Goal: Task Accomplishment & Management: Complete application form

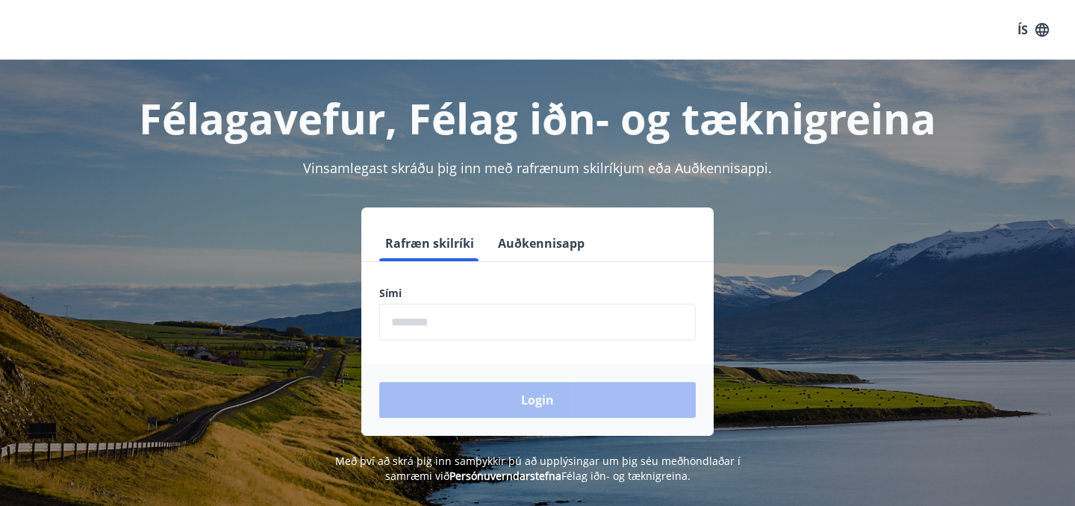
click at [522, 335] on input "phone" at bounding box center [537, 322] width 317 height 37
type input "********"
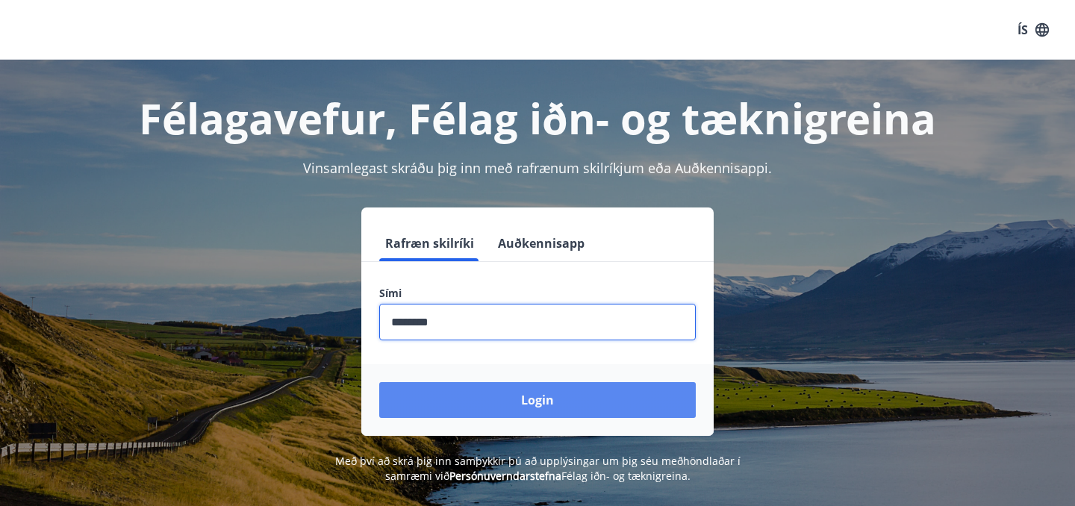
click at [519, 403] on button "Login" at bounding box center [537, 400] width 317 height 36
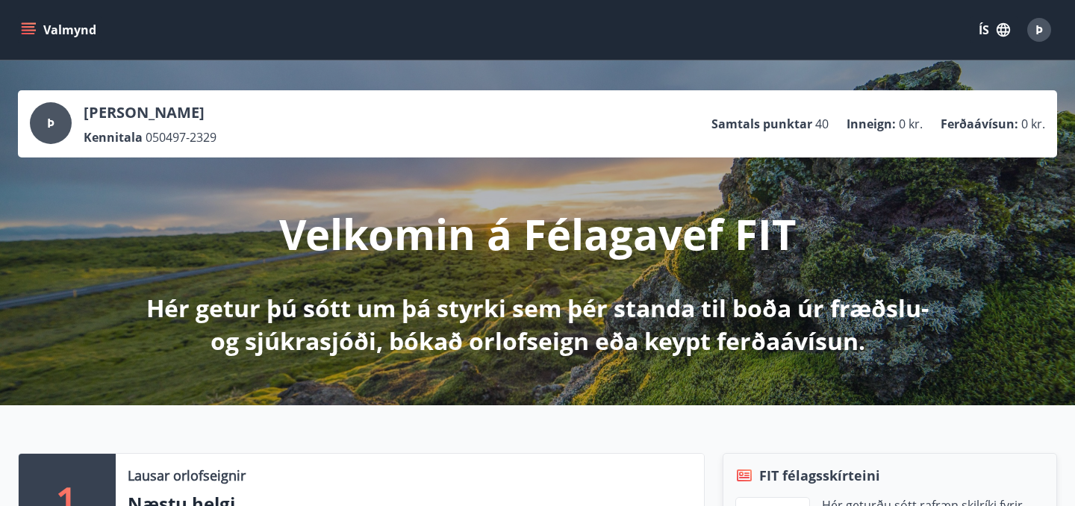
click at [38, 26] on button "Valmynd" at bounding box center [60, 29] width 84 height 27
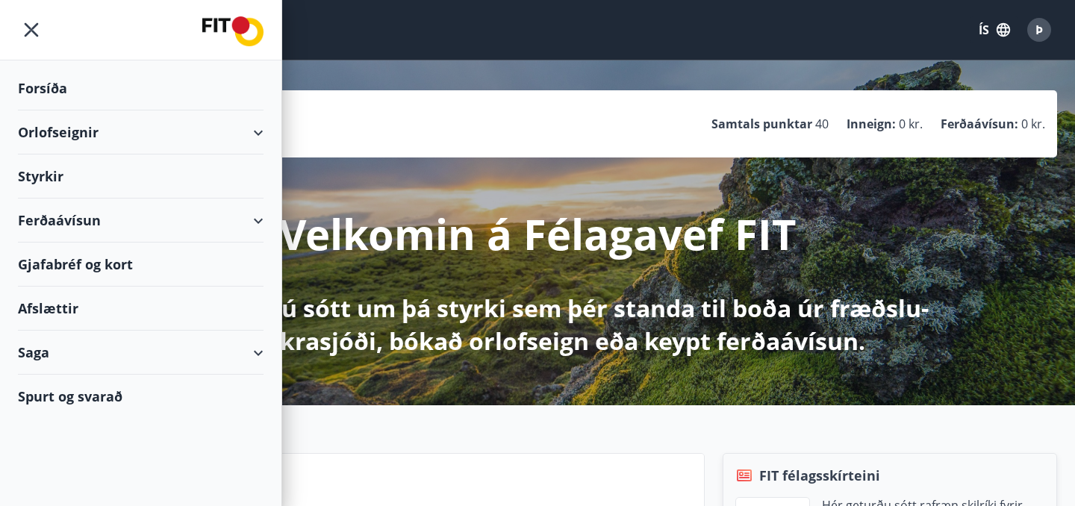
click at [50, 111] on div "Styrkir" at bounding box center [141, 88] width 246 height 44
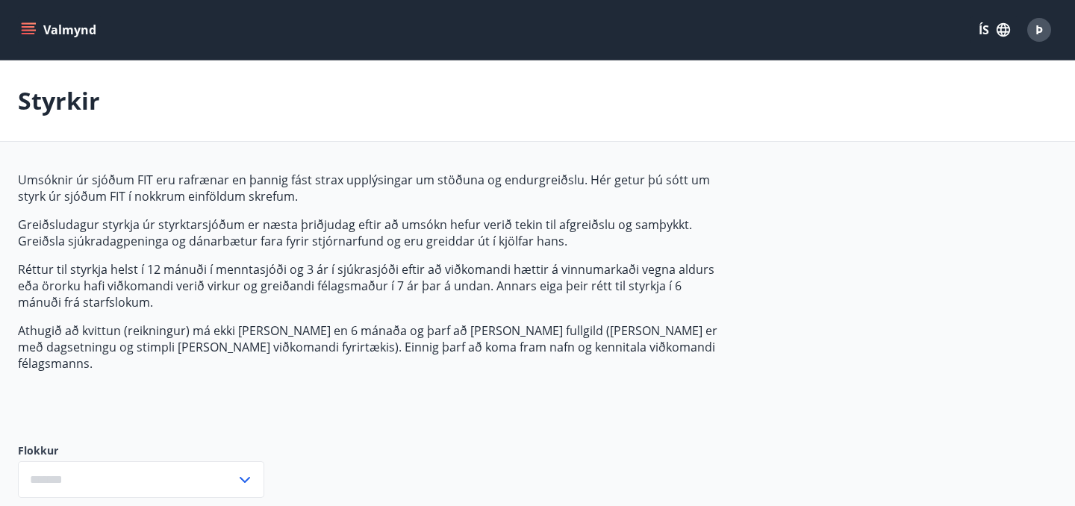
type input "***"
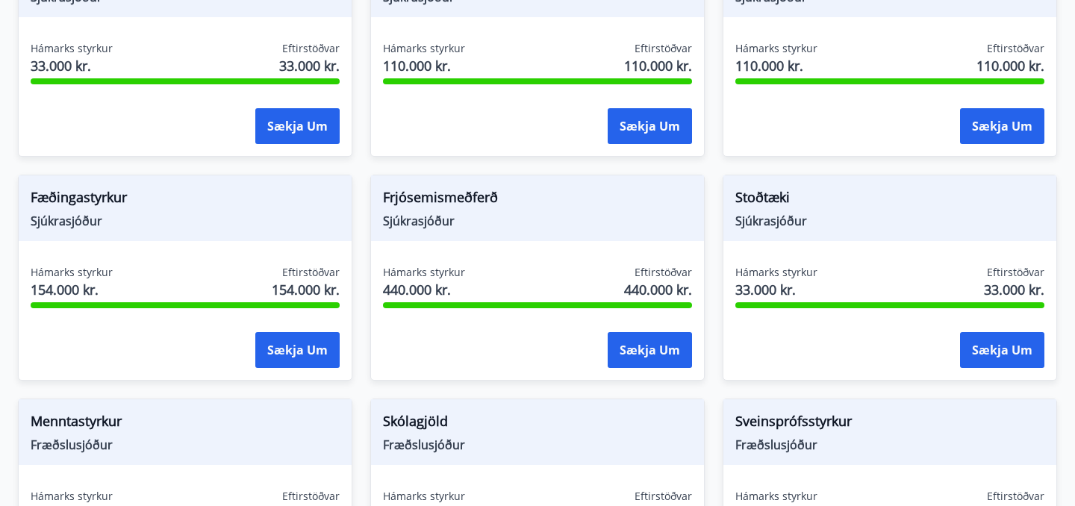
scroll to position [1043, 0]
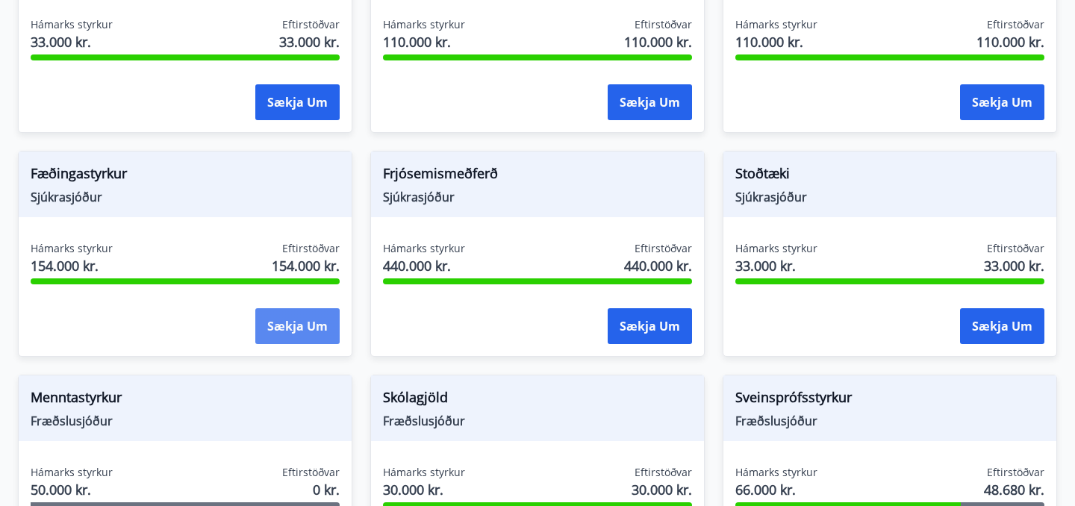
click at [270, 311] on button "Sækja um" at bounding box center [297, 326] width 84 height 36
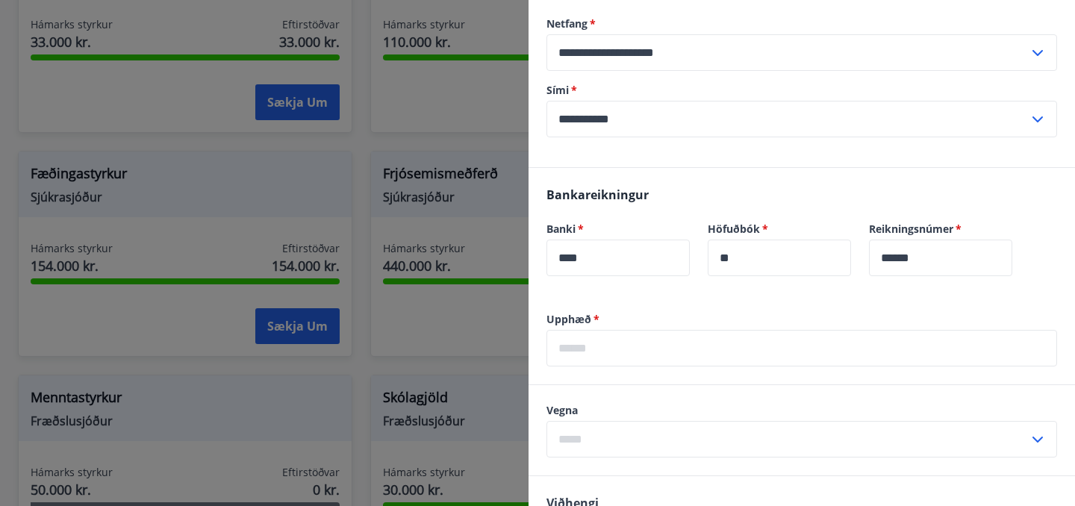
scroll to position [405, 0]
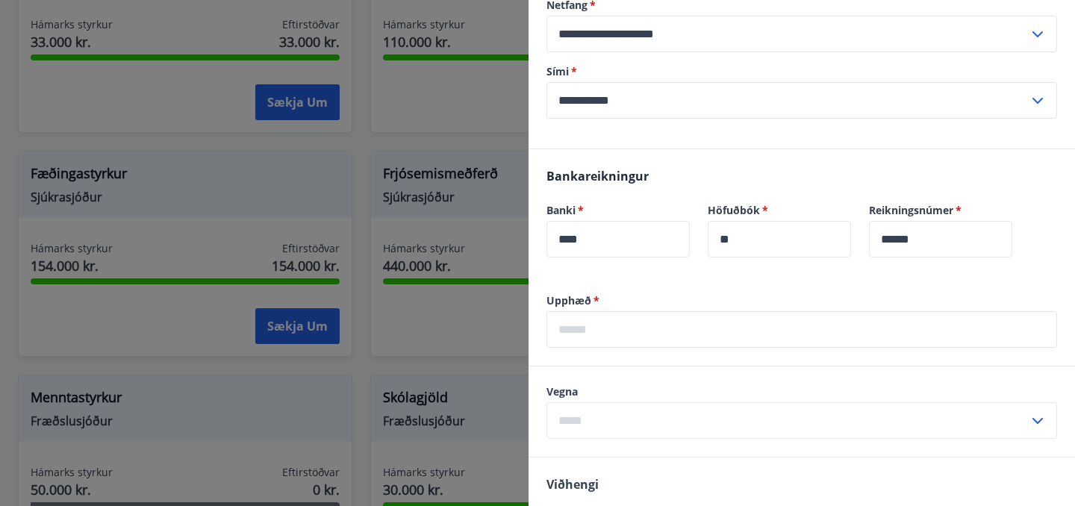
click at [688, 332] on input "text" at bounding box center [802, 329] width 511 height 37
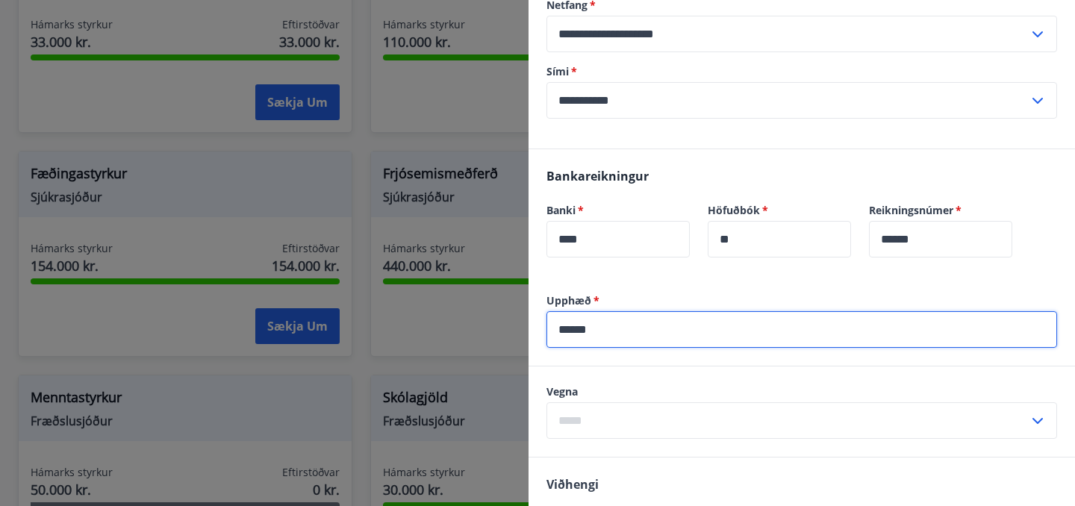
type input "******"
click at [612, 427] on input "text" at bounding box center [788, 421] width 482 height 37
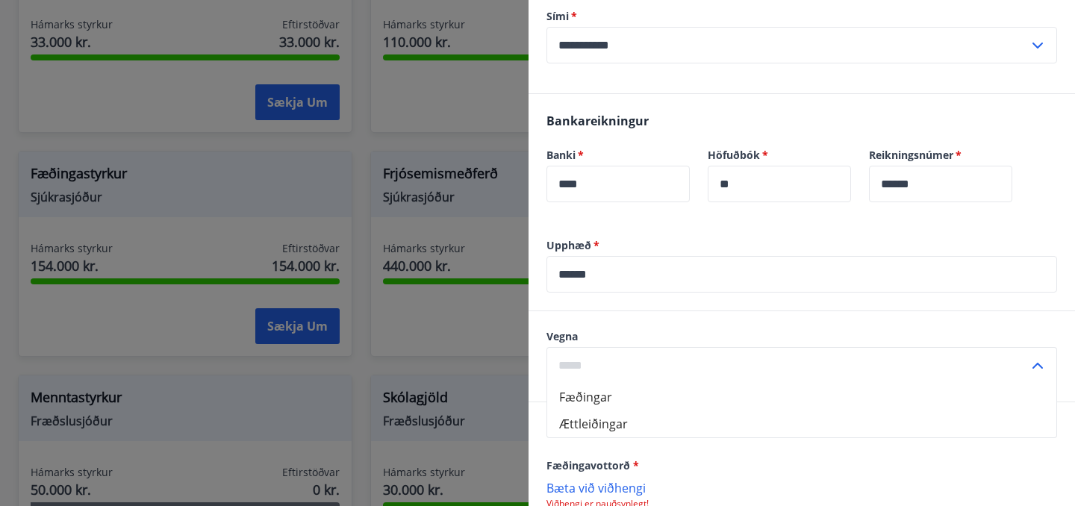
scroll to position [482, 0]
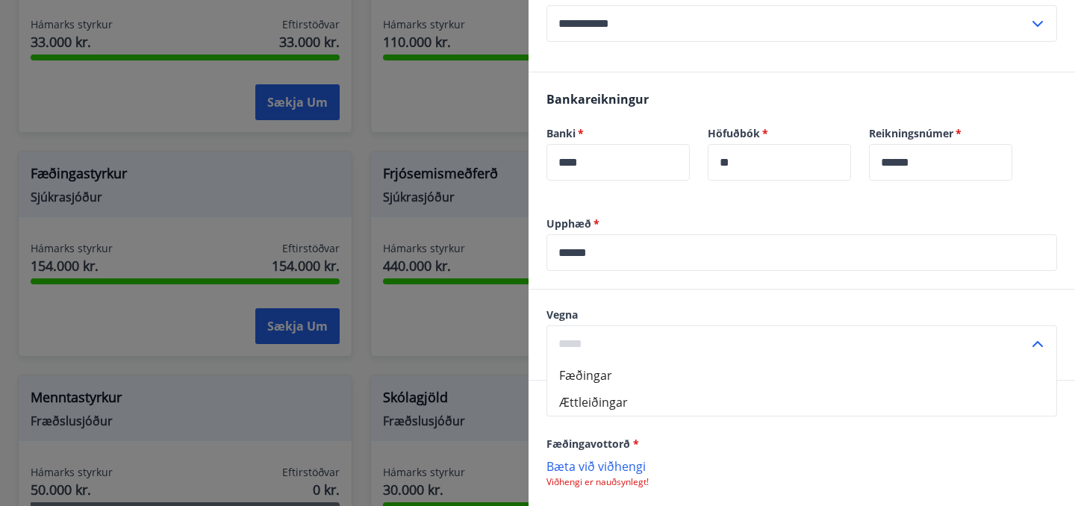
click at [595, 374] on li "Fæðingar" at bounding box center [801, 375] width 509 height 27
type input "********"
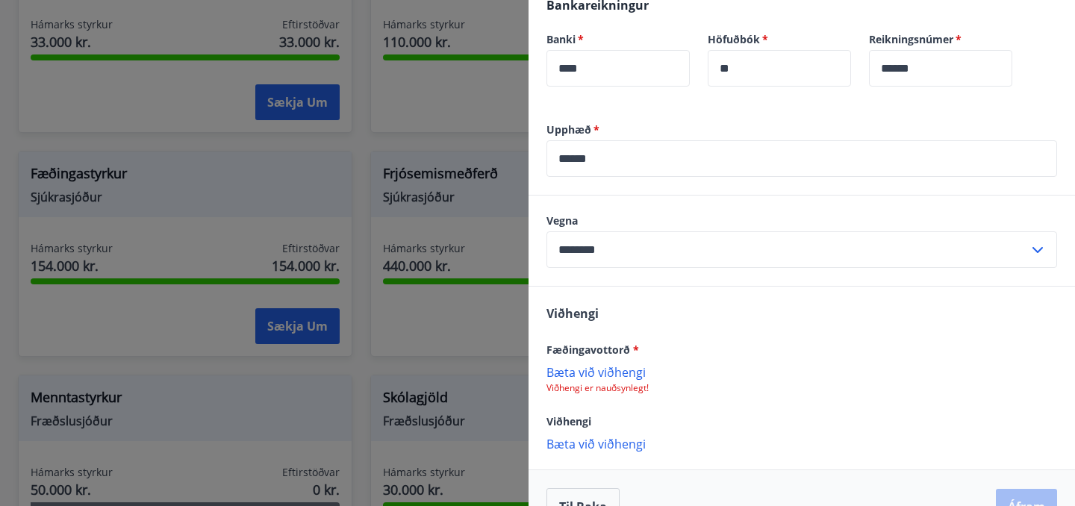
scroll to position [613, 0]
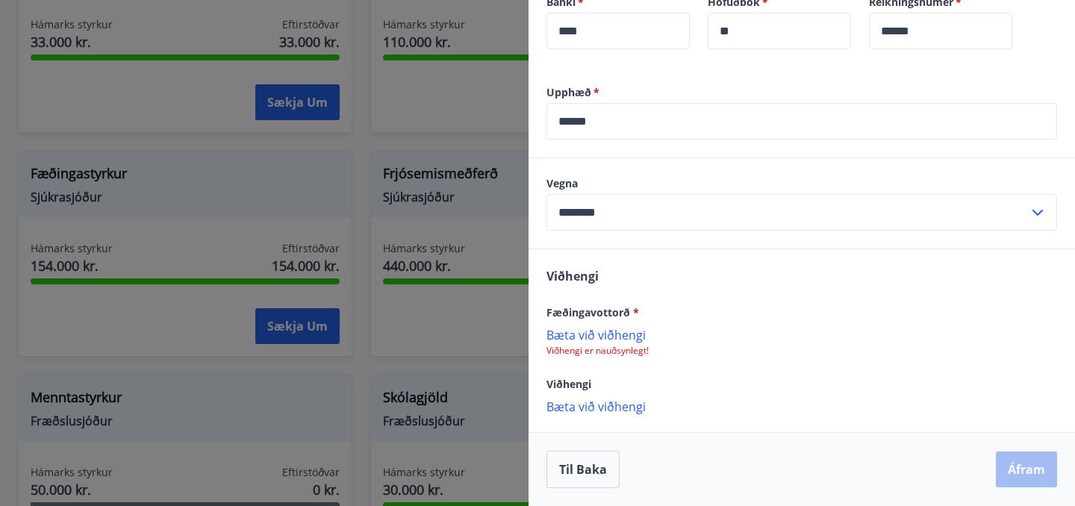
click at [625, 338] on p "Bæta við viðhengi" at bounding box center [802, 334] width 511 height 15
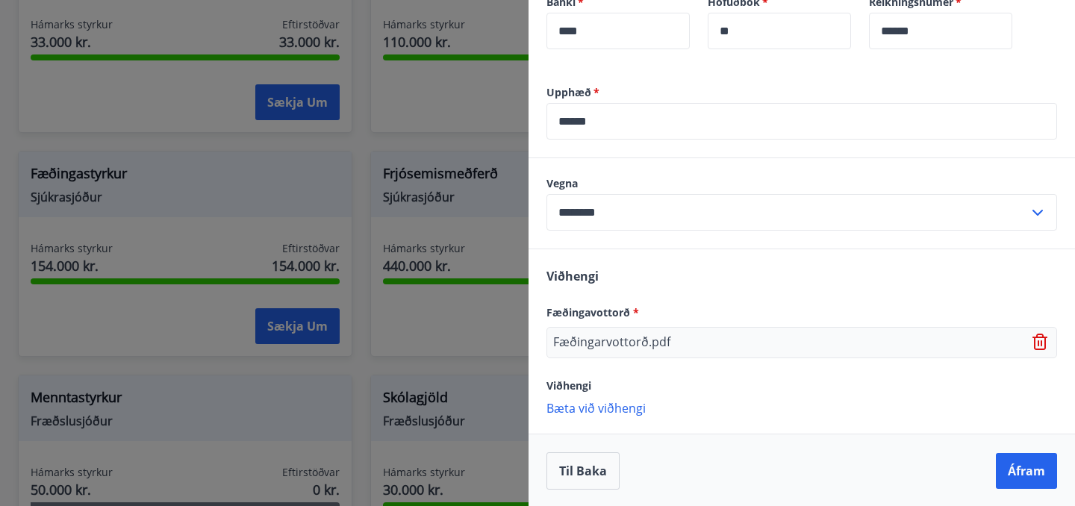
scroll to position [615, 0]
click at [1015, 465] on button "Áfram" at bounding box center [1026, 470] width 61 height 36
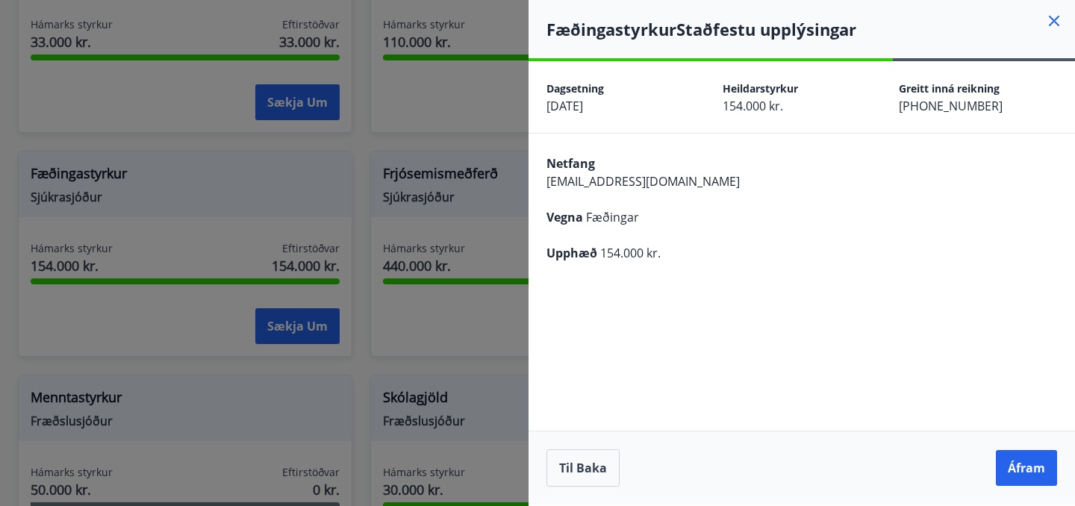
scroll to position [0, 0]
click at [1017, 460] on button "Áfram" at bounding box center [1026, 468] width 61 height 36
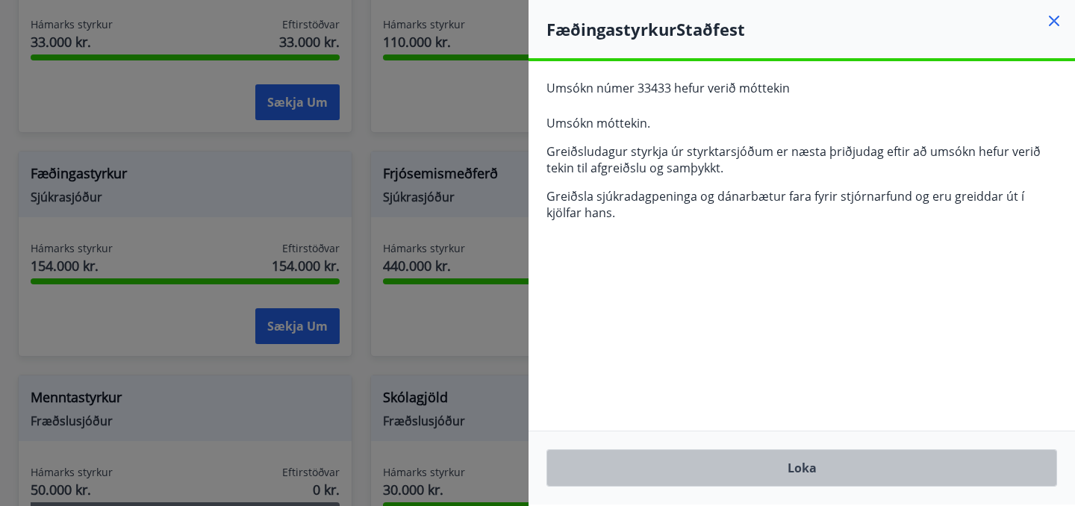
click at [1017, 460] on button "Loka" at bounding box center [802, 468] width 511 height 37
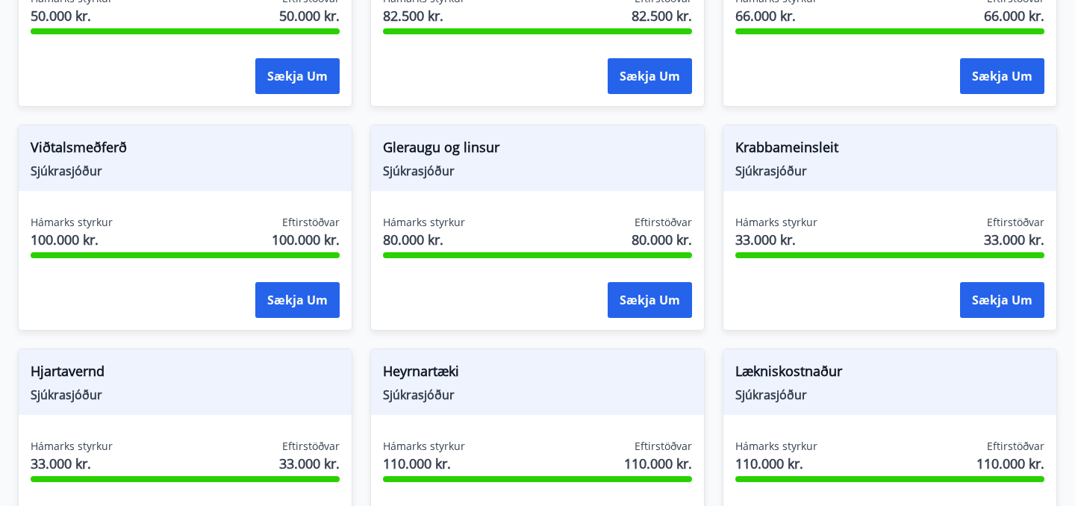
scroll to position [619, 0]
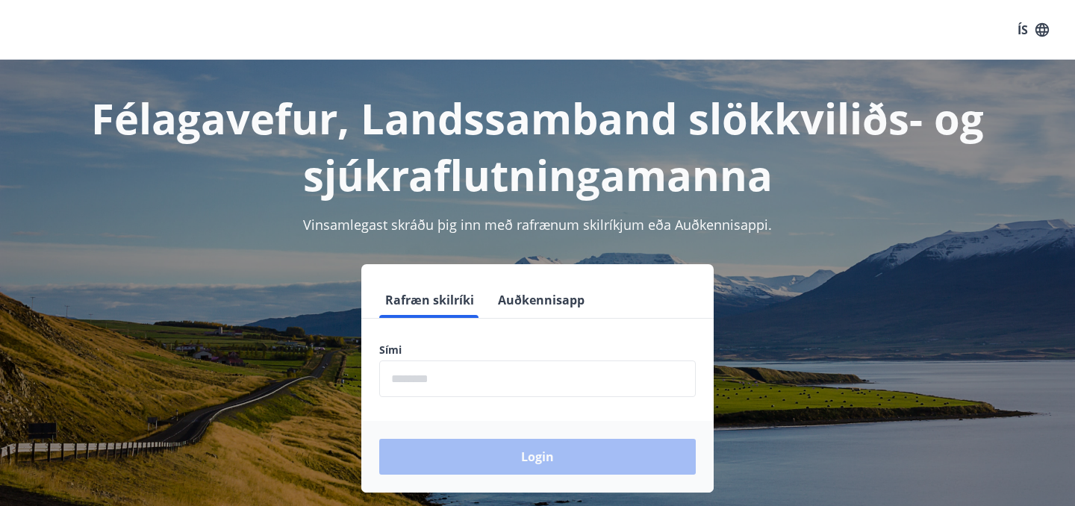
click at [458, 391] on input "phone" at bounding box center [537, 379] width 317 height 37
type input "********"
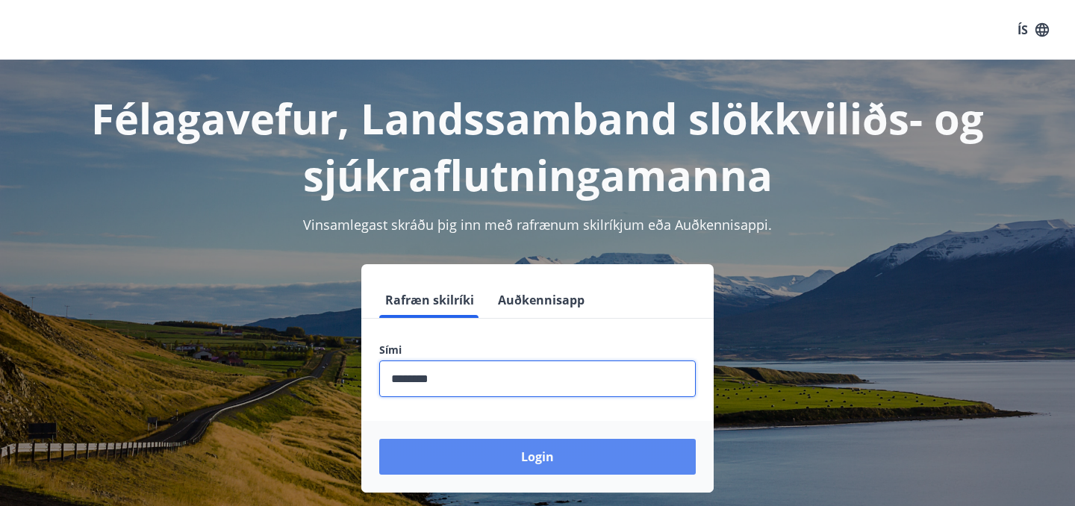
click at [479, 453] on button "Login" at bounding box center [537, 457] width 317 height 36
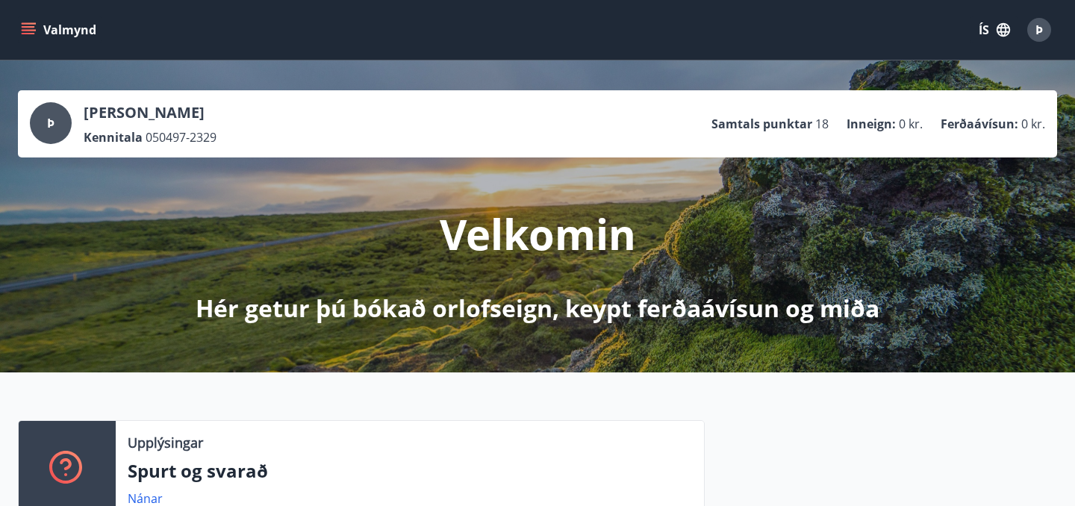
click at [31, 25] on icon "menu" at bounding box center [28, 29] width 15 height 15
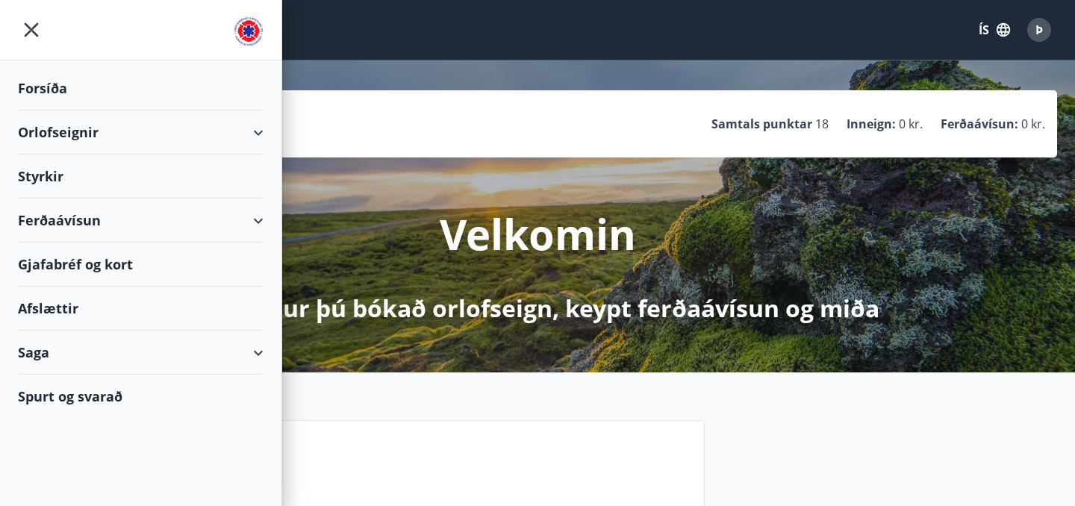
click at [52, 111] on div "Styrkir" at bounding box center [141, 88] width 246 height 44
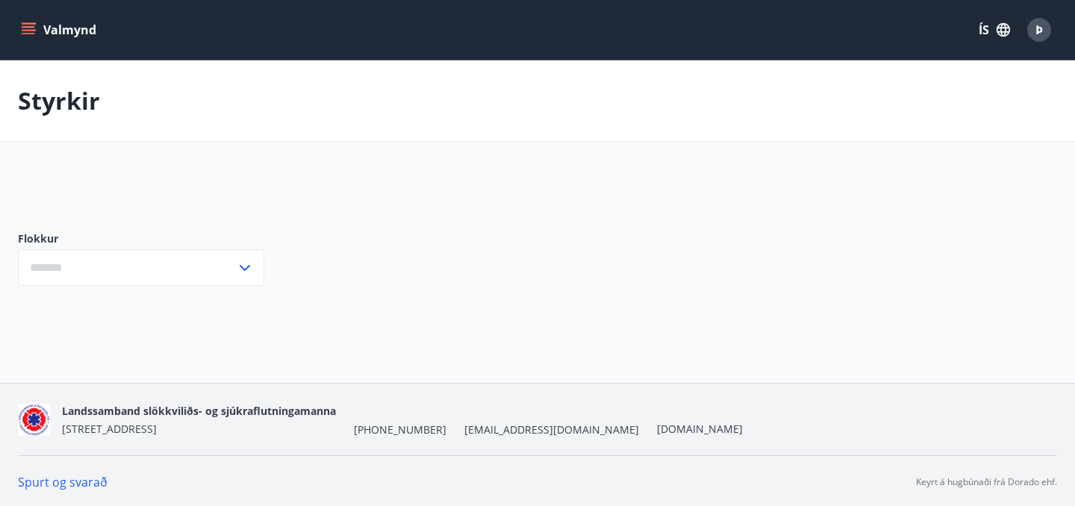
type input "***"
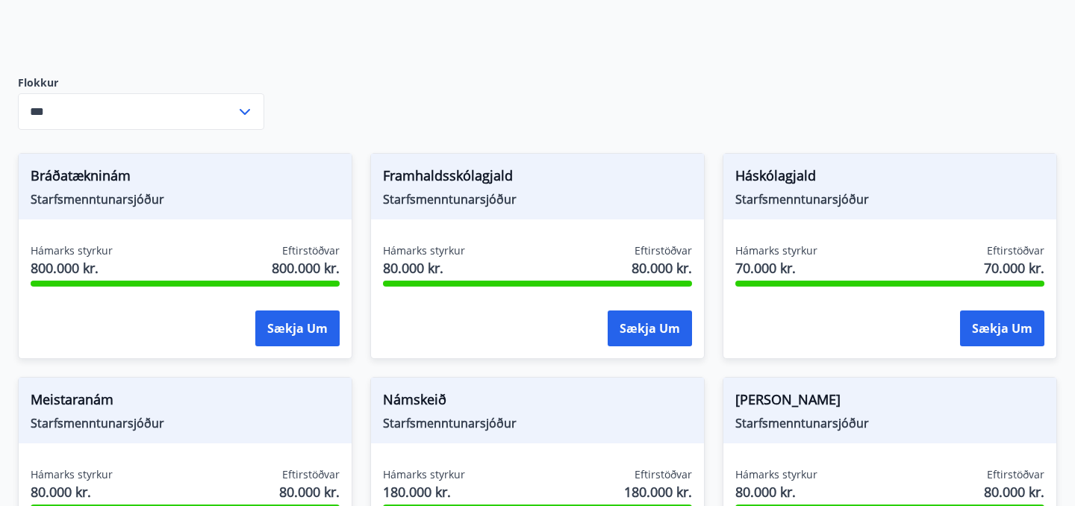
scroll to position [164, 0]
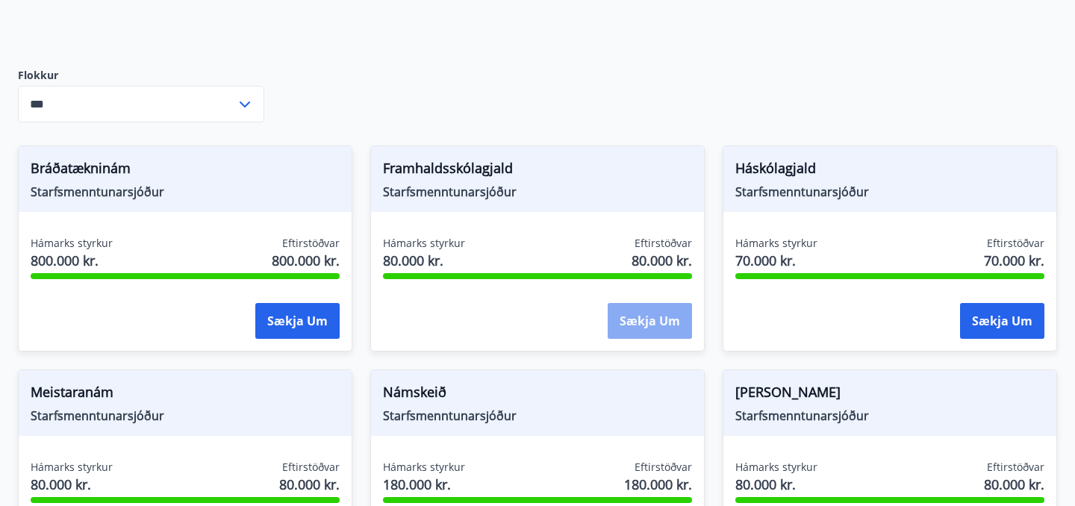
click at [634, 328] on button "Sækja um" at bounding box center [650, 321] width 84 height 36
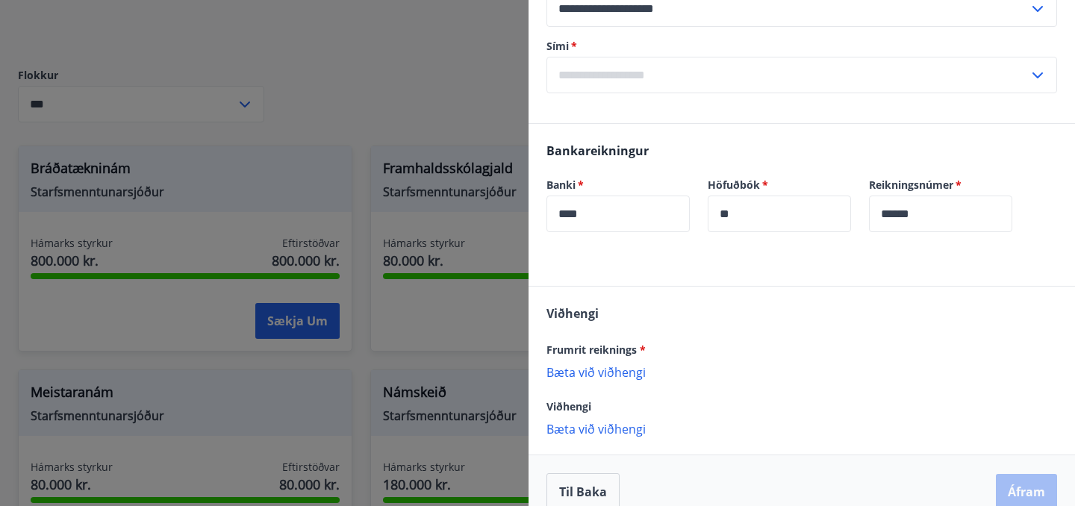
scroll to position [255, 0]
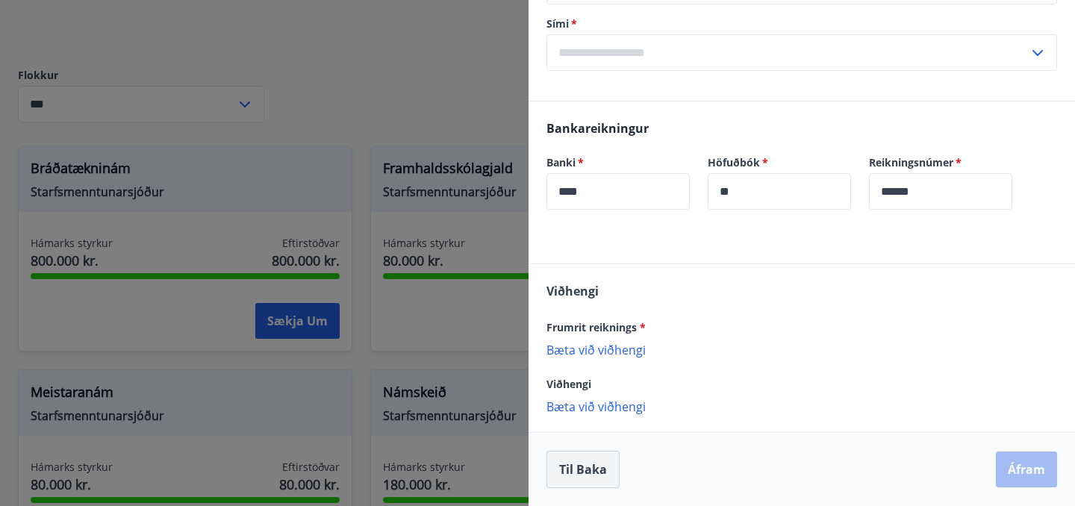
click at [587, 462] on button "Til baka" at bounding box center [583, 469] width 73 height 37
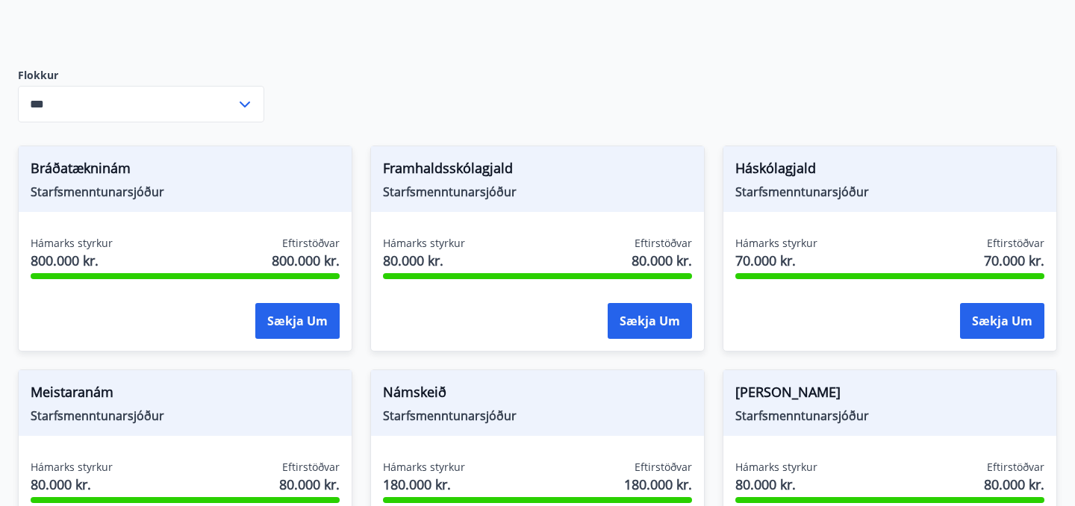
scroll to position [0, 0]
click at [495, 310] on div "Sækja um" at bounding box center [537, 321] width 309 height 37
click at [500, 170] on span "Framhaldsskólagjald" at bounding box center [537, 170] width 309 height 25
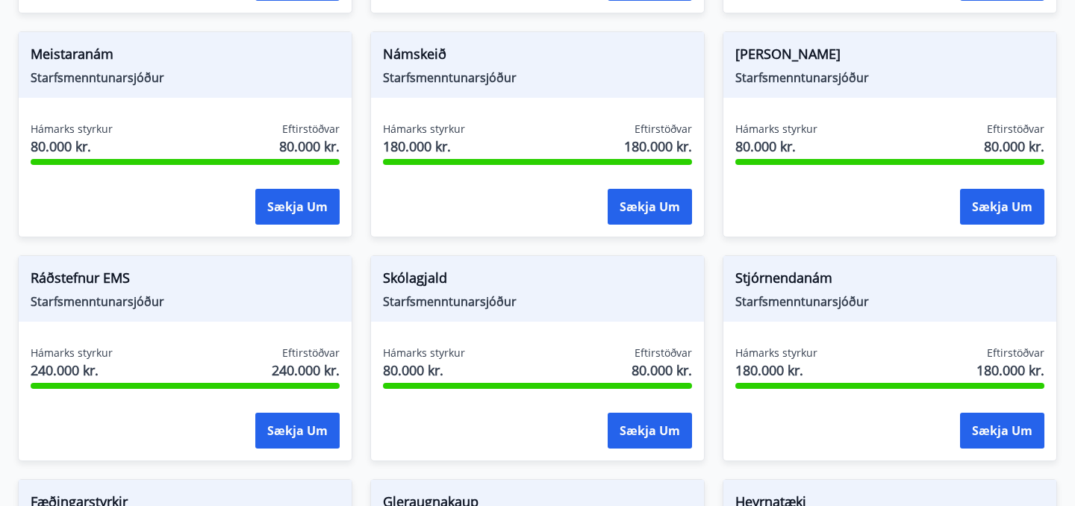
scroll to position [505, 0]
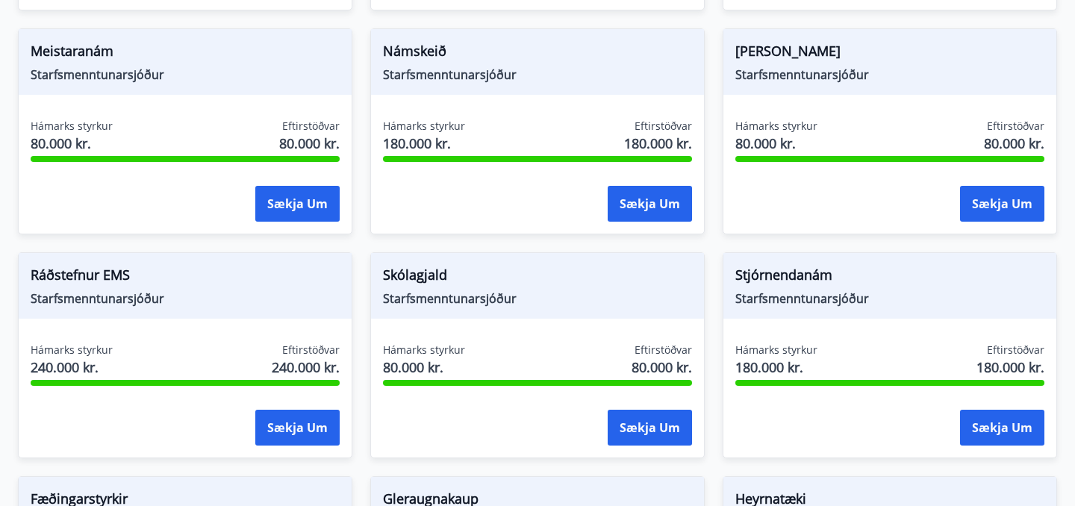
click at [459, 85] on div "Námskeið Starfsmenntunarsjóður" at bounding box center [537, 62] width 333 height 66
click at [617, 197] on button "Sækja um" at bounding box center [650, 204] width 84 height 36
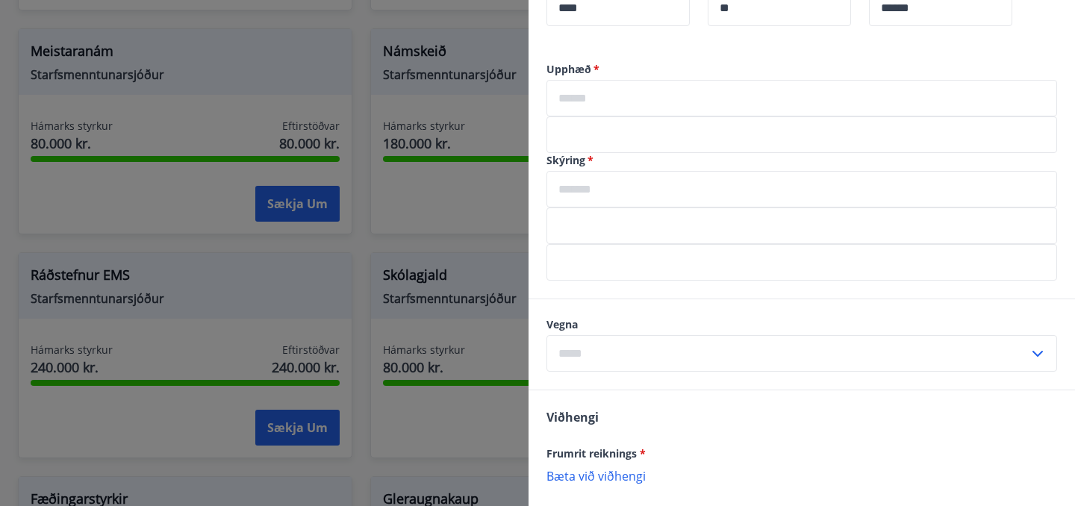
scroll to position [447, 0]
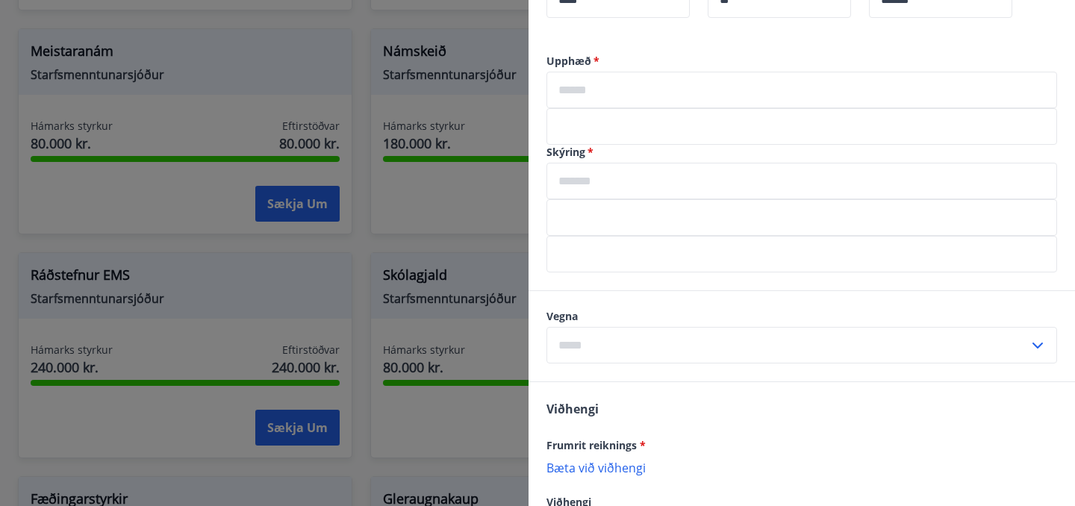
click at [813, 342] on input "text" at bounding box center [788, 345] width 482 height 37
click at [807, 422] on div "Viðhengi Frumrit reiknings * Bæta við viðhengi {error_attachment_undefined} Við…" at bounding box center [802, 465] width 547 height 167
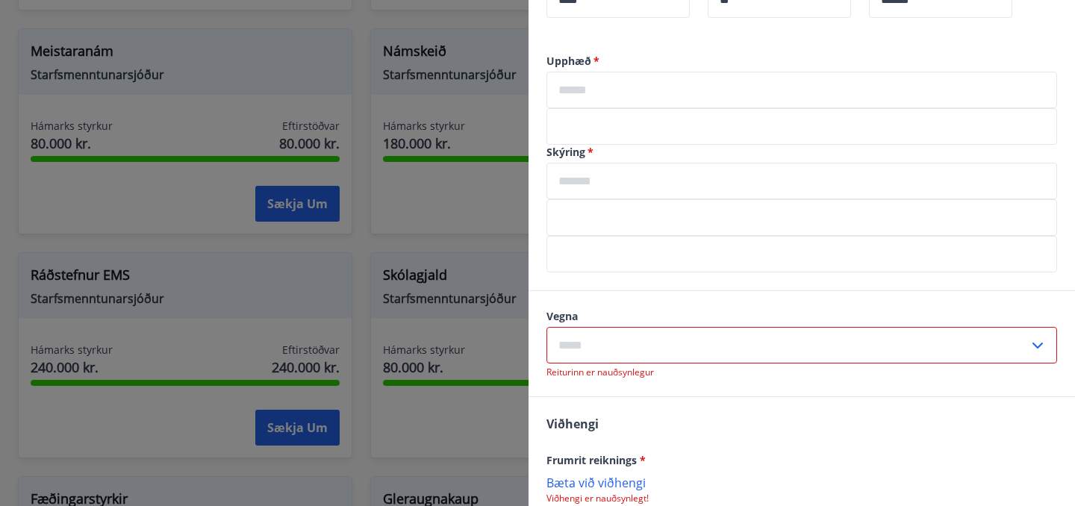
click at [496, 250] on div at bounding box center [537, 253] width 1075 height 506
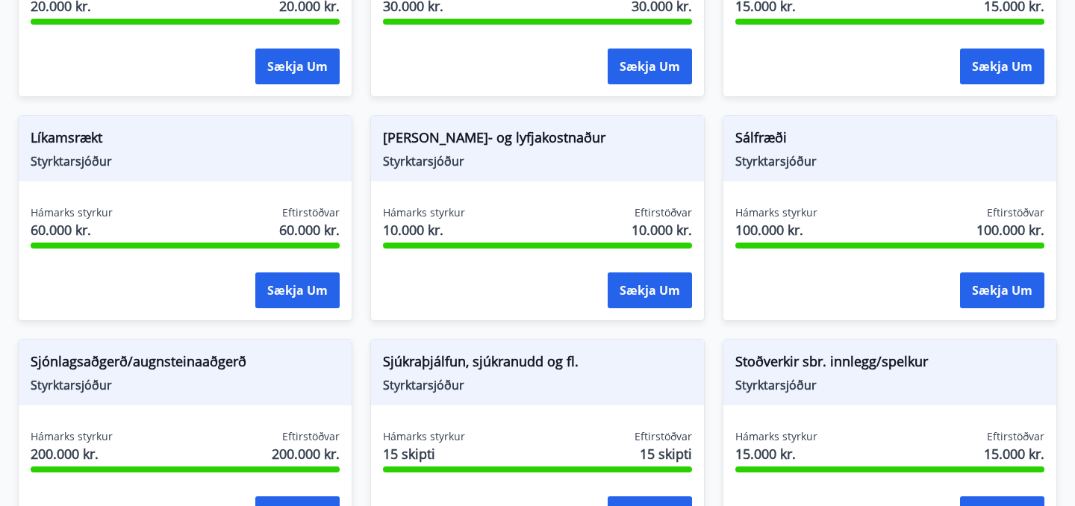
scroll to position [1304, 0]
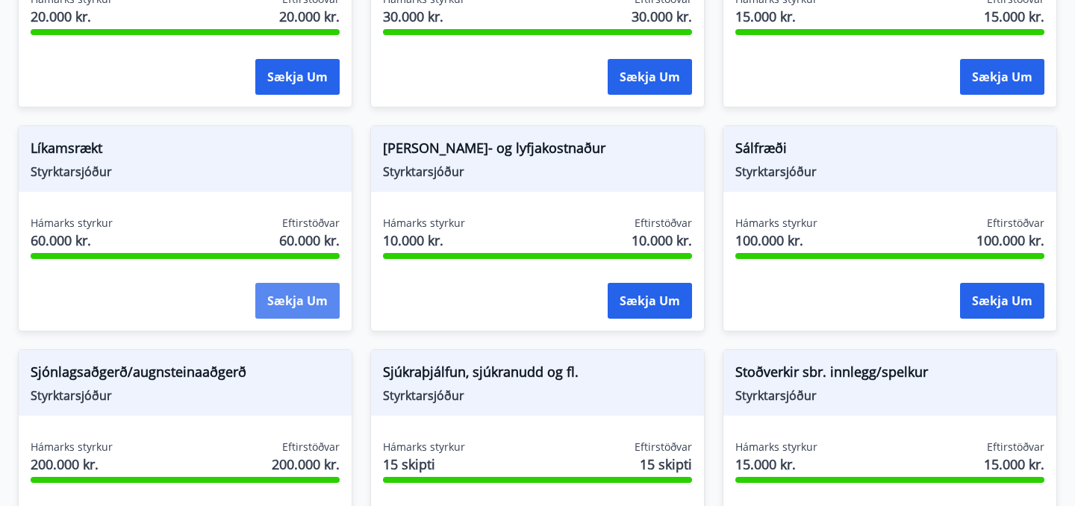
click at [335, 307] on button "Sækja um" at bounding box center [297, 301] width 84 height 36
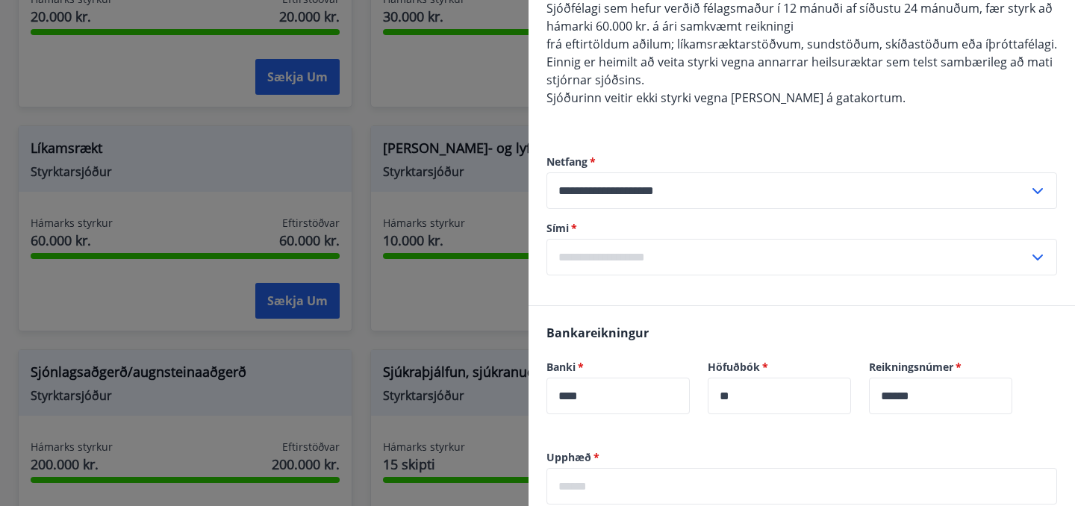
scroll to position [167, 0]
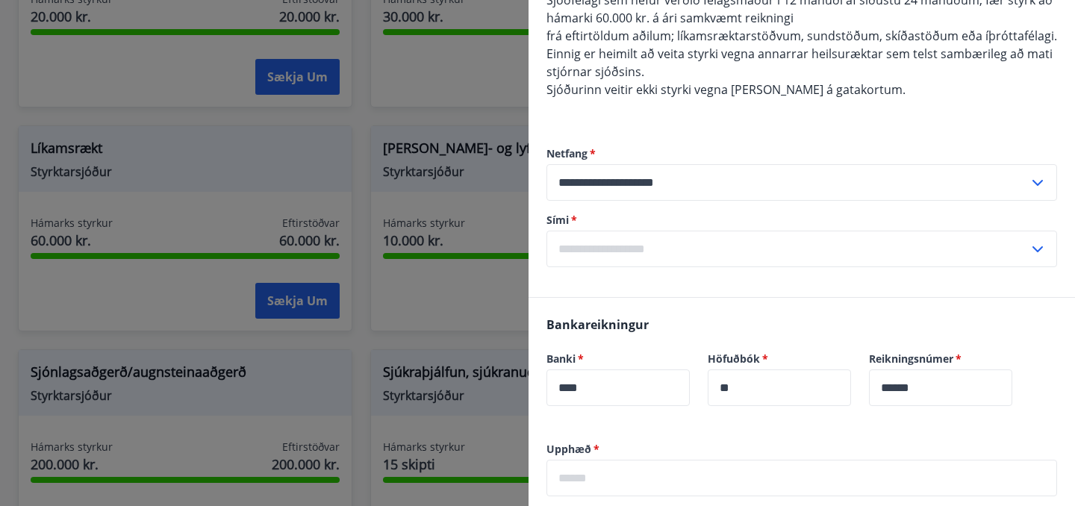
click at [743, 249] on input "text" at bounding box center [788, 249] width 482 height 37
click at [646, 244] on input "text" at bounding box center [788, 249] width 482 height 37
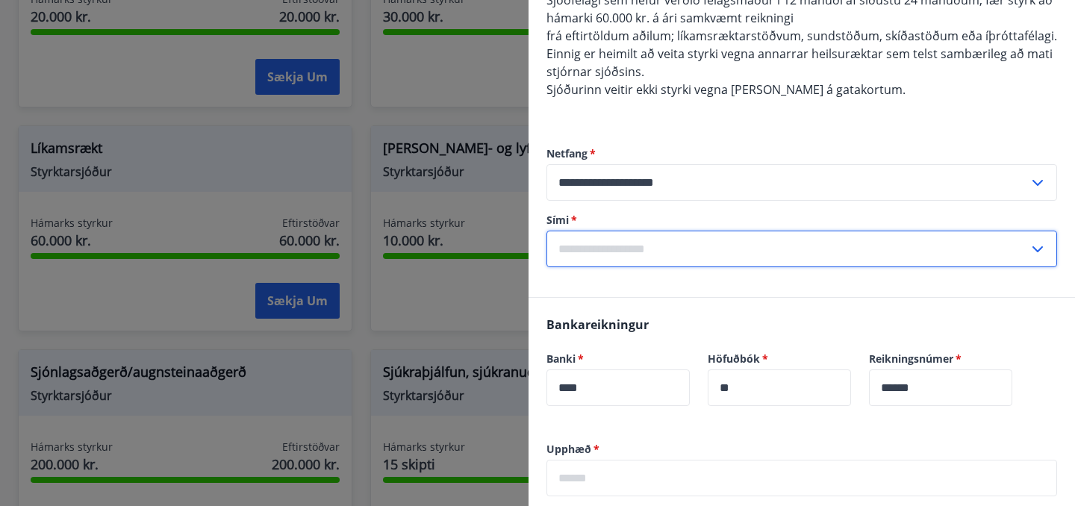
click at [646, 260] on input "text" at bounding box center [788, 249] width 482 height 37
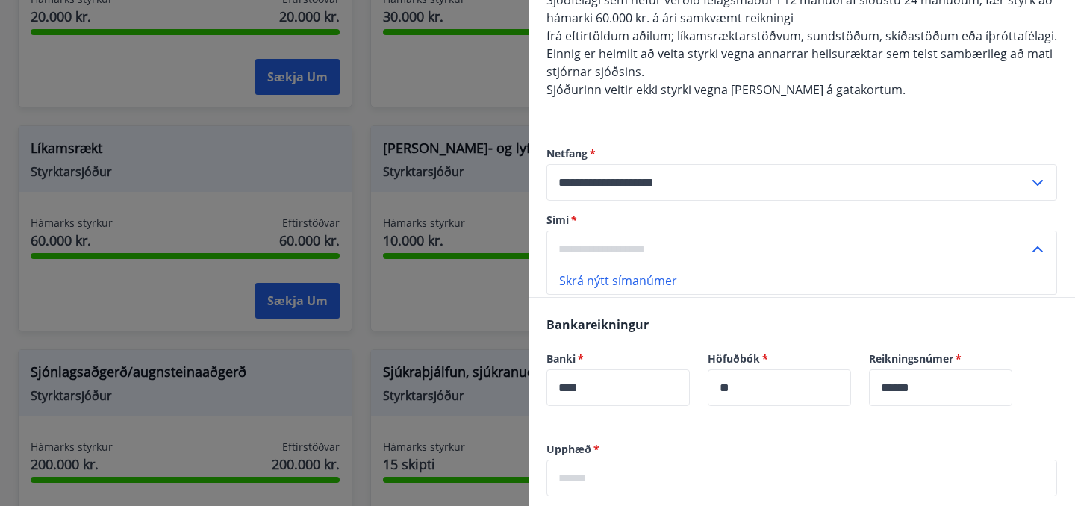
click at [641, 282] on li "Skrá nýtt símanúmer" at bounding box center [801, 280] width 509 height 27
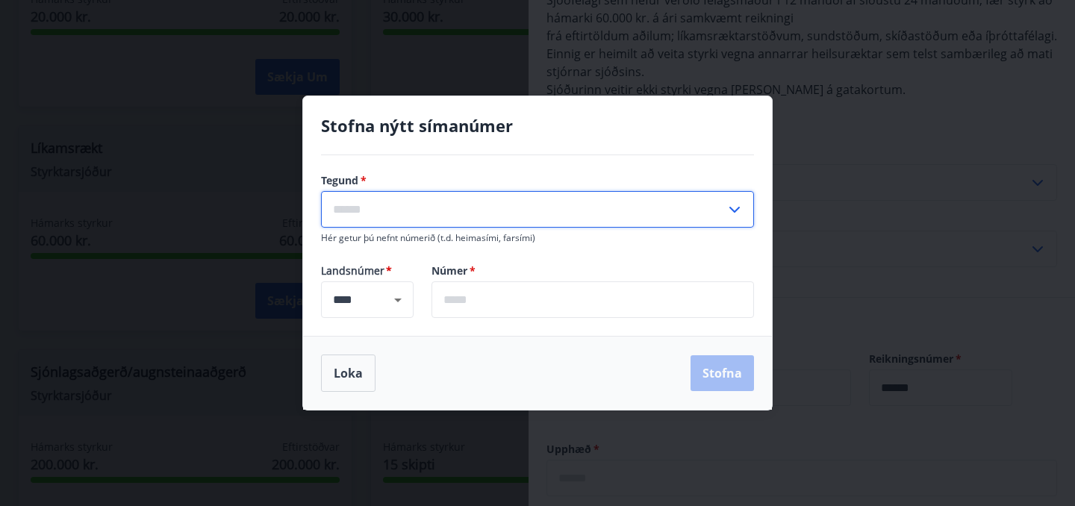
click at [574, 218] on input "text" at bounding box center [523, 209] width 405 height 37
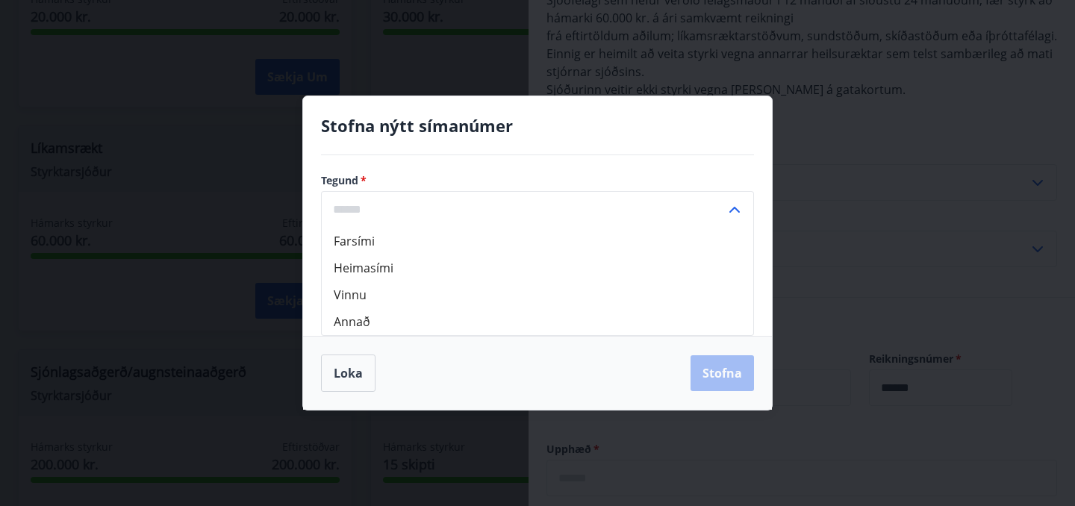
click at [552, 235] on li "Farsími" at bounding box center [538, 241] width 432 height 27
type input "*******"
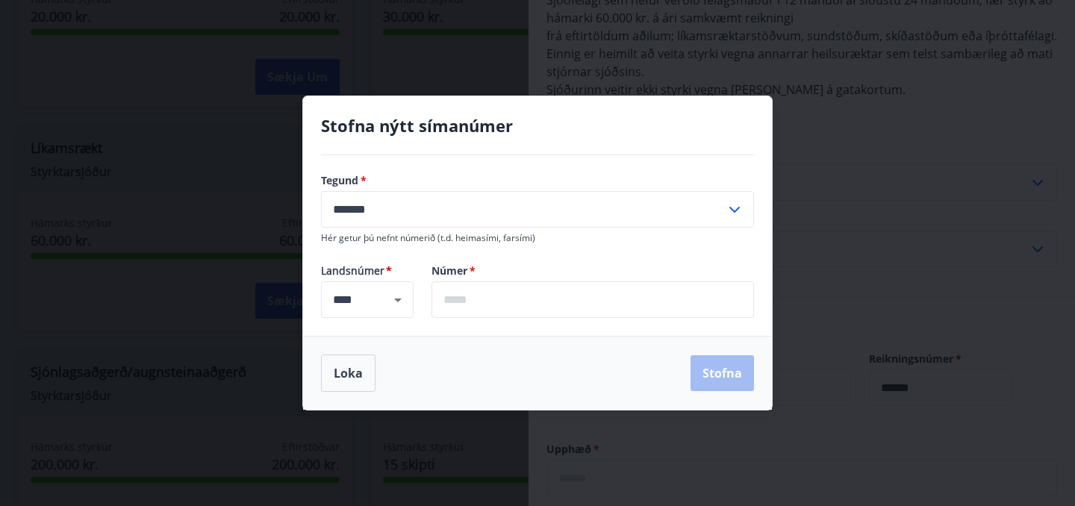
click at [545, 302] on input "text" at bounding box center [593, 300] width 323 height 37
type input "*******"
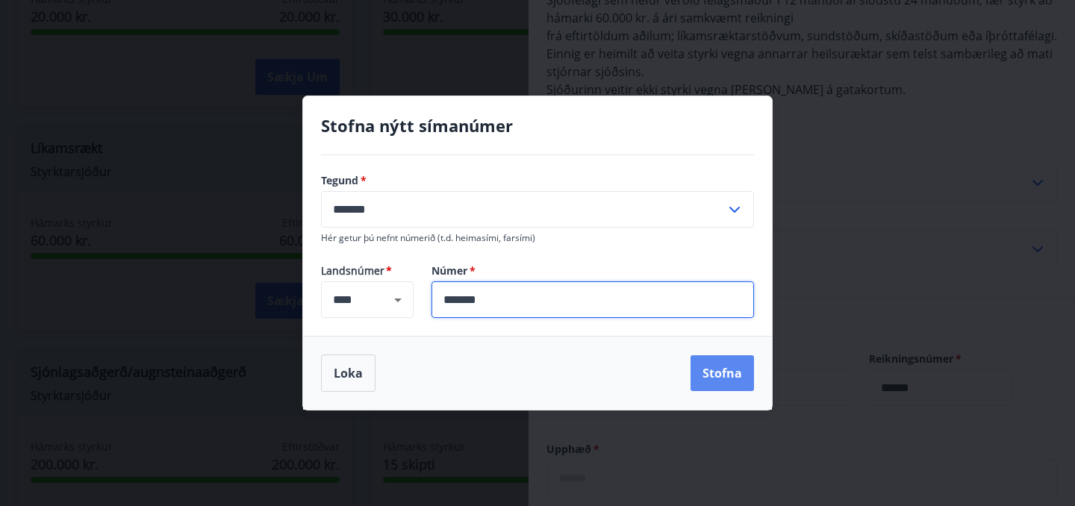
click at [700, 376] on button "Stofna" at bounding box center [722, 373] width 63 height 36
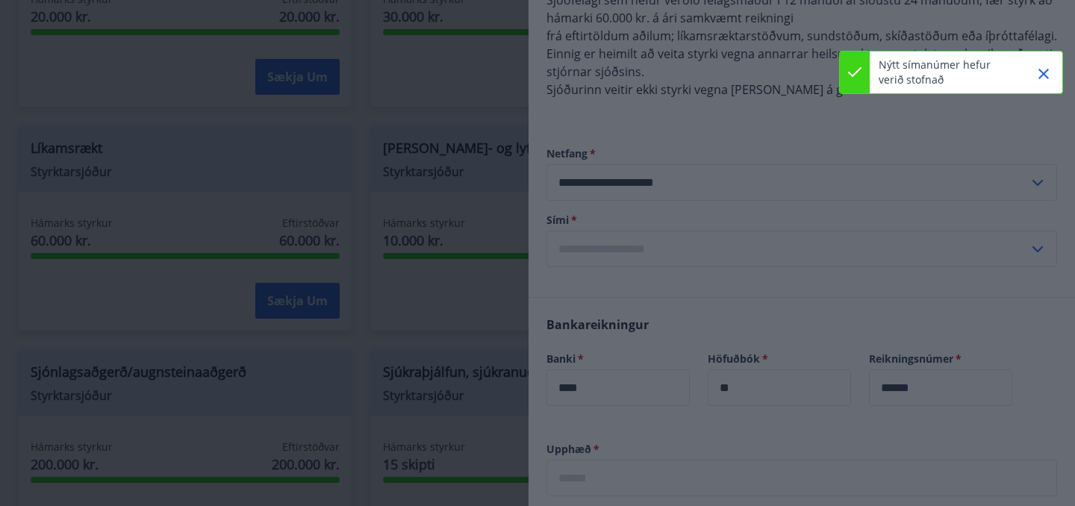
type input "**********"
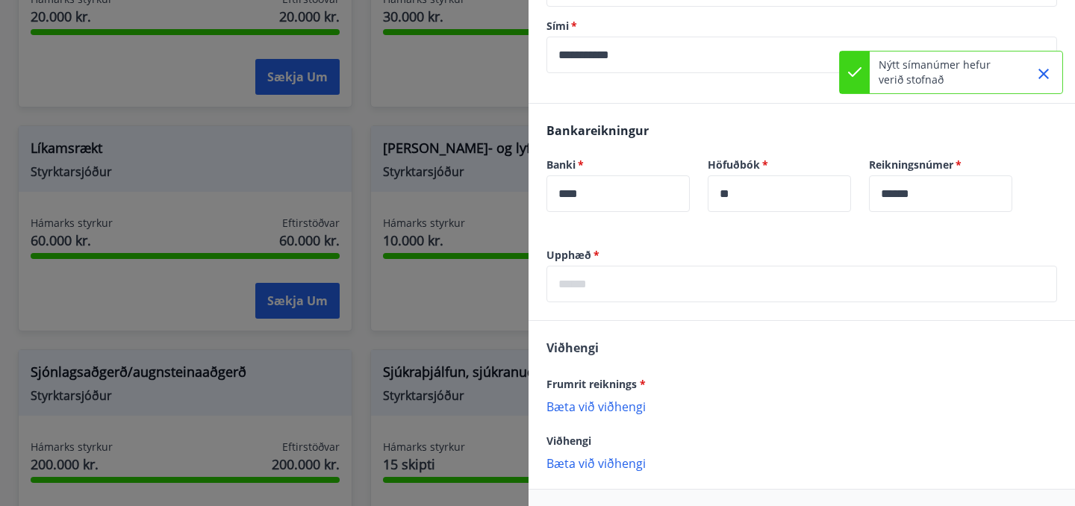
scroll to position [363, 0]
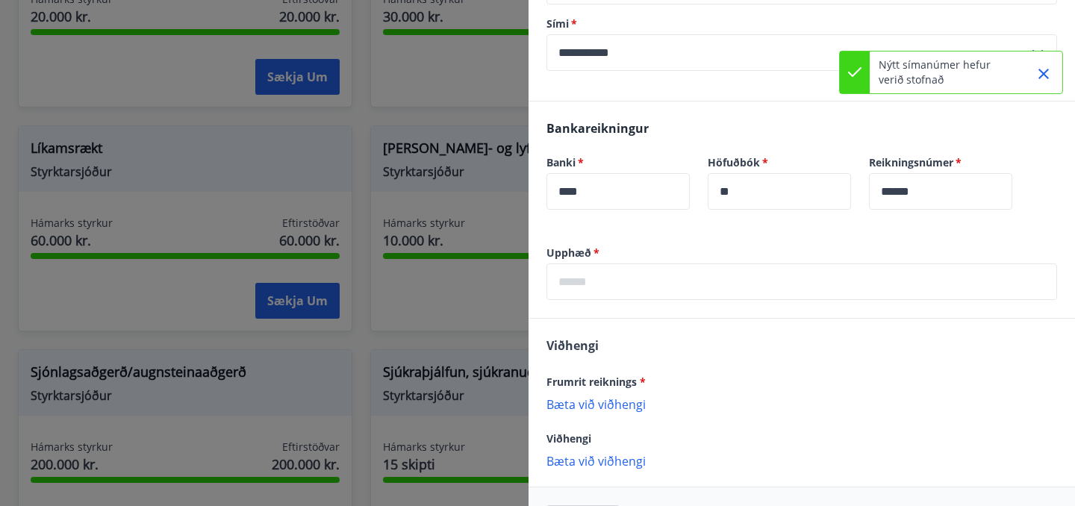
click at [676, 286] on input "text" at bounding box center [802, 282] width 511 height 37
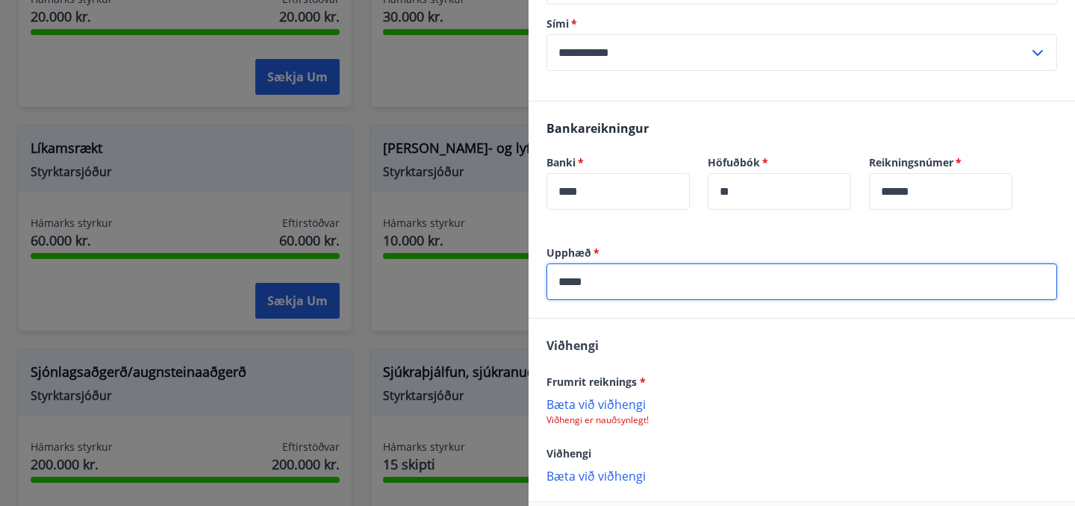
scroll to position [432, 0]
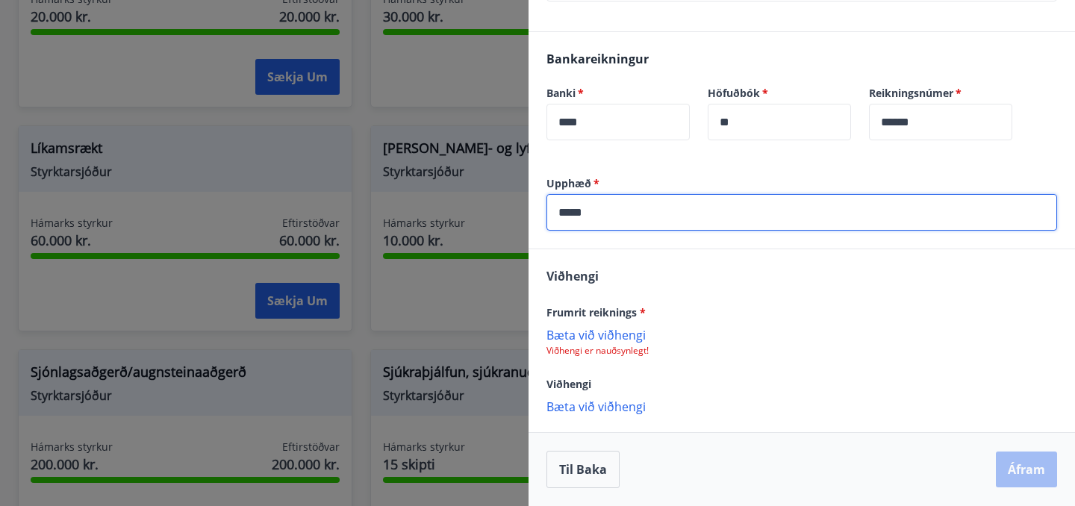
type input "*****"
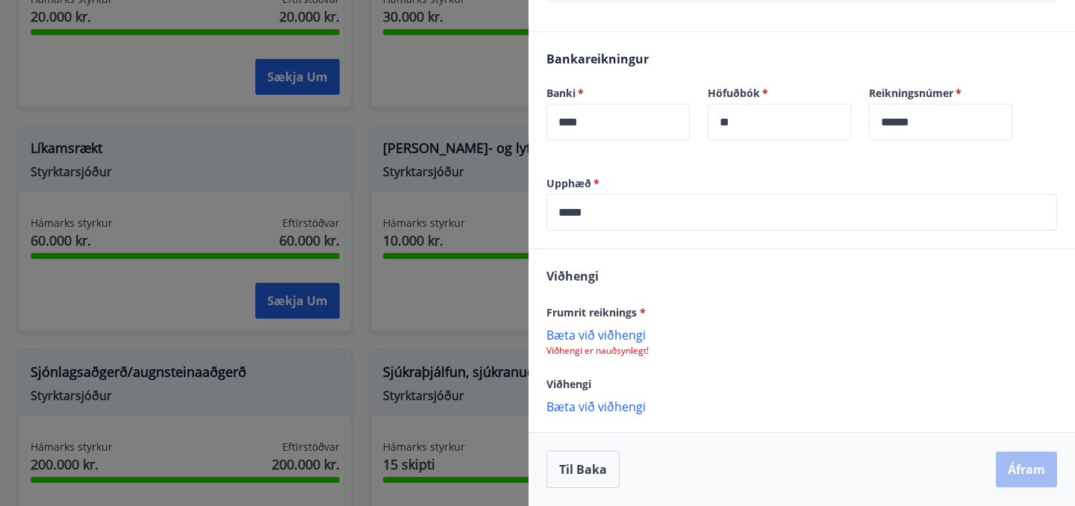
click at [625, 331] on p "Bæta við viðhengi" at bounding box center [802, 334] width 511 height 15
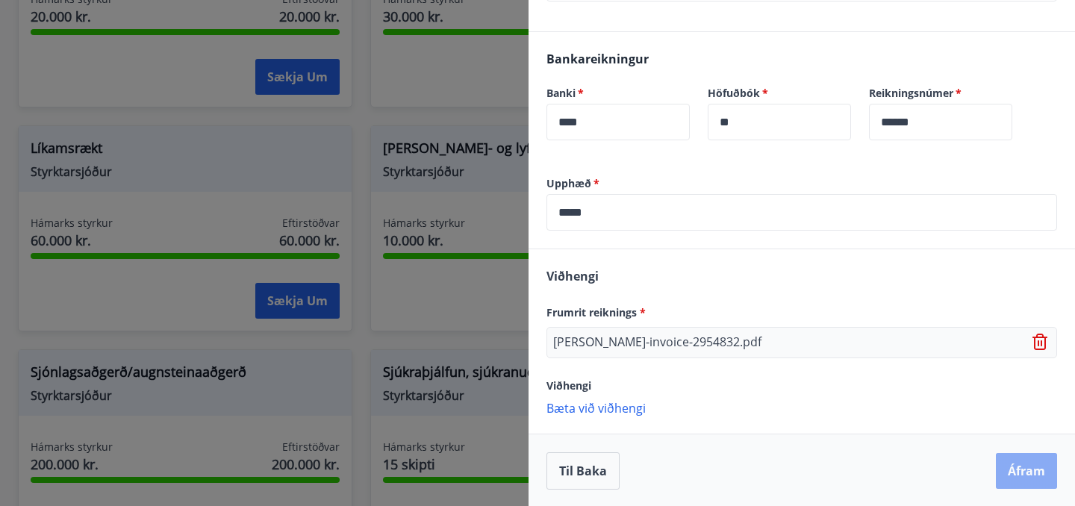
click at [1004, 464] on button "Áfram" at bounding box center [1026, 471] width 61 height 36
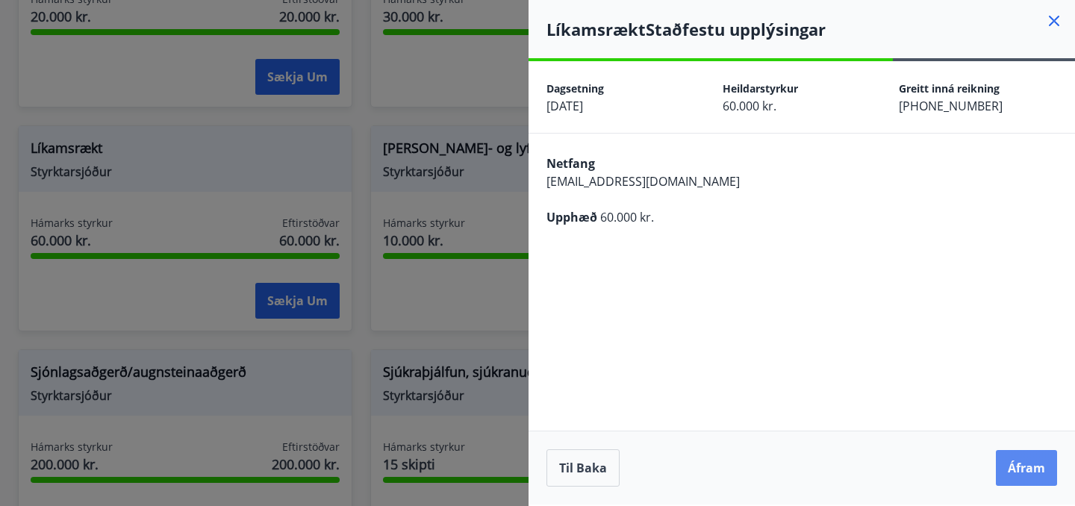
click at [1037, 469] on button "Áfram" at bounding box center [1026, 468] width 61 height 36
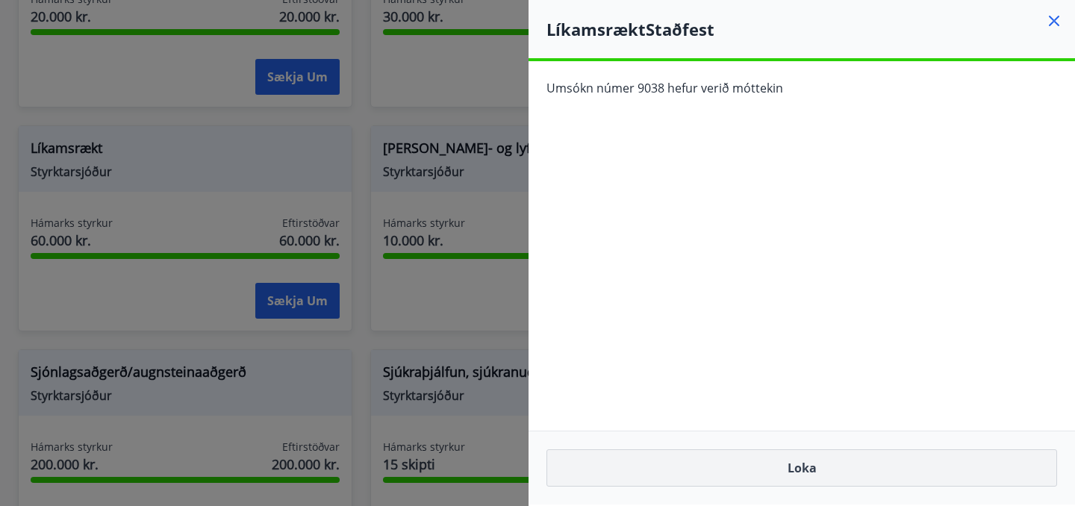
click at [963, 477] on button "Loka" at bounding box center [802, 468] width 511 height 37
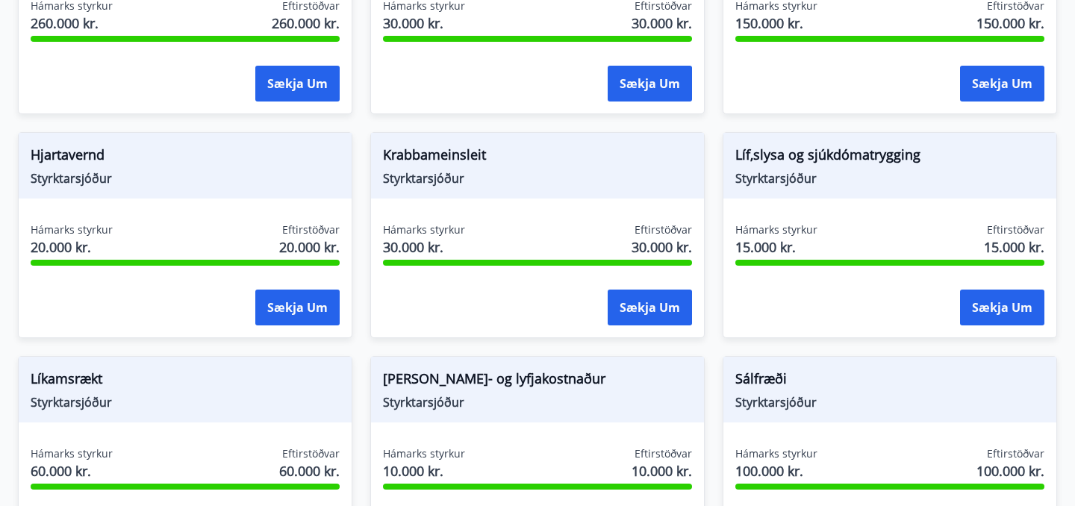
scroll to position [1072, 0]
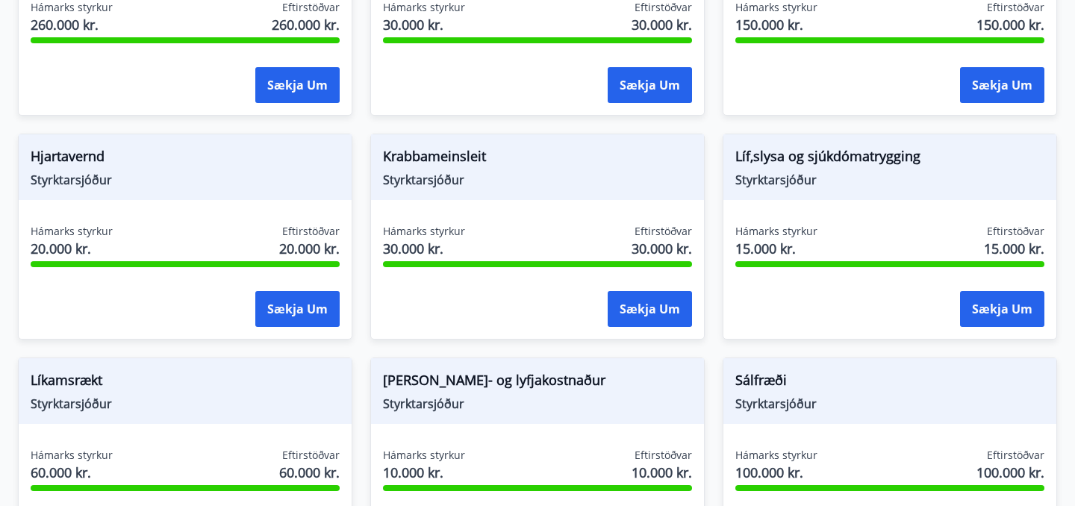
click at [837, 165] on span "Líf,slysa og sjúkdómatrygging" at bounding box center [890, 158] width 309 height 25
click at [965, 296] on button "Sækja um" at bounding box center [1002, 309] width 84 height 36
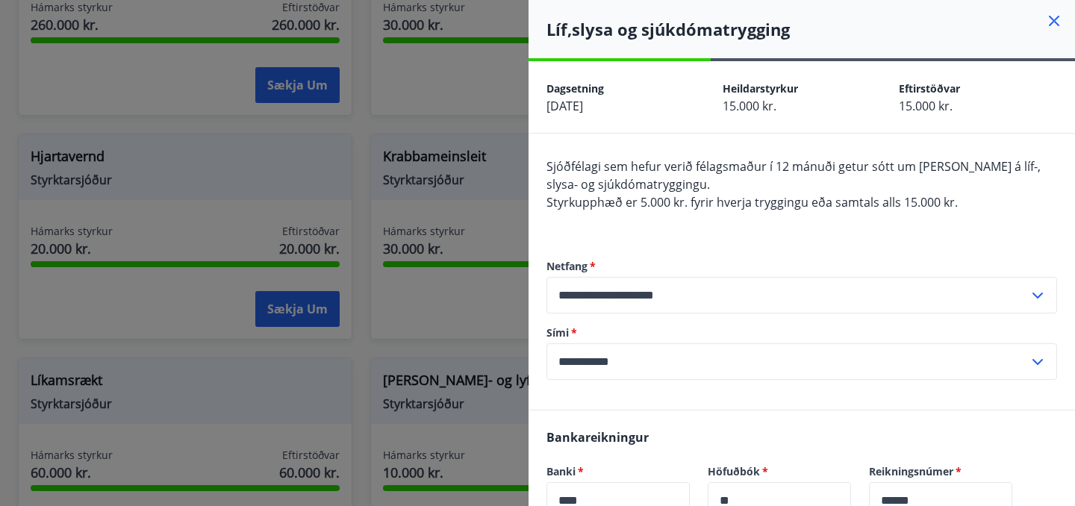
click at [965, 296] on input "**********" at bounding box center [788, 295] width 482 height 37
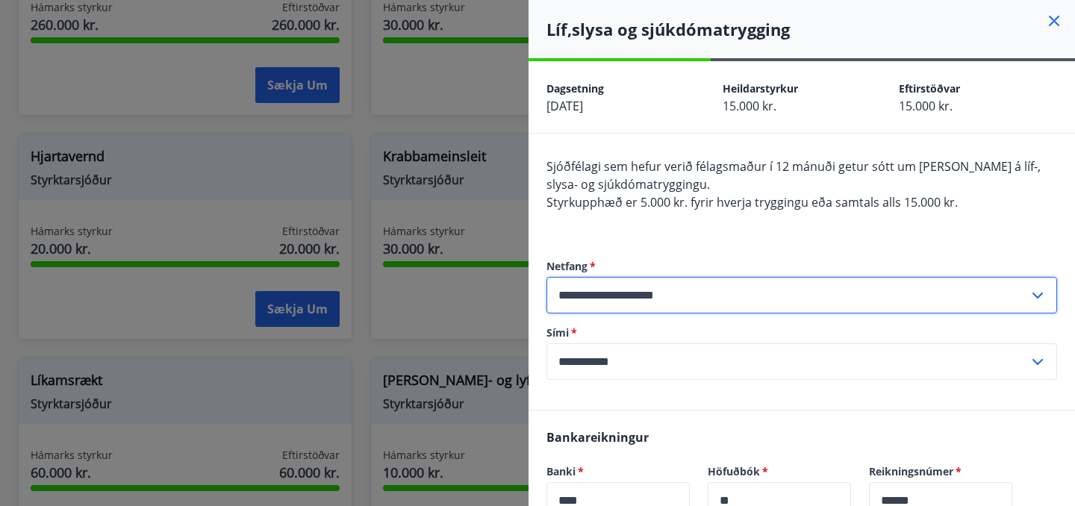
click at [1048, 22] on icon at bounding box center [1055, 21] width 18 height 18
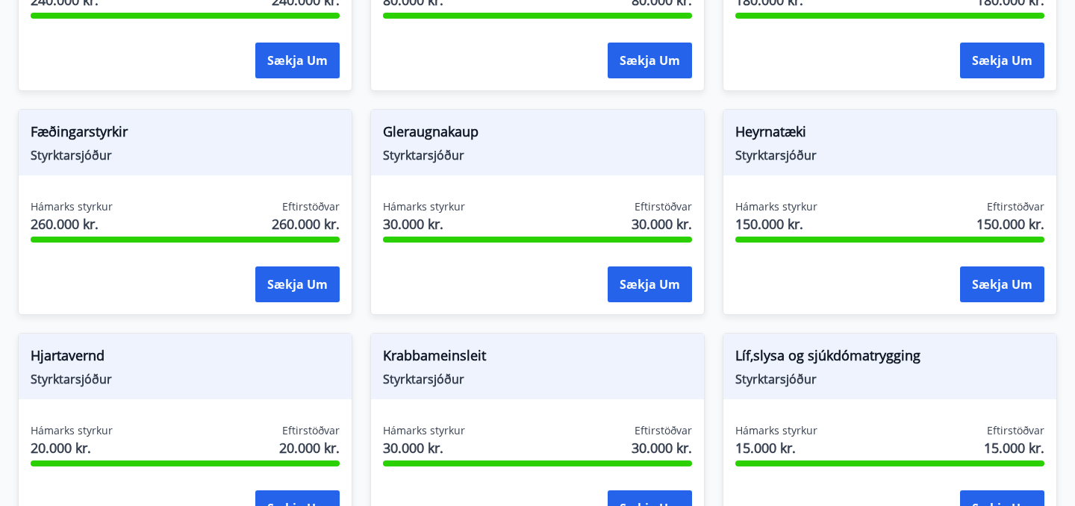
scroll to position [863, 0]
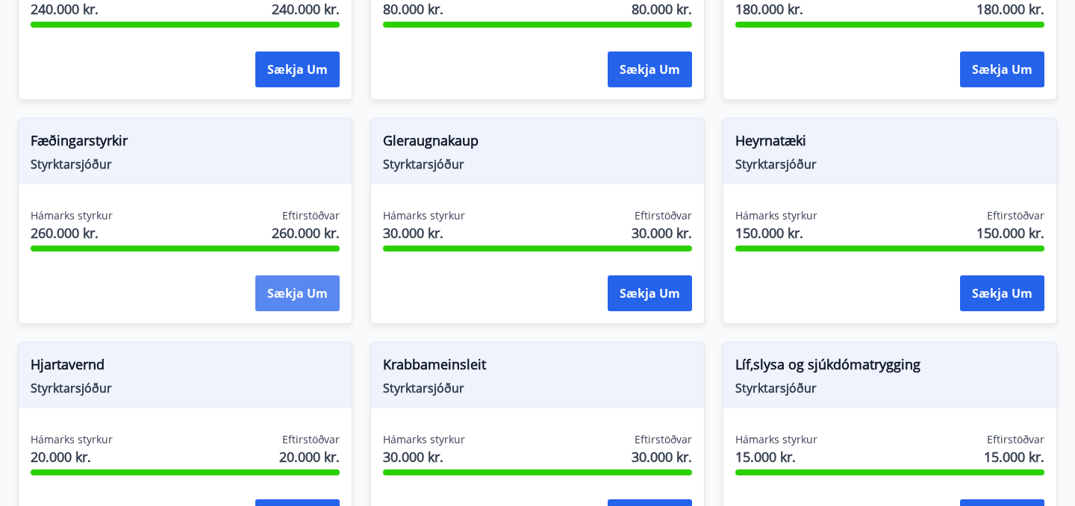
click at [320, 288] on button "Sækja um" at bounding box center [297, 294] width 84 height 36
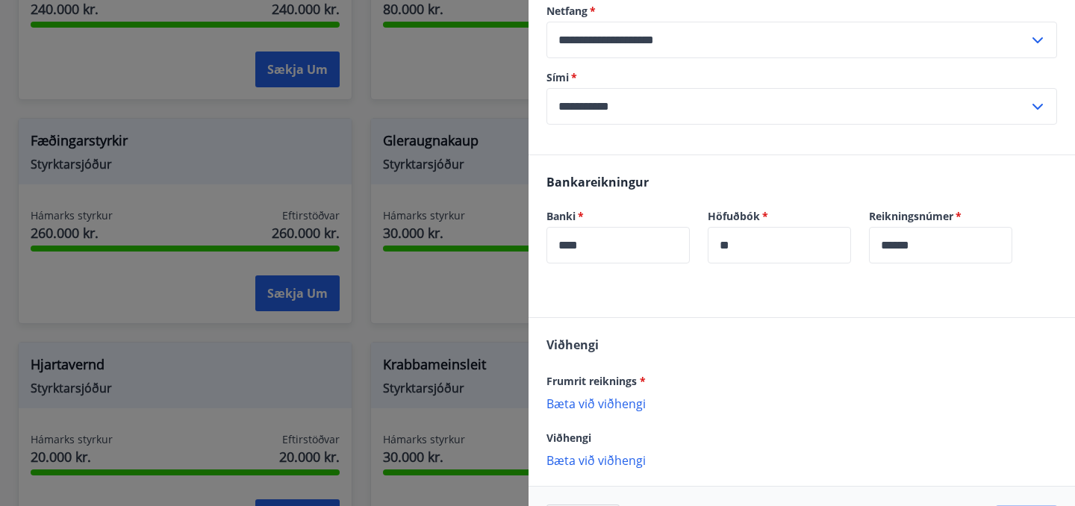
scroll to position [399, 0]
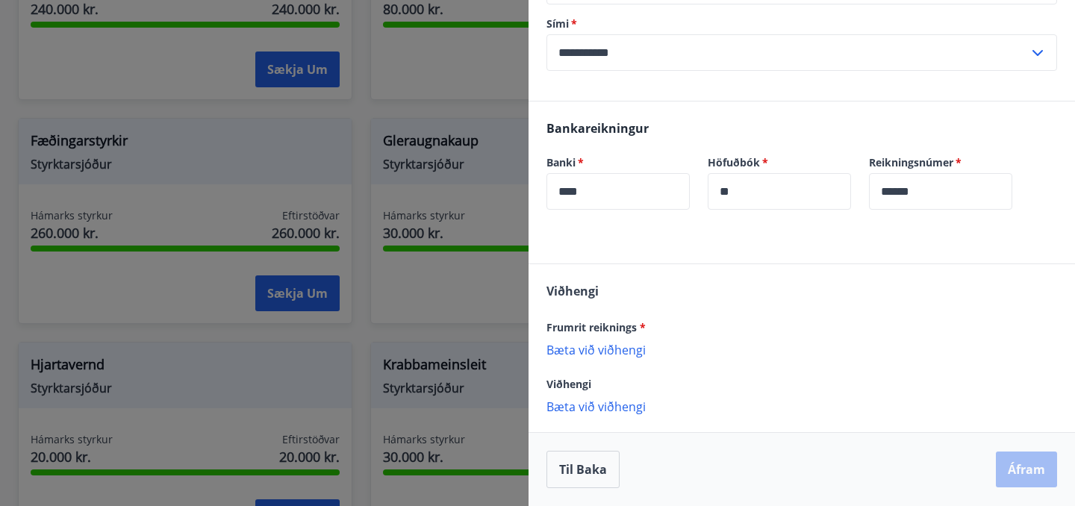
click at [623, 350] on p "Bæta við viðhengi" at bounding box center [802, 349] width 511 height 15
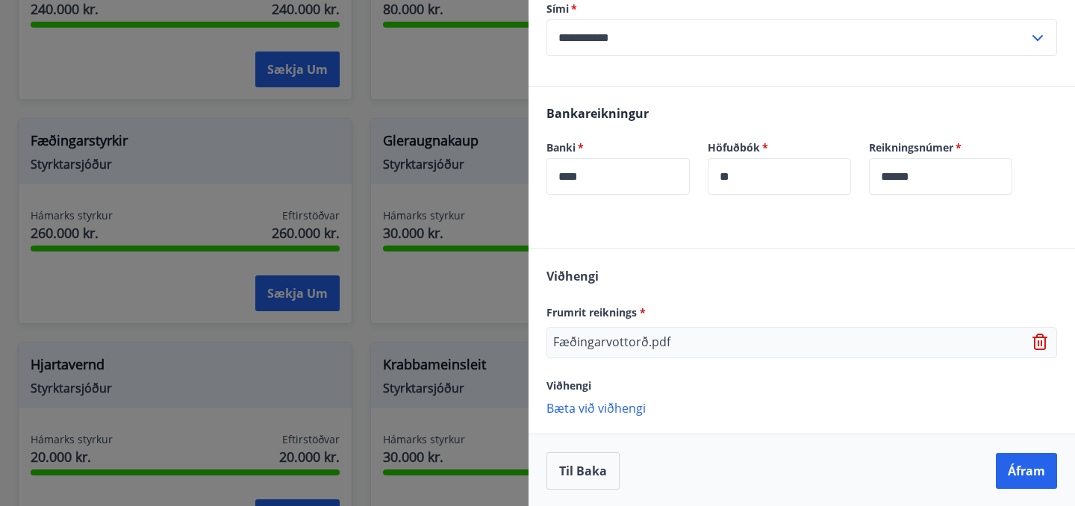
scroll to position [415, 0]
click at [1014, 465] on button "Áfram" at bounding box center [1026, 470] width 61 height 36
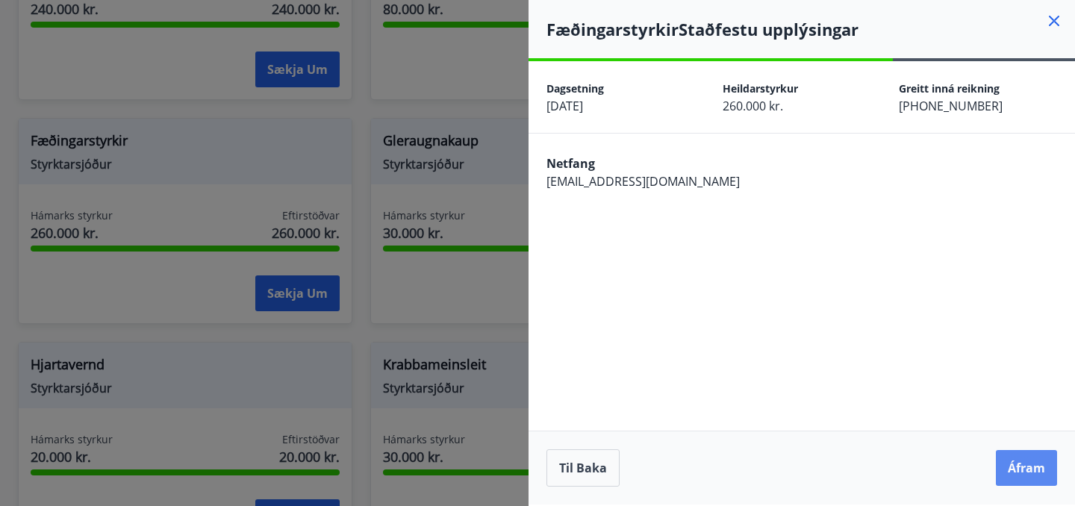
click at [1011, 456] on button "Áfram" at bounding box center [1026, 468] width 61 height 36
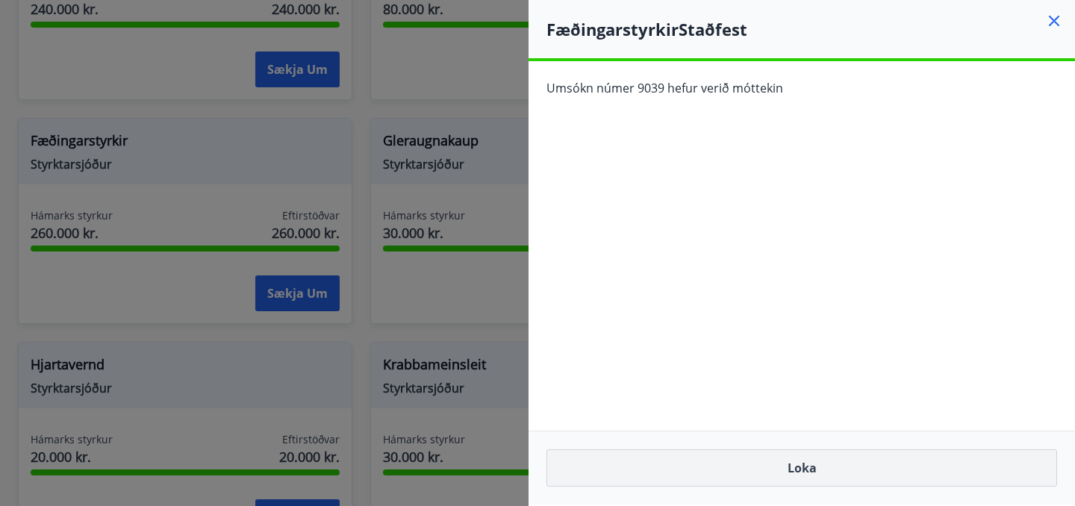
click at [678, 462] on button "Loka" at bounding box center [802, 468] width 511 height 37
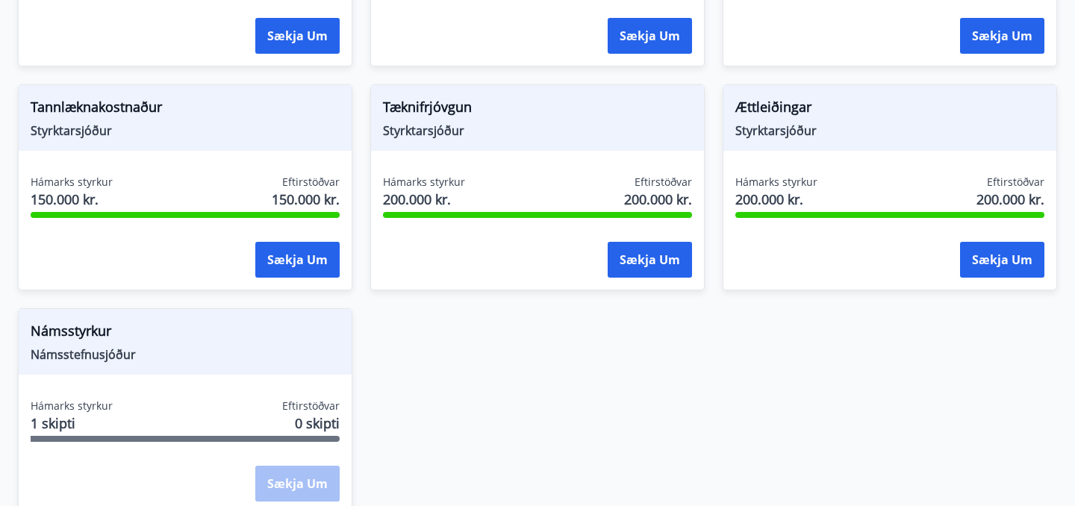
scroll to position [1795, 0]
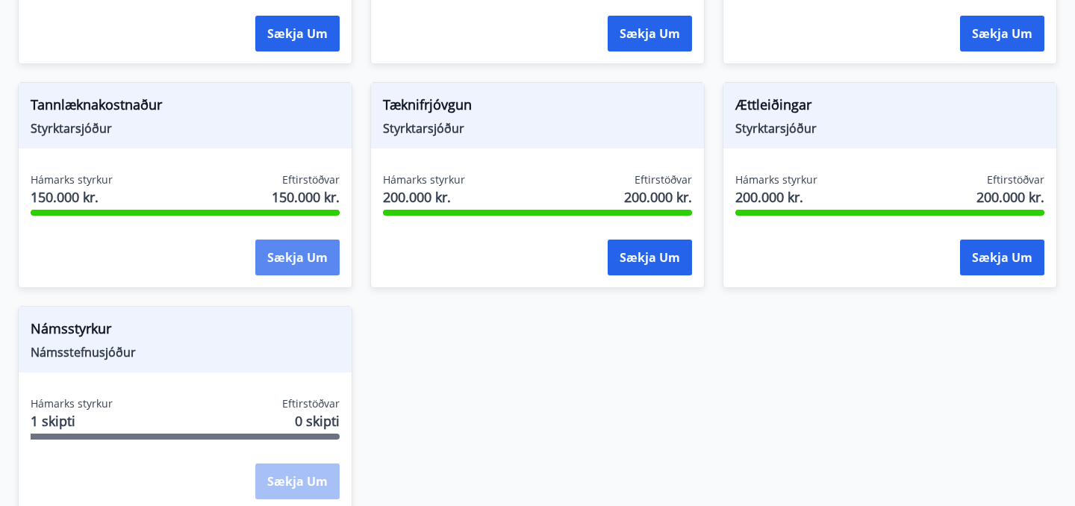
click at [287, 252] on button "Sækja um" at bounding box center [297, 258] width 84 height 36
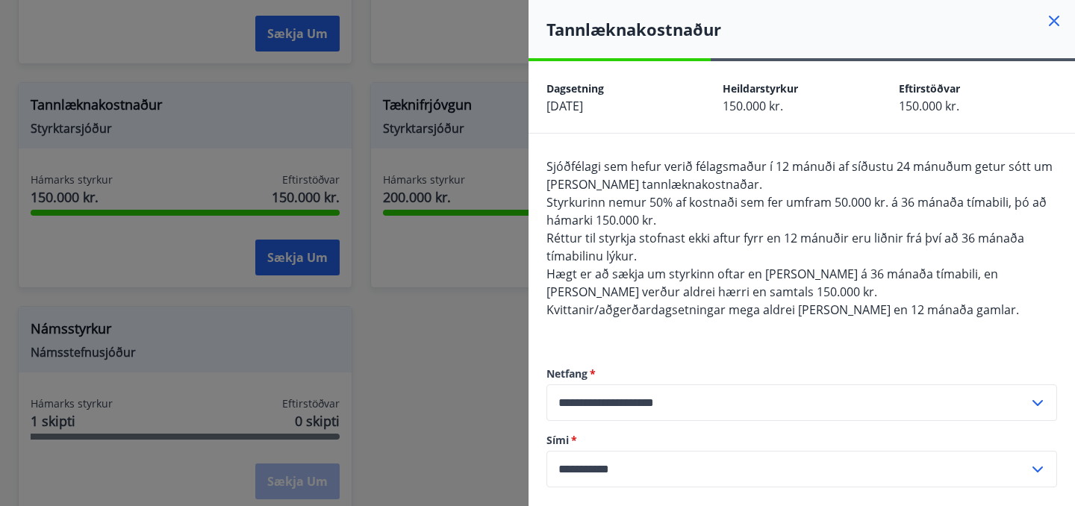
click at [506, 363] on div at bounding box center [537, 253] width 1075 height 506
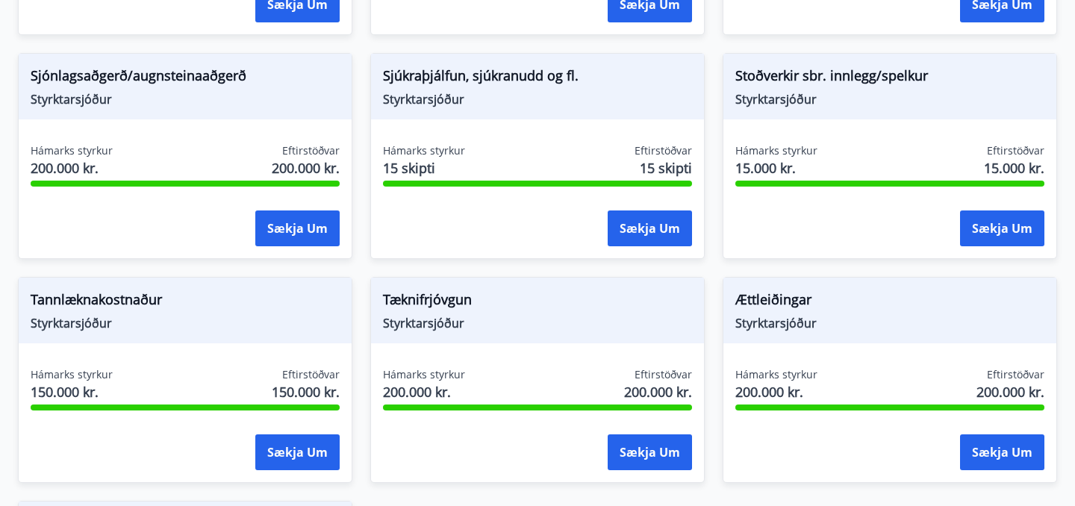
scroll to position [1602, 0]
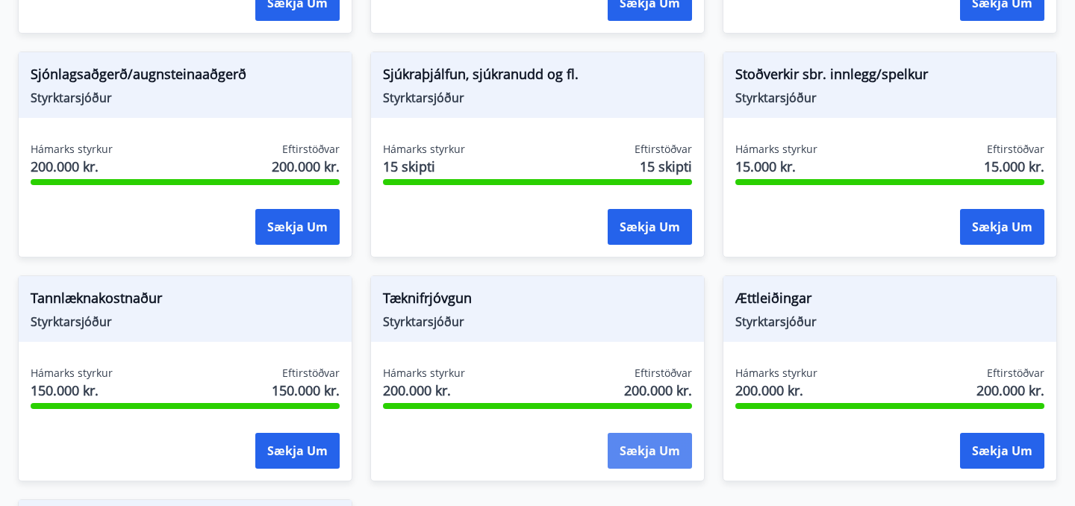
click at [648, 445] on button "Sækja um" at bounding box center [650, 451] width 84 height 36
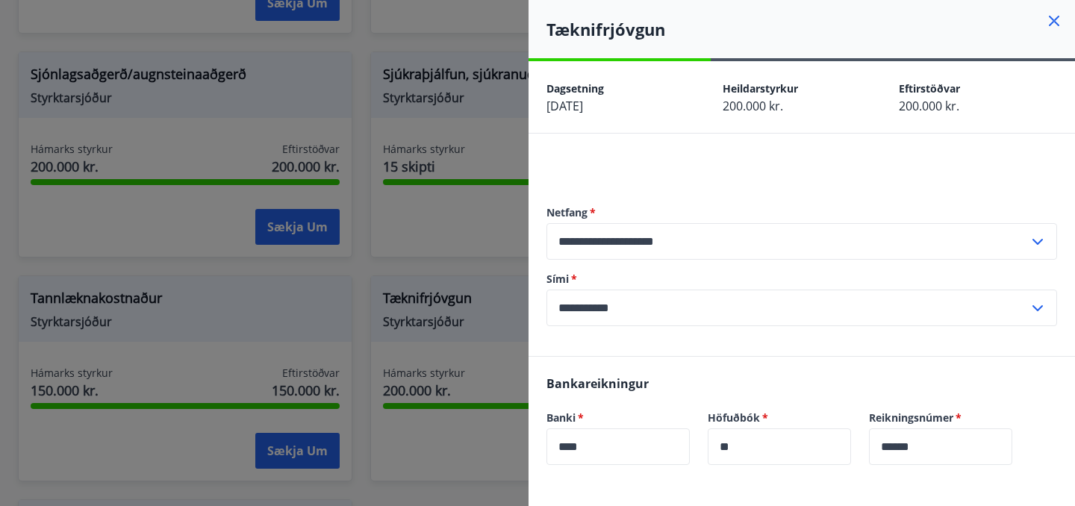
click at [1050, 15] on icon at bounding box center [1055, 21] width 18 height 18
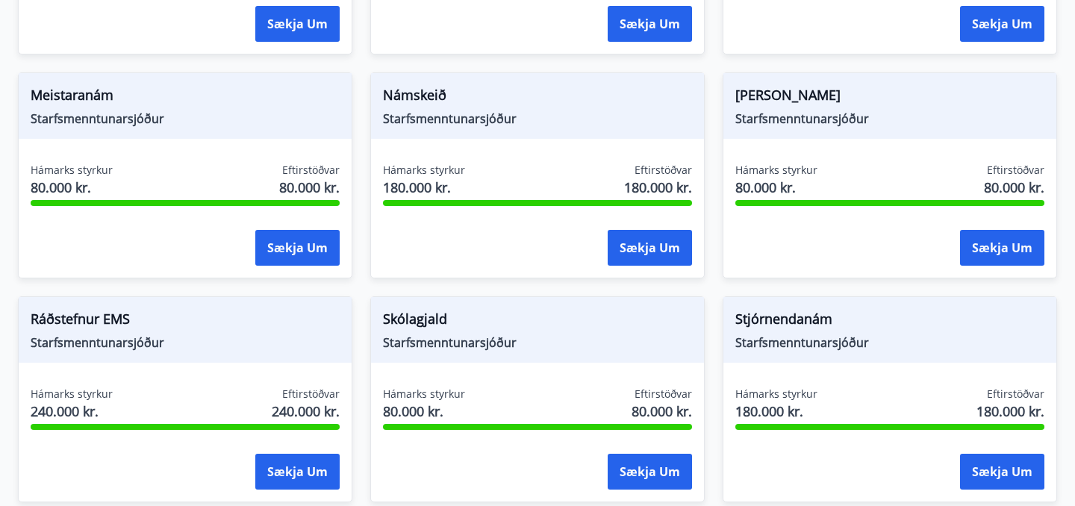
scroll to position [460, 0]
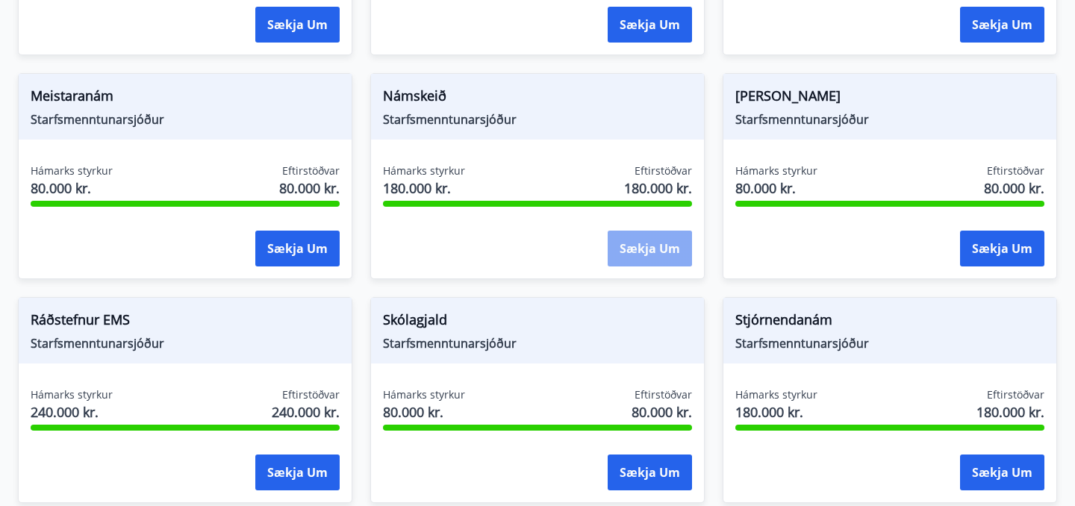
click at [639, 242] on button "Sækja um" at bounding box center [650, 249] width 84 height 36
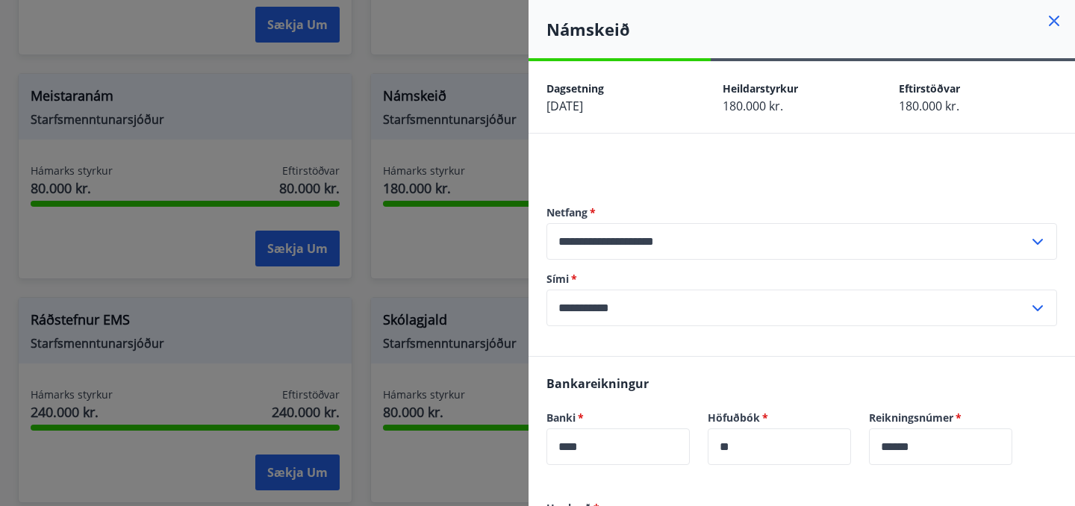
click at [1059, 24] on icon at bounding box center [1055, 21] width 18 height 18
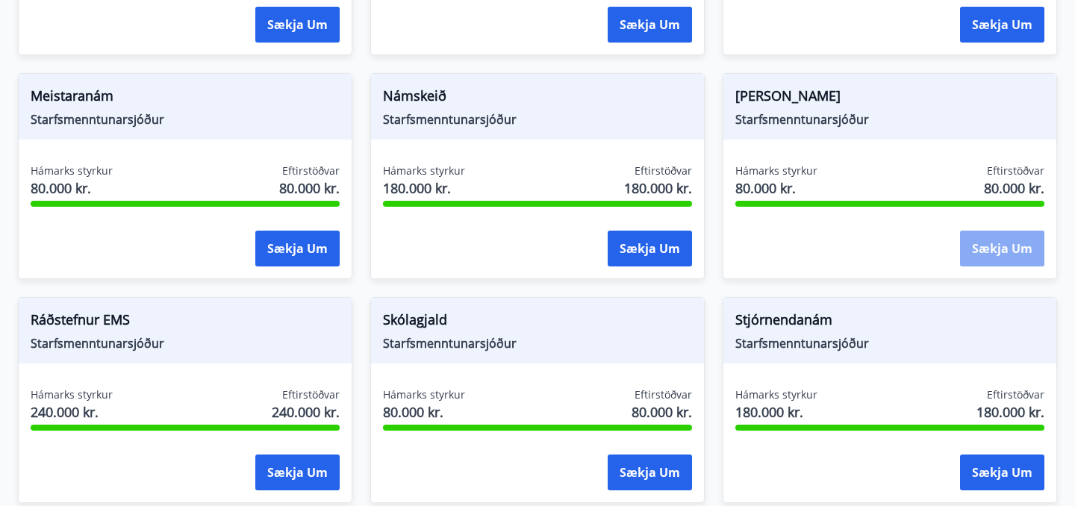
click at [998, 244] on button "Sækja um" at bounding box center [1002, 249] width 84 height 36
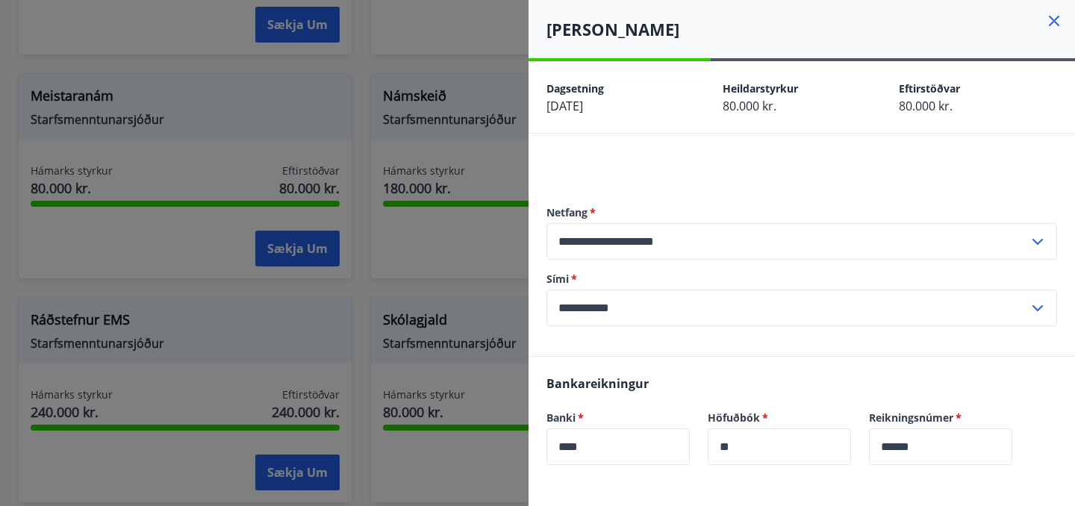
click at [1055, 28] on icon at bounding box center [1055, 21] width 18 height 18
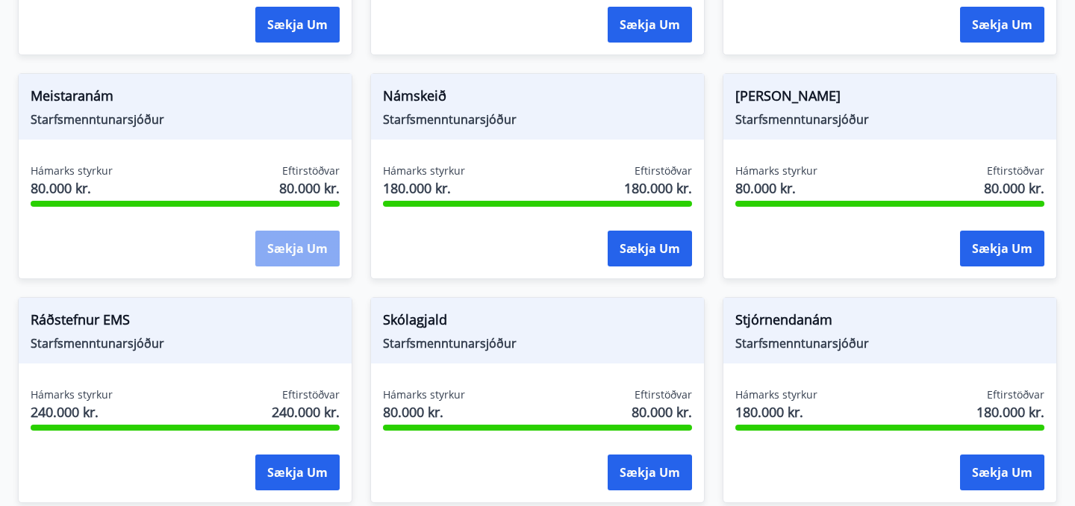
click at [286, 252] on button "Sækja um" at bounding box center [297, 249] width 84 height 36
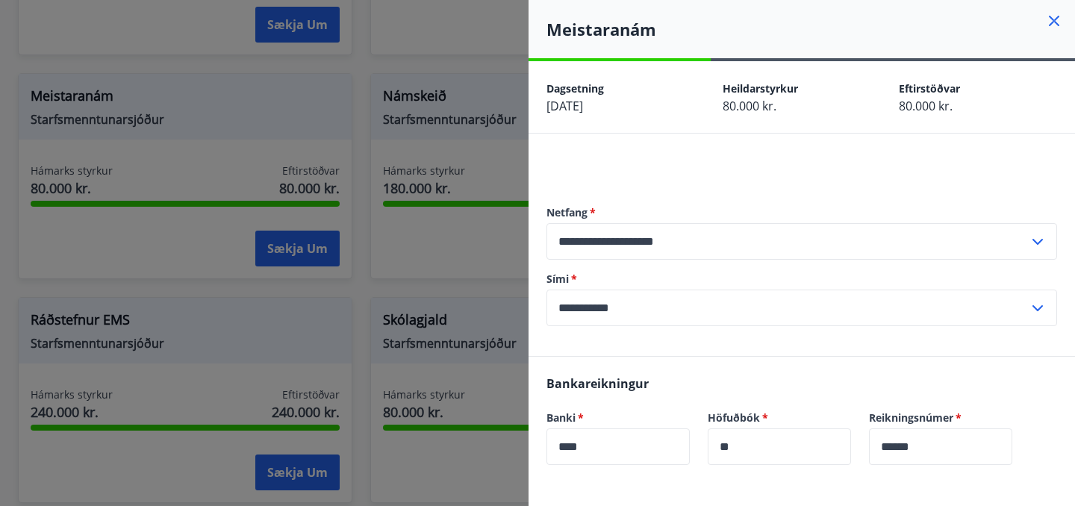
click at [468, 171] on div at bounding box center [537, 253] width 1075 height 506
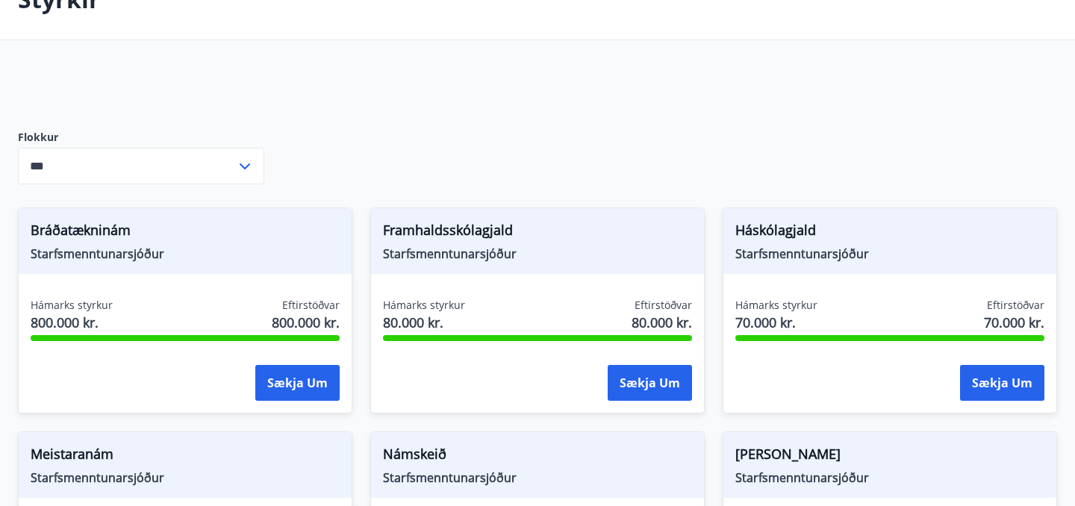
scroll to position [101, 0]
click at [628, 382] on button "Sækja um" at bounding box center [650, 384] width 84 height 36
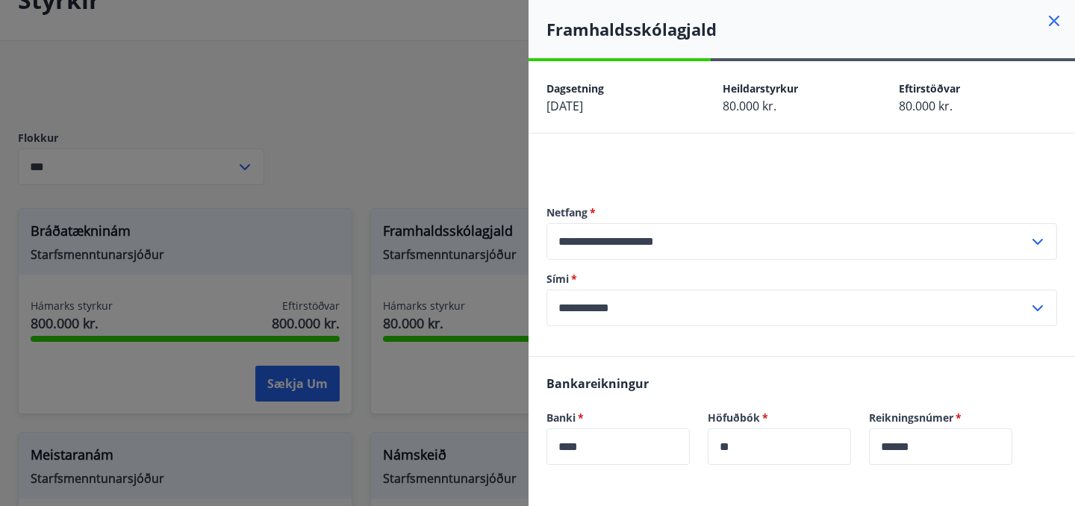
click at [461, 89] on div at bounding box center [537, 253] width 1075 height 506
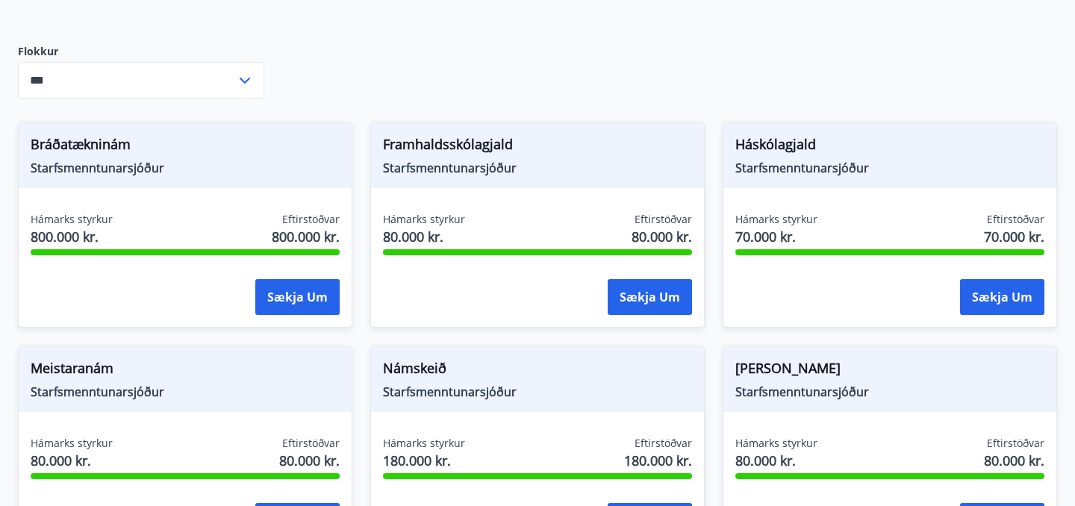
scroll to position [191, 0]
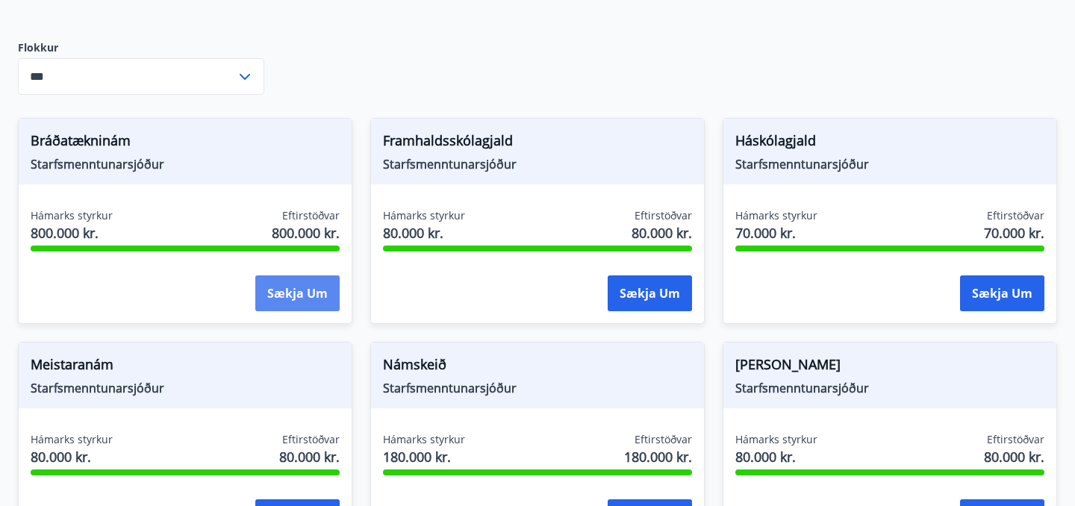
click at [326, 296] on button "Sækja um" at bounding box center [297, 294] width 84 height 36
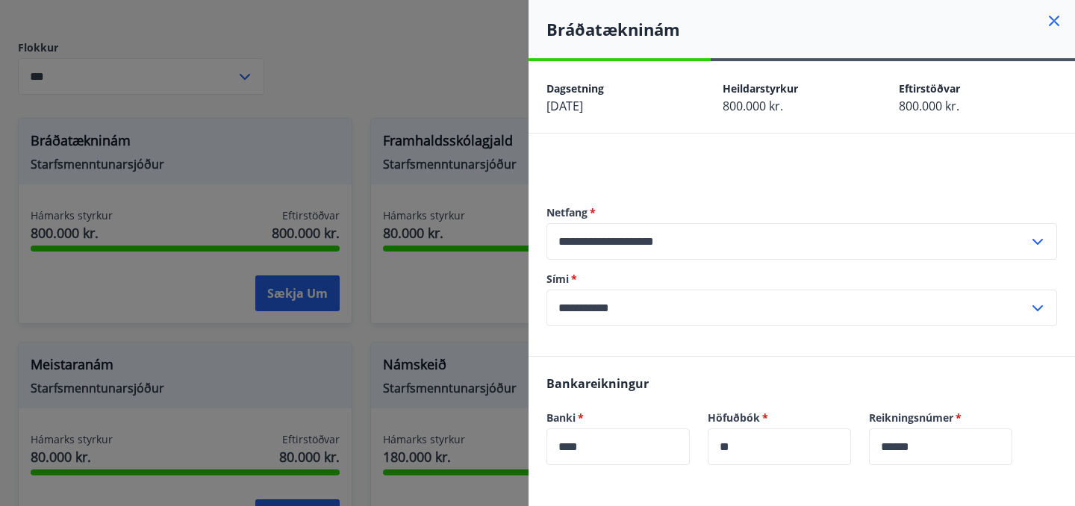
click at [410, 96] on div at bounding box center [537, 253] width 1075 height 506
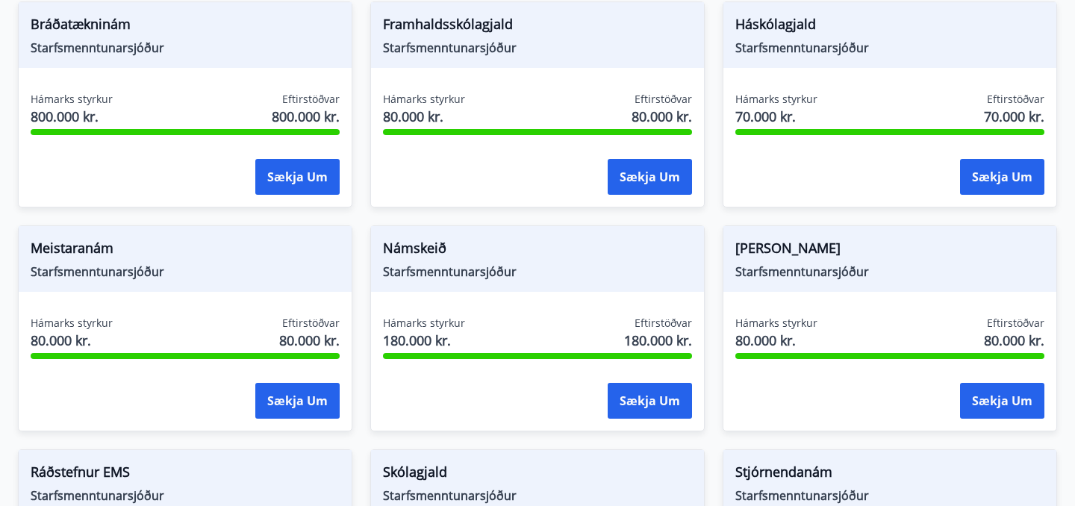
scroll to position [317, 0]
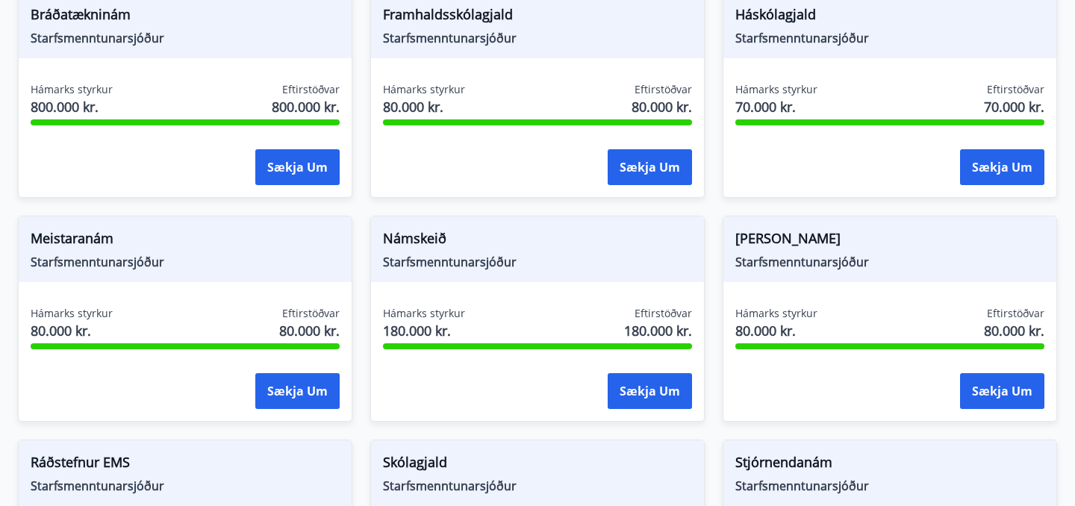
click at [361, 267] on div "Námskeið Starfsmenntunarsjóður Hámarks styrkur 180.000 kr. Eftirstöðvar 180.000…" at bounding box center [528, 310] width 352 height 224
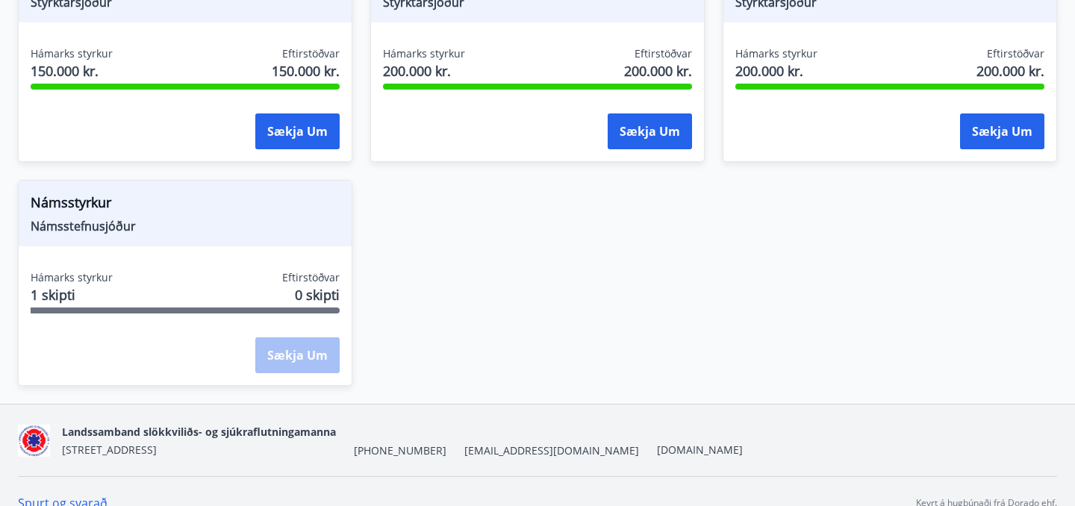
scroll to position [1945, 0]
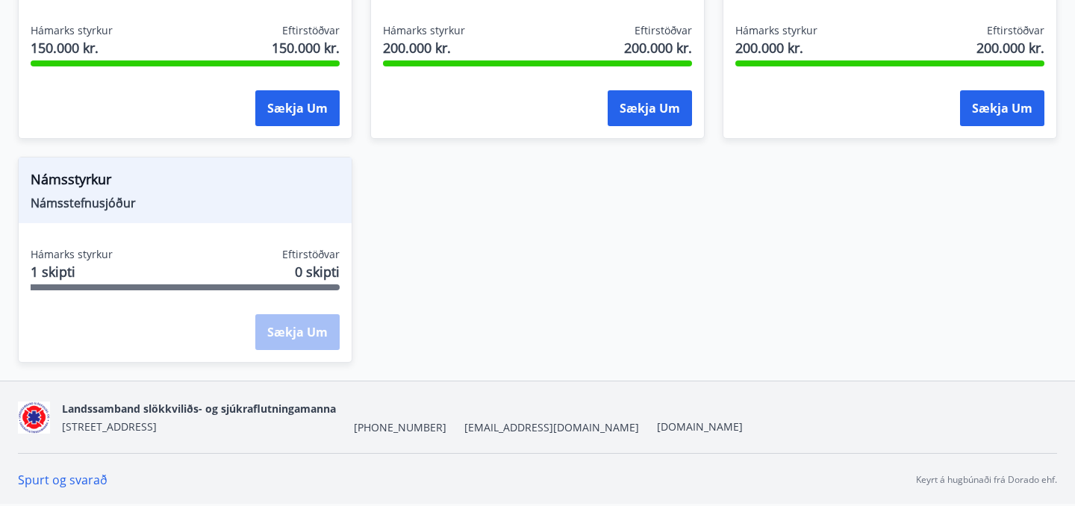
click at [299, 328] on div "Sækja um" at bounding box center [297, 332] width 84 height 37
click at [252, 193] on span "Námsstyrkur" at bounding box center [185, 182] width 309 height 25
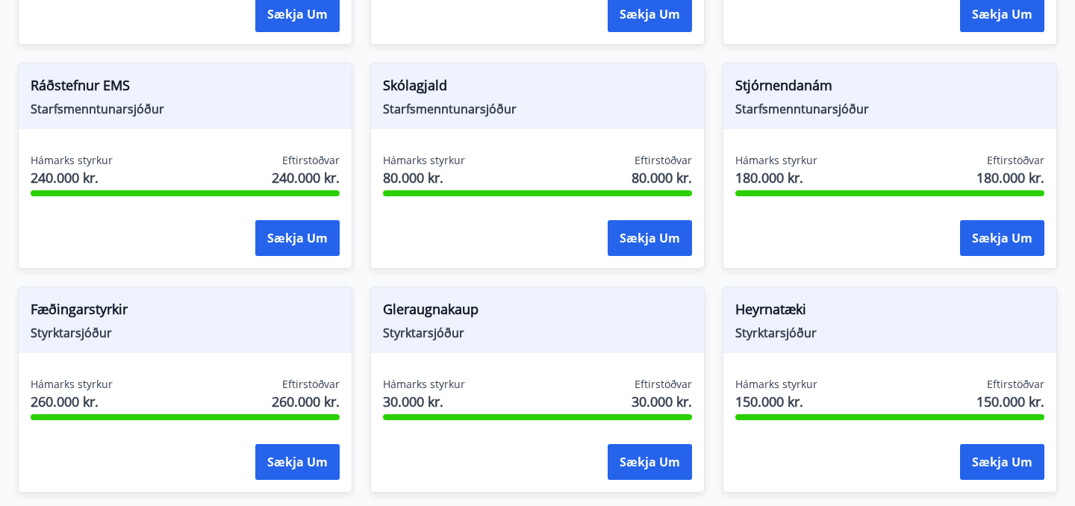
scroll to position [697, 0]
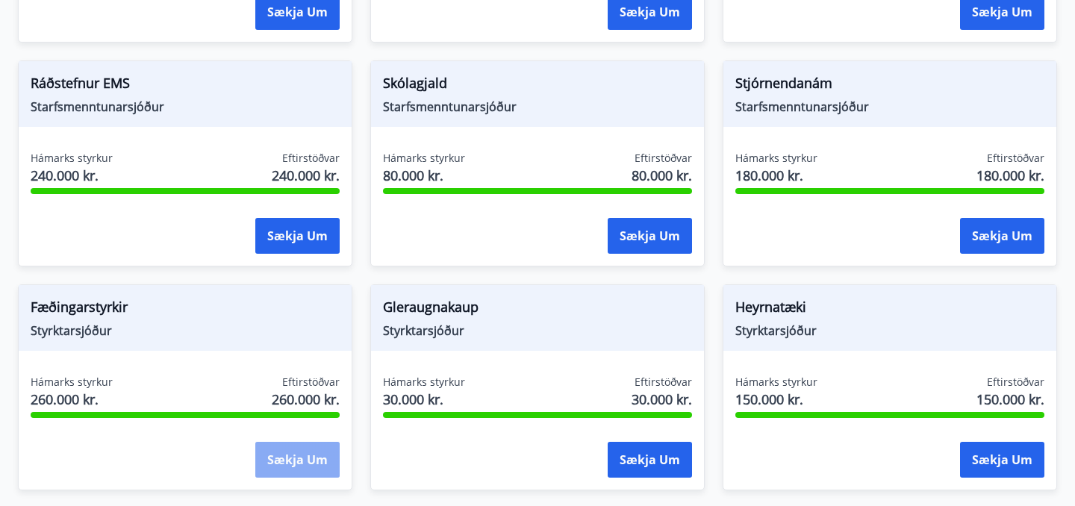
click at [305, 475] on button "Sækja um" at bounding box center [297, 460] width 84 height 36
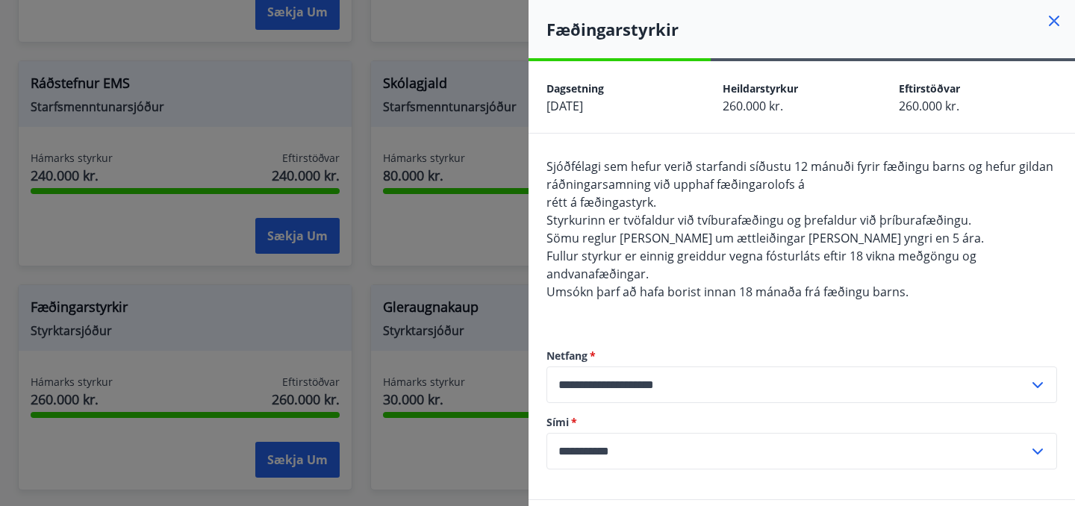
click at [369, 371] on div at bounding box center [537, 253] width 1075 height 506
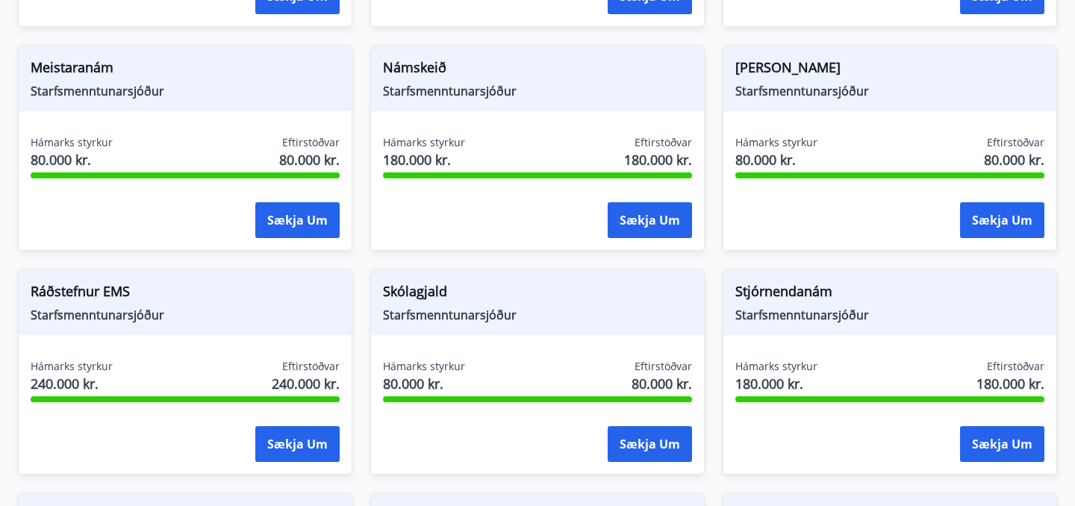
scroll to position [489, 0]
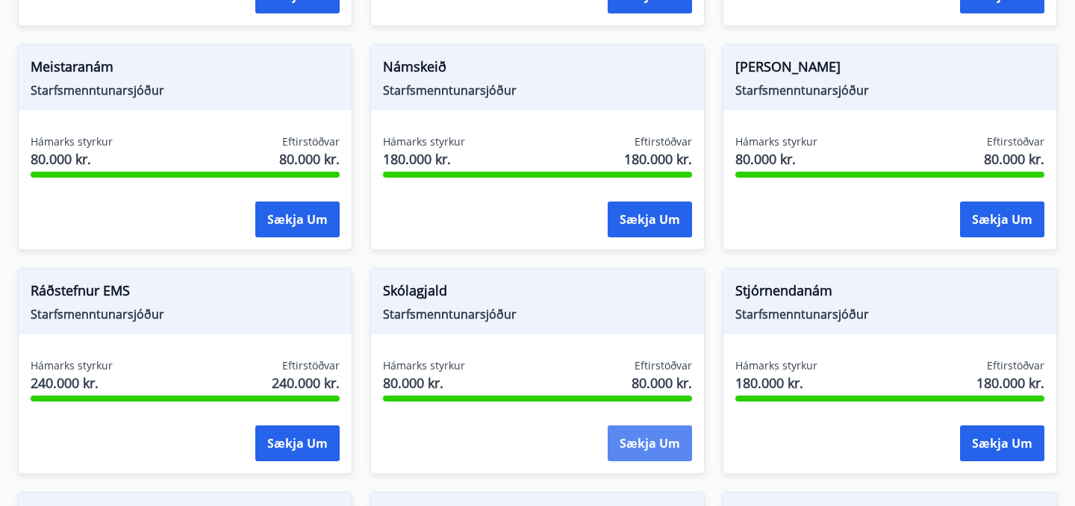
click at [660, 446] on button "Sækja um" at bounding box center [650, 444] width 84 height 36
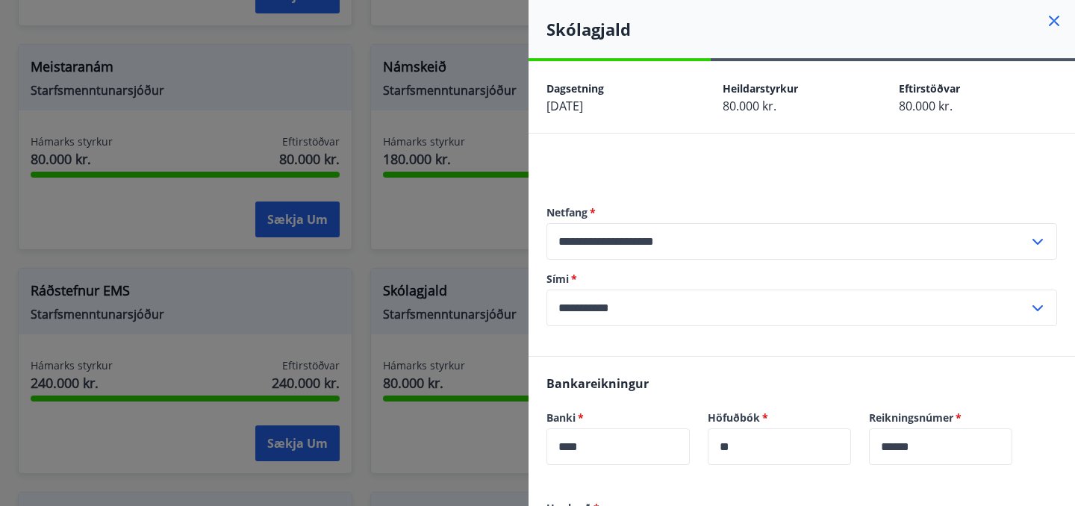
click at [502, 349] on div at bounding box center [537, 253] width 1075 height 506
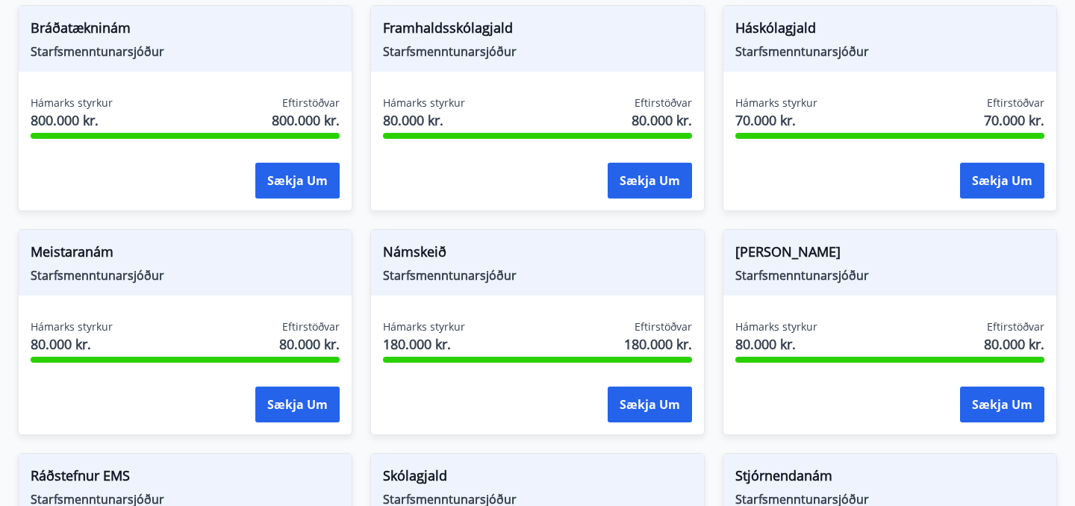
scroll to position [302, 0]
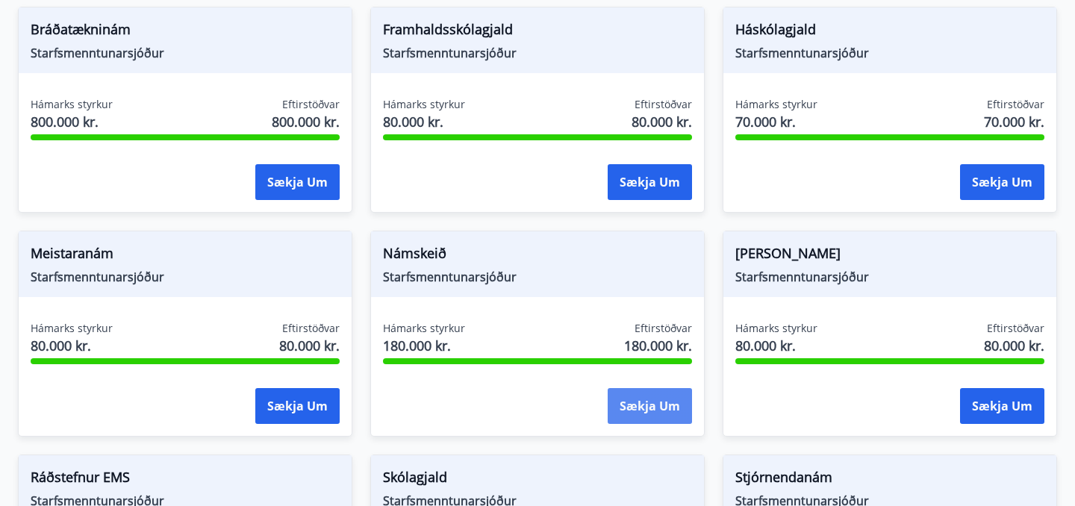
click at [611, 396] on button "Sækja um" at bounding box center [650, 406] width 84 height 36
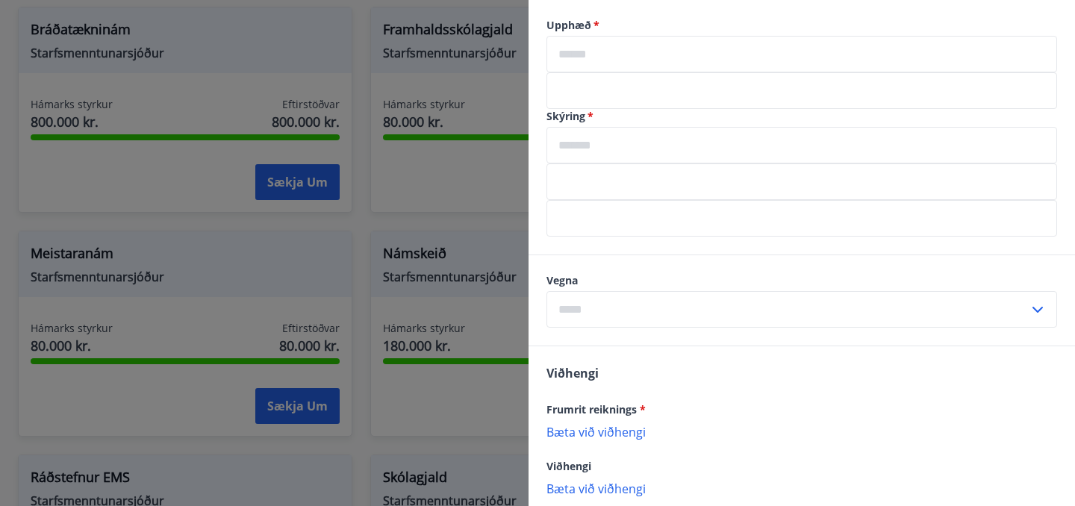
scroll to position [496, 0]
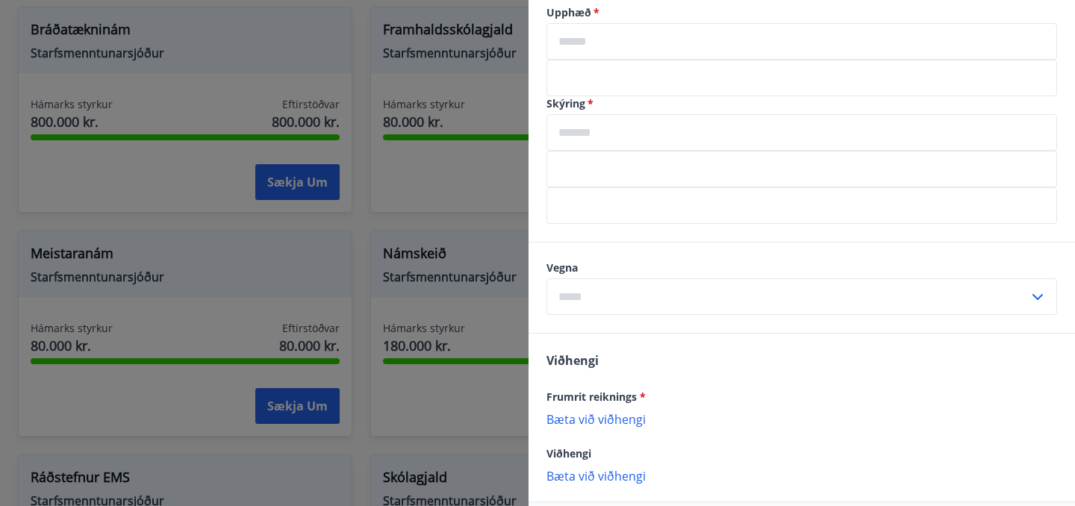
click at [1036, 285] on div "​" at bounding box center [802, 297] width 511 height 37
click at [1007, 331] on li "Námskeið" at bounding box center [801, 328] width 509 height 27
type input "********"
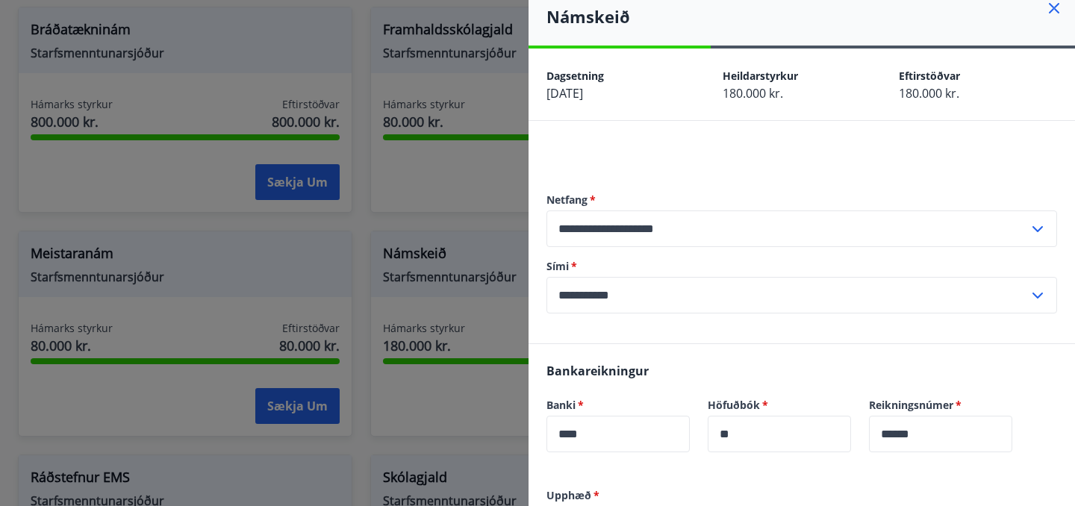
scroll to position [0, 0]
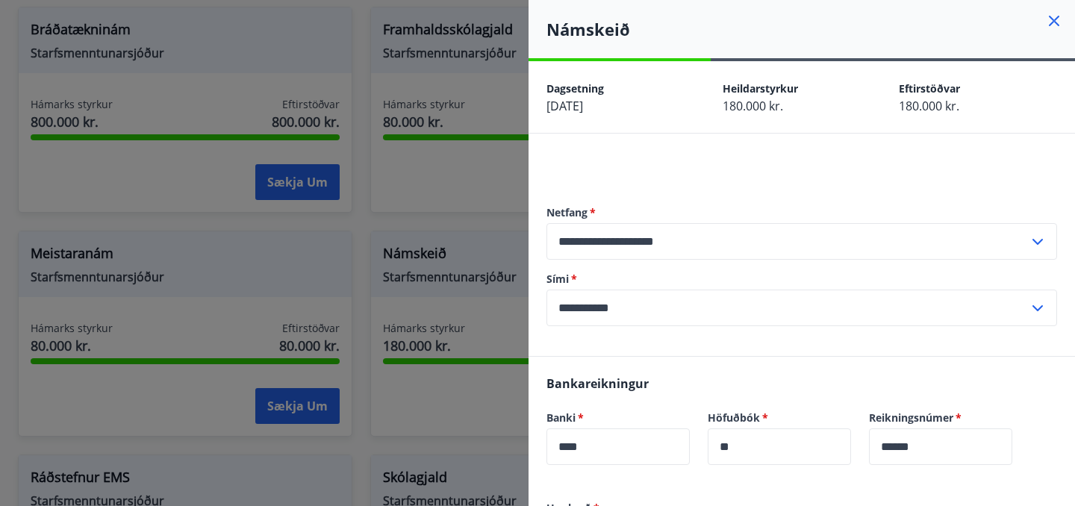
click at [370, 221] on div at bounding box center [537, 253] width 1075 height 506
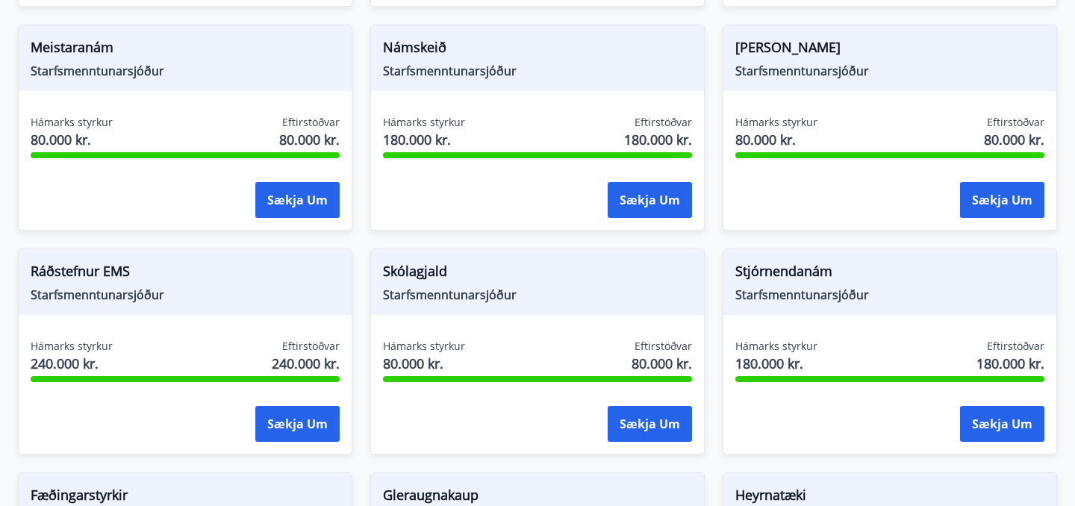
scroll to position [512, 0]
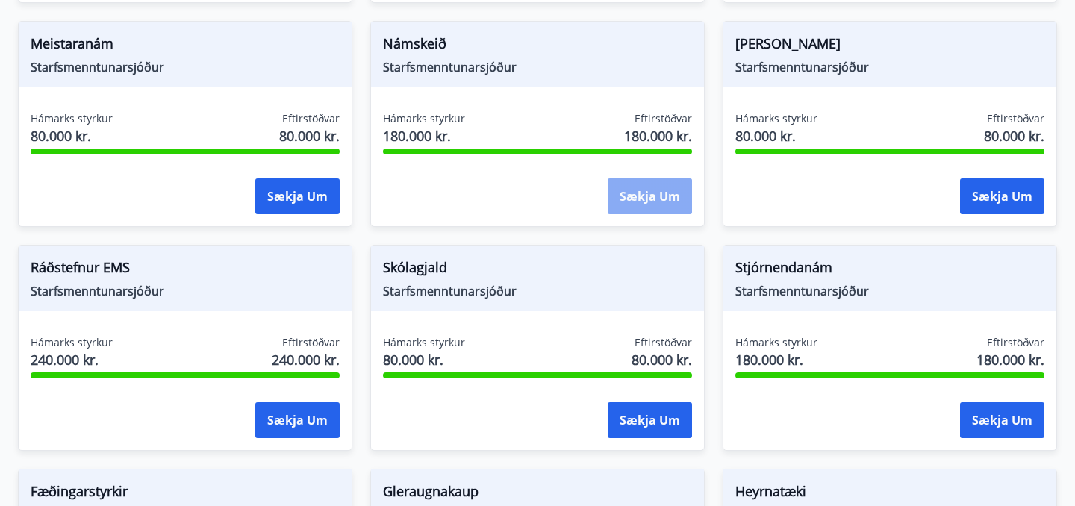
click at [647, 202] on button "Sækja um" at bounding box center [650, 196] width 84 height 36
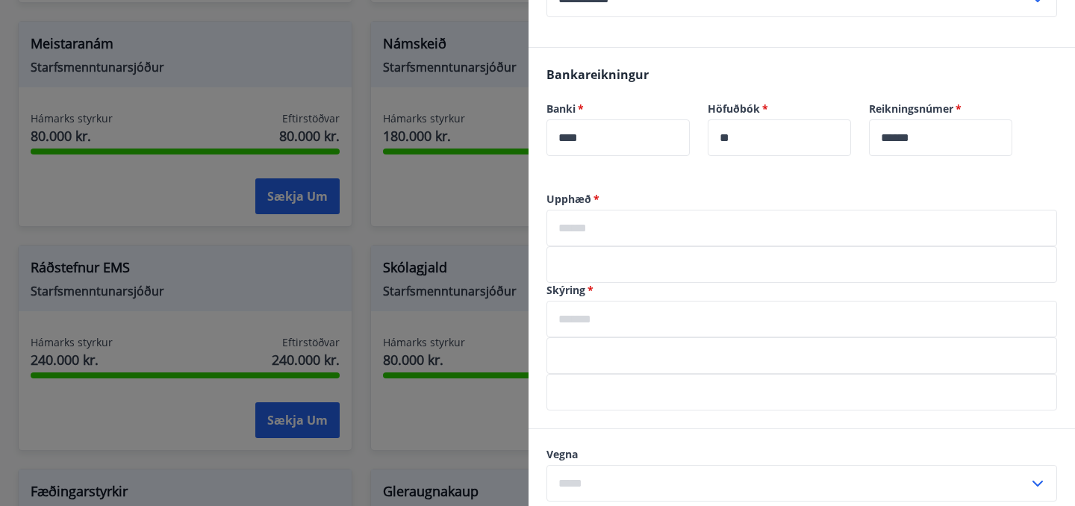
scroll to position [338, 0]
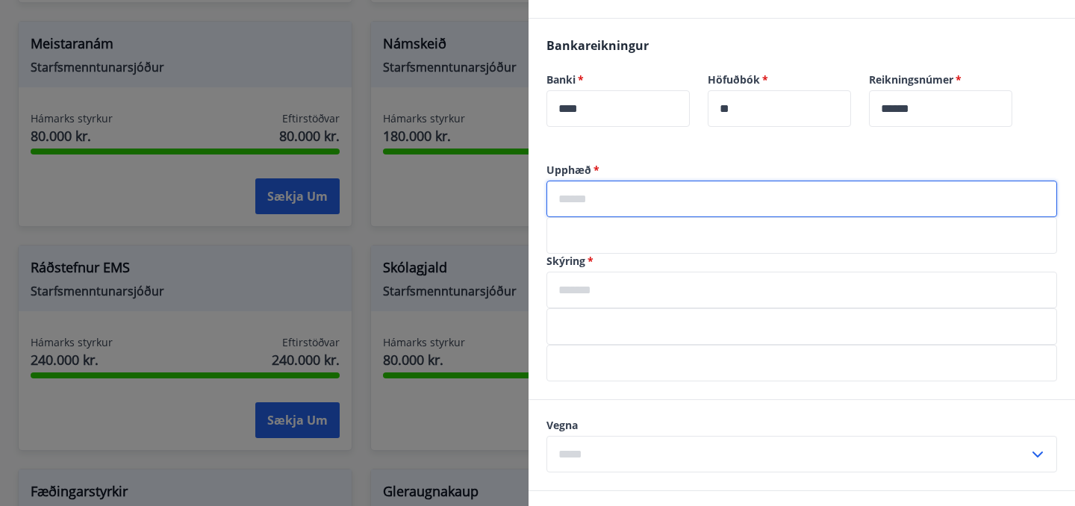
click at [722, 203] on input "text" at bounding box center [802, 199] width 511 height 37
type input "******"
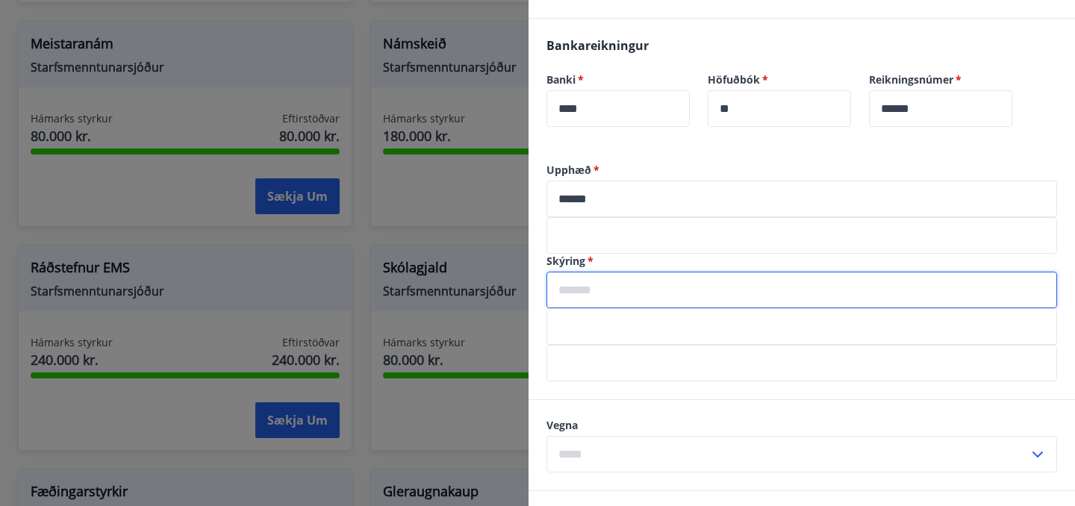
click at [653, 295] on input "text" at bounding box center [802, 290] width 511 height 37
type input "*********"
click at [670, 423] on label "Vegna" at bounding box center [802, 425] width 511 height 15
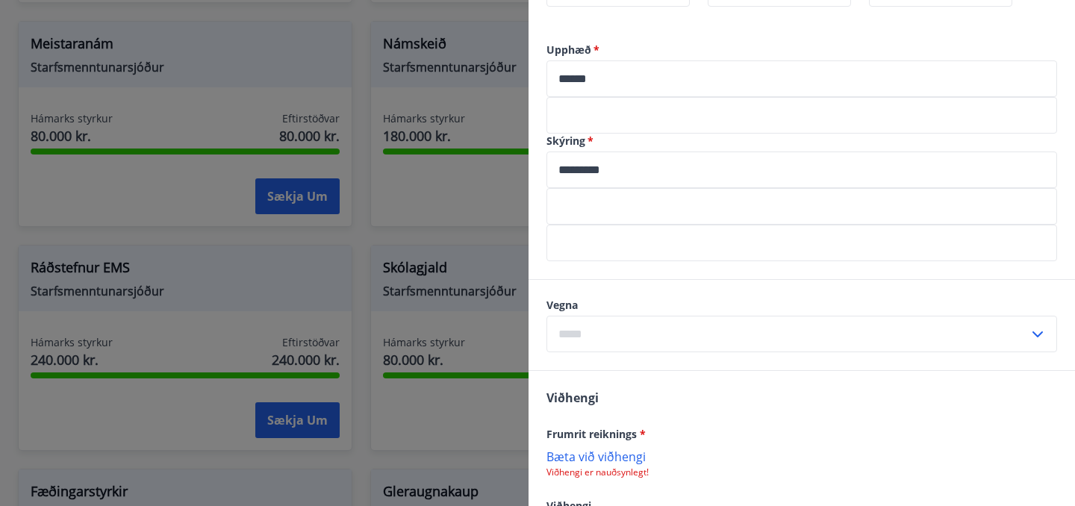
scroll to position [474, 0]
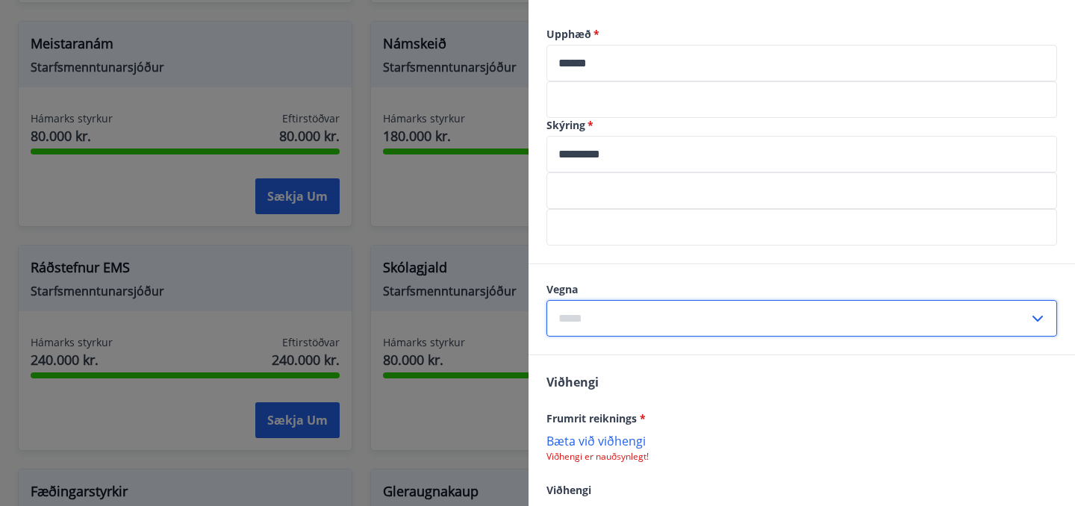
click at [671, 310] on input "text" at bounding box center [788, 318] width 482 height 37
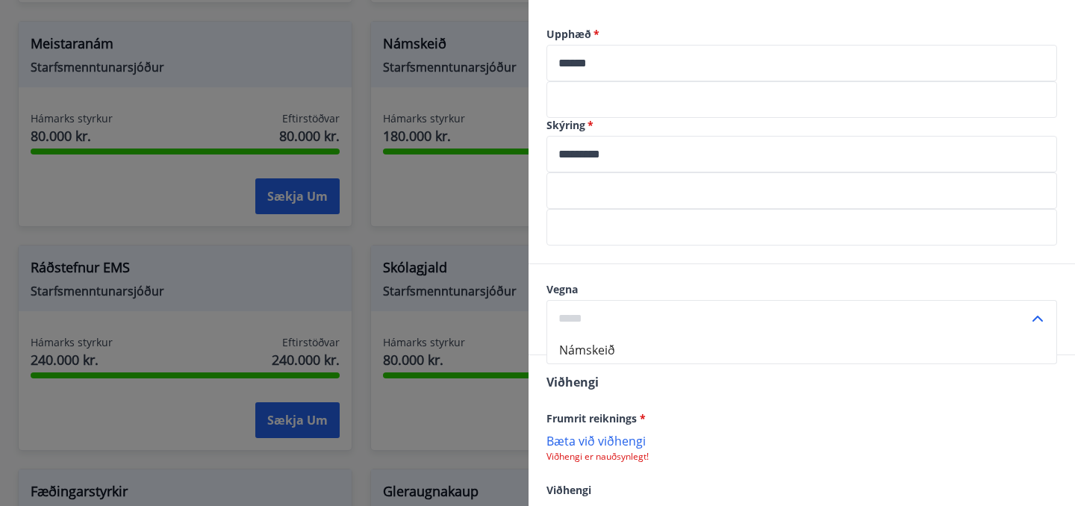
click at [648, 354] on li "Námskeið" at bounding box center [801, 350] width 509 height 27
type input "********"
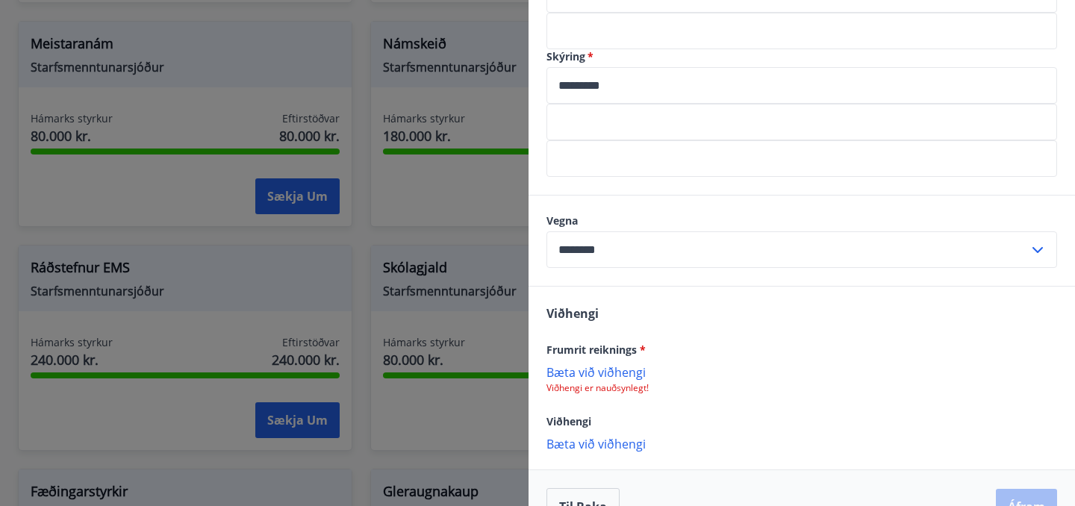
scroll to position [580, 0]
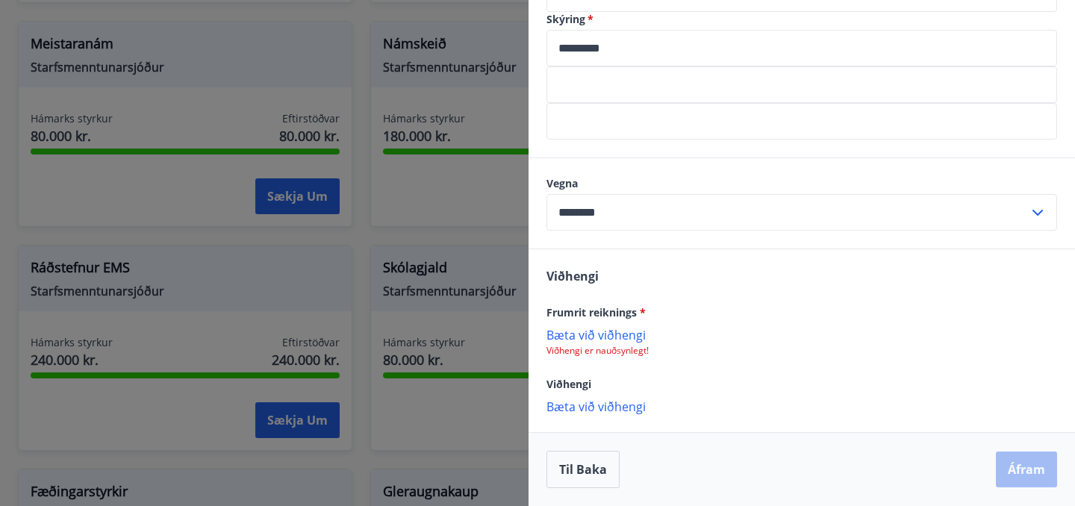
click at [634, 339] on p "Bæta við viðhengi" at bounding box center [802, 334] width 511 height 15
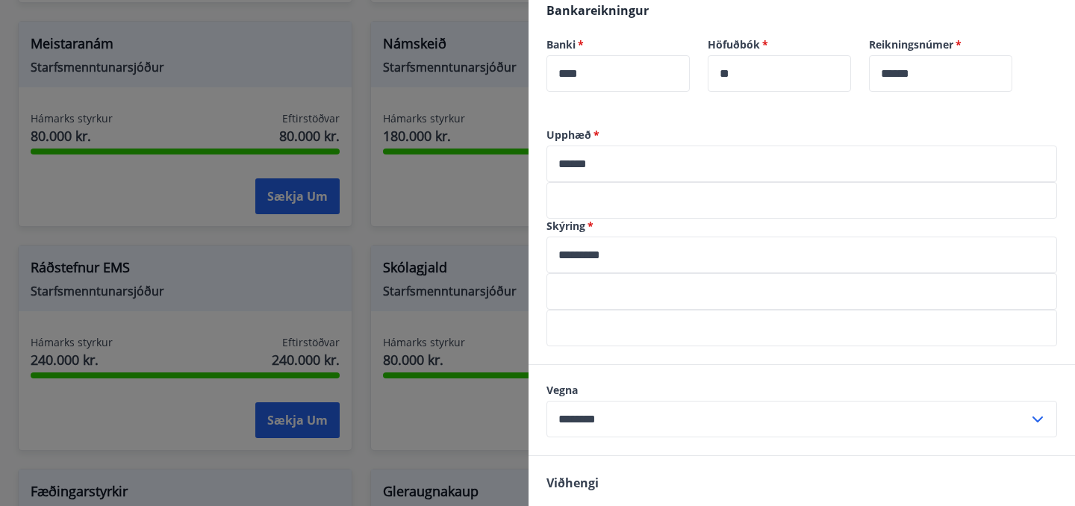
scroll to position [378, 0]
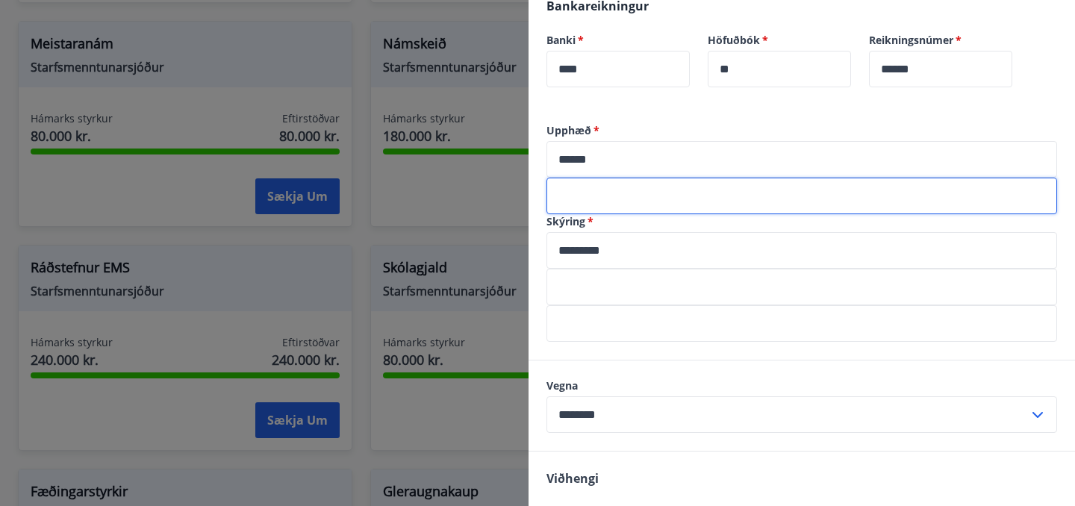
click at [771, 210] on input "text" at bounding box center [802, 196] width 511 height 37
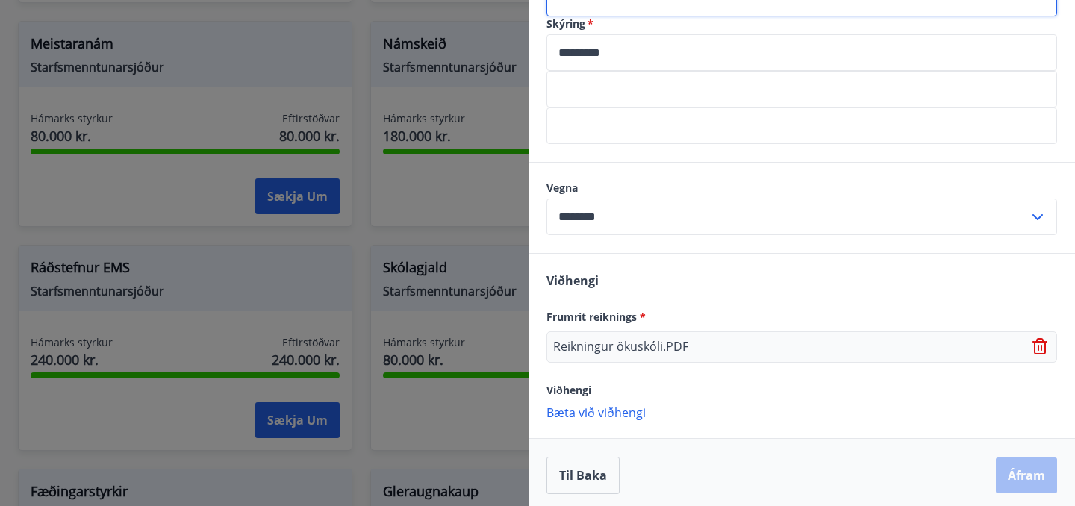
scroll to position [582, 0]
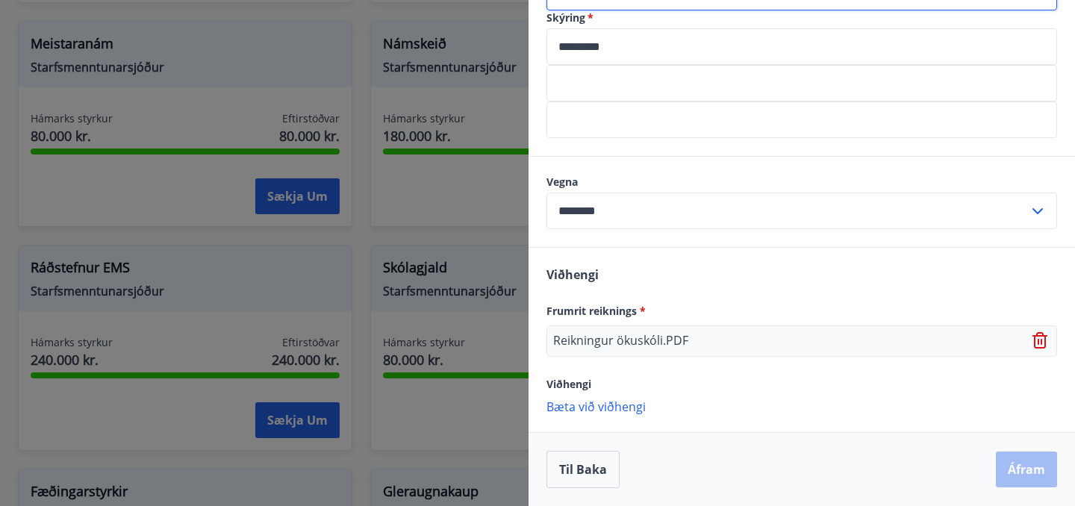
click at [1010, 465] on div "Til baka Áfram" at bounding box center [802, 469] width 547 height 74
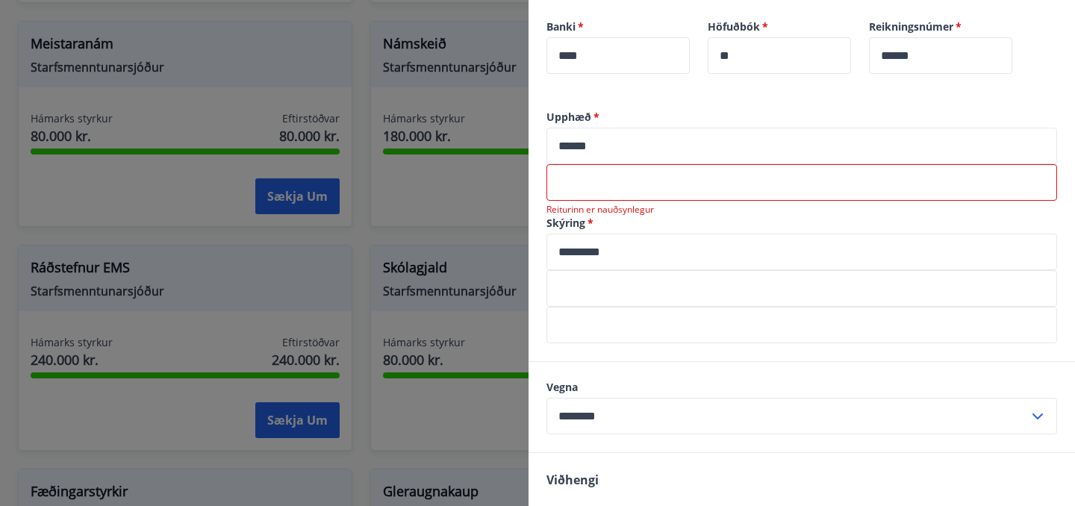
scroll to position [388, 0]
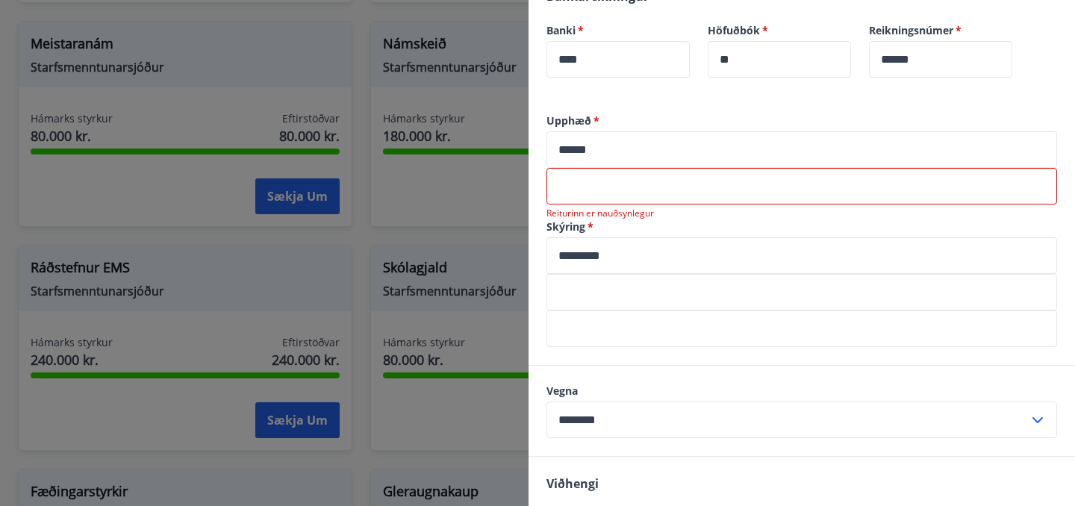
click at [658, 186] on input "text" at bounding box center [802, 186] width 511 height 37
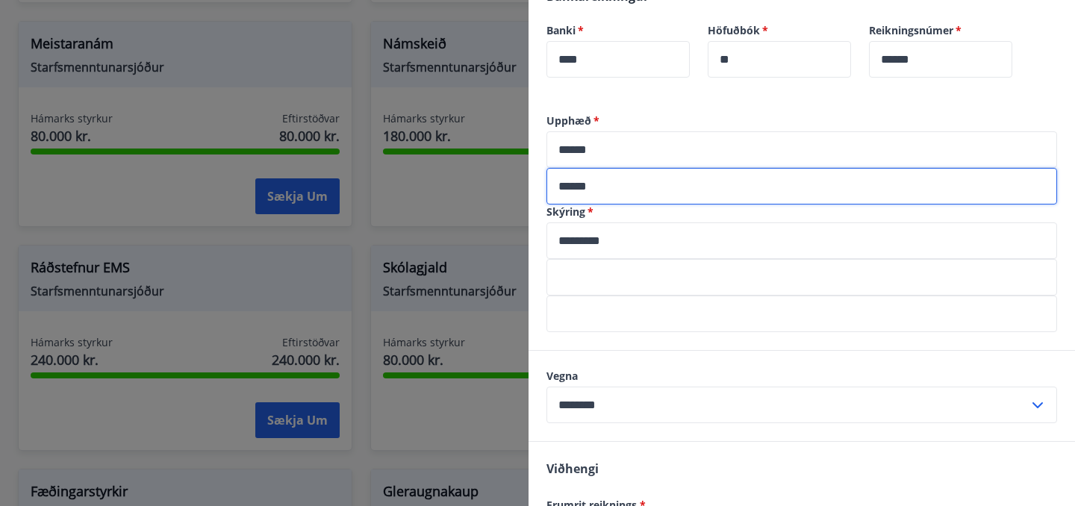
type input "******"
click at [687, 131] on div "Upphæð   * ****** ​" at bounding box center [802, 141] width 511 height 55
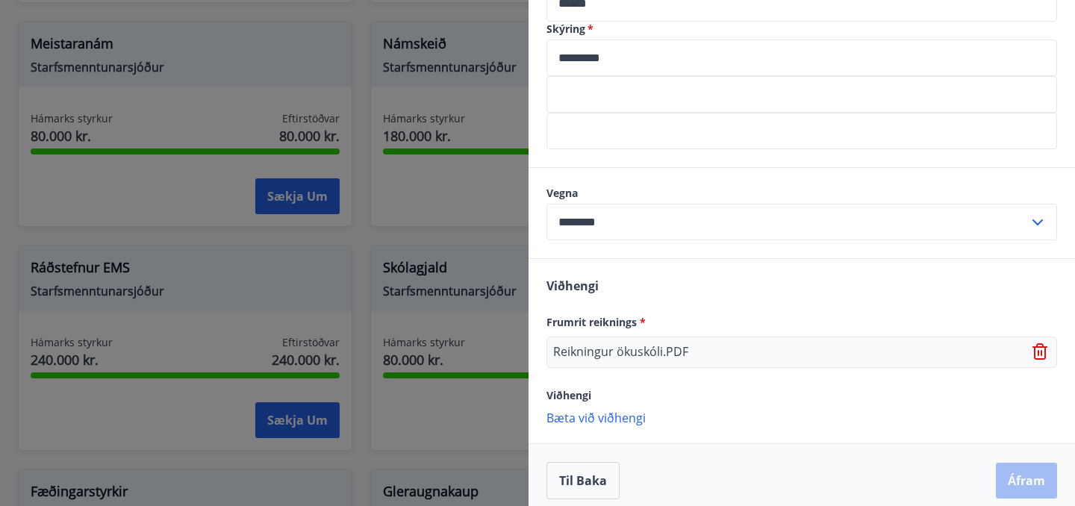
scroll to position [582, 0]
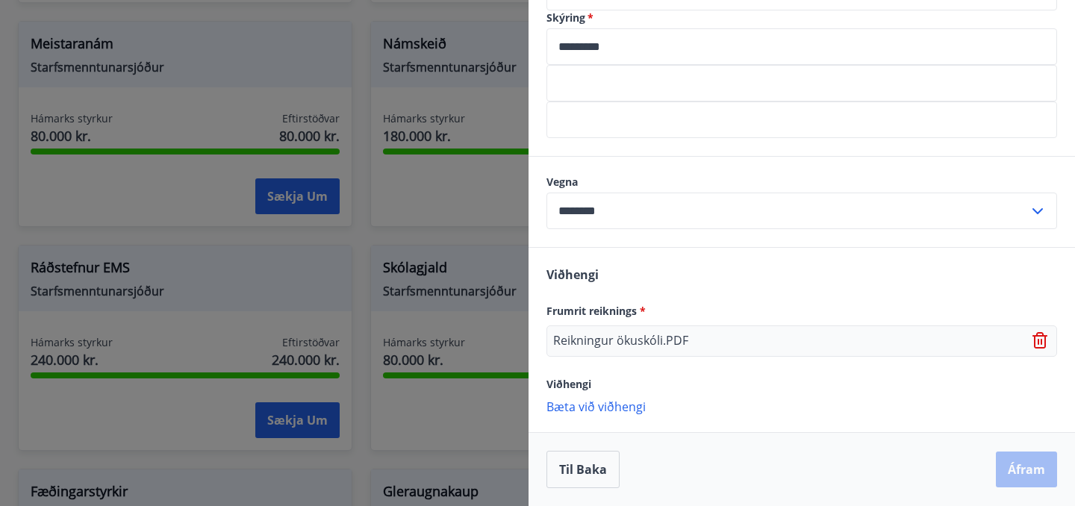
click at [979, 426] on div "Viðhengi Frumrit reiknings * Reikningur ökuskóli.PDF Viðhengi Bæta við viðhen…" at bounding box center [802, 340] width 547 height 184
click at [1018, 474] on div "Til baka Áfram" at bounding box center [802, 469] width 511 height 37
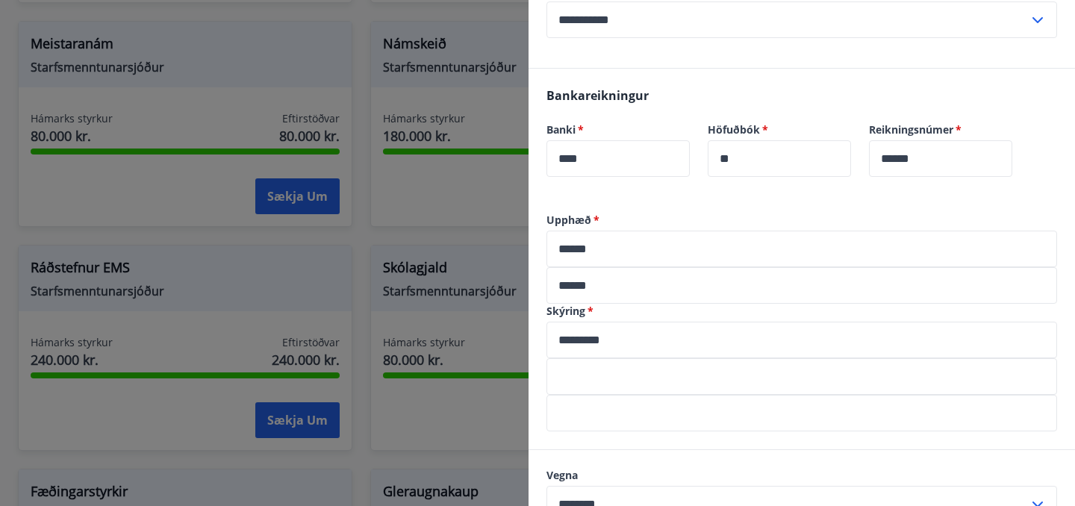
scroll to position [290, 0]
click at [639, 251] on input "******" at bounding box center [802, 247] width 511 height 37
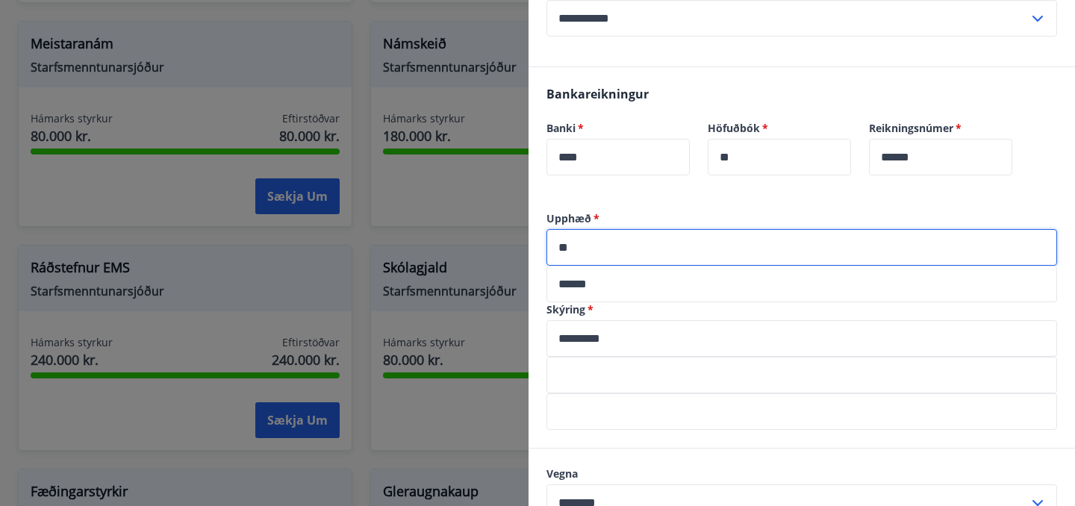
type input "*"
type input "******"
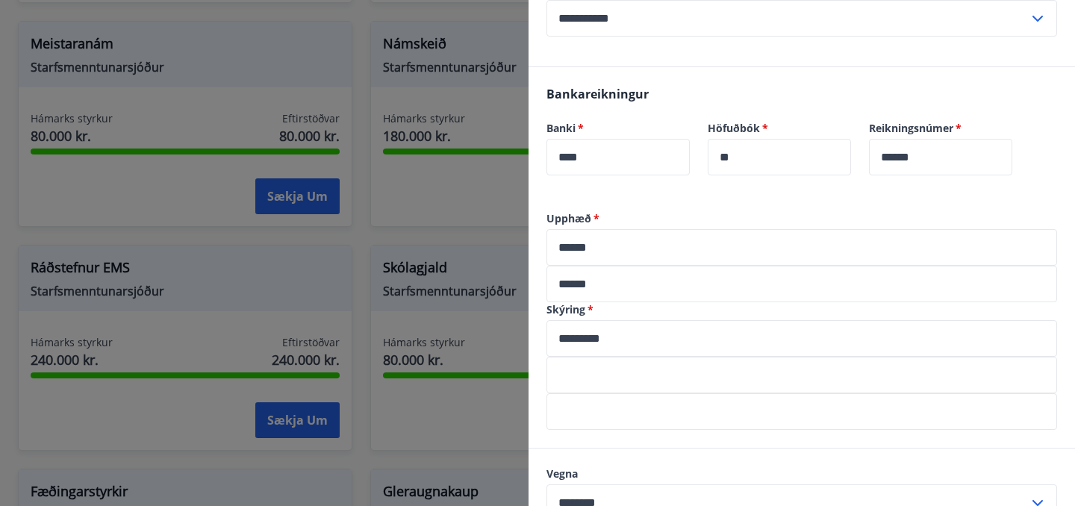
click at [668, 214] on label "Upphæð   *" at bounding box center [802, 218] width 511 height 15
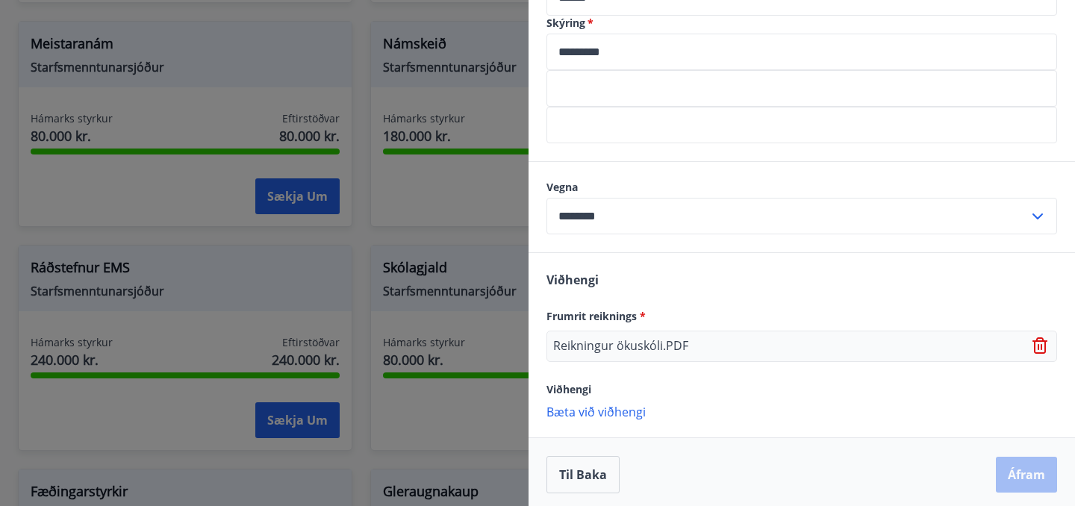
scroll to position [582, 0]
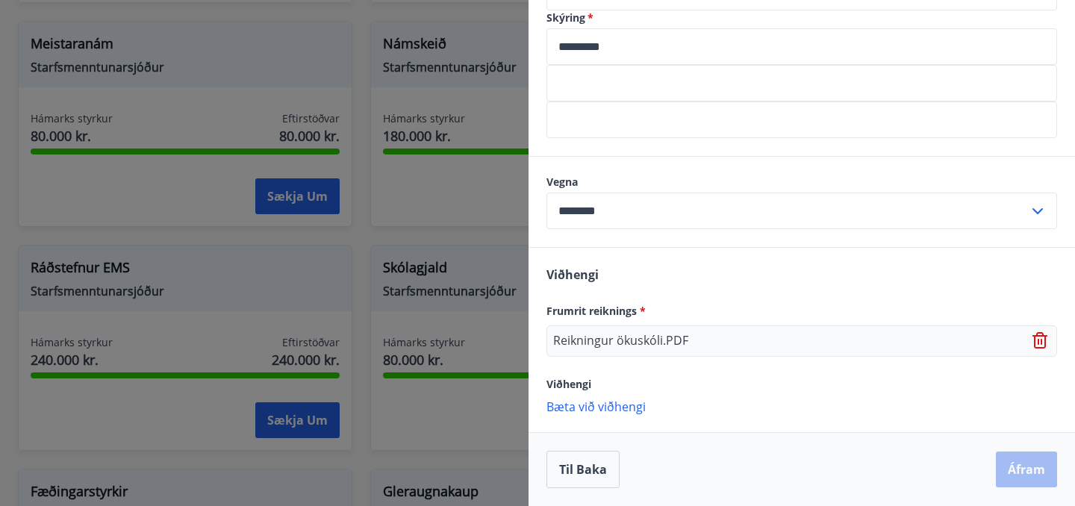
click at [1012, 463] on div "Til baka Áfram" at bounding box center [802, 469] width 511 height 37
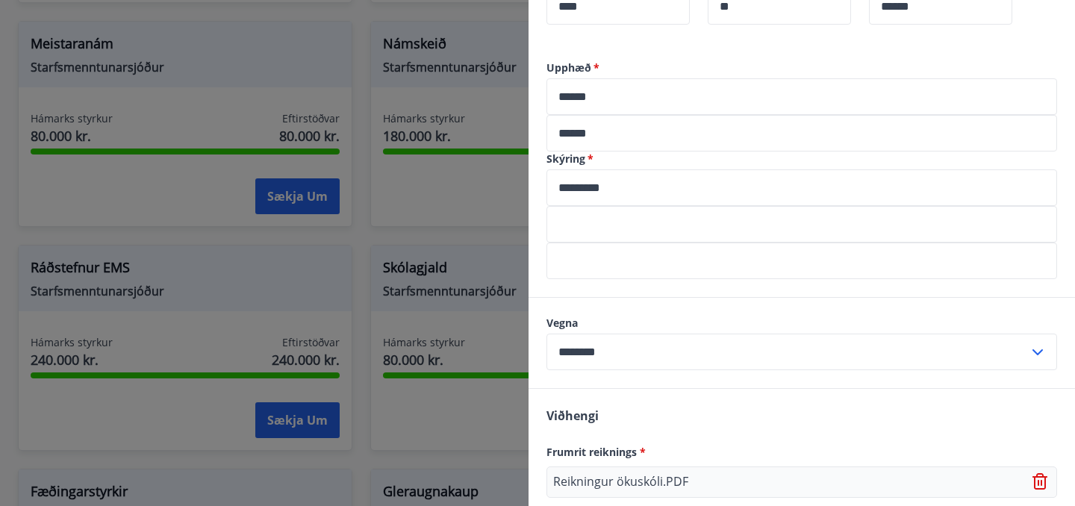
scroll to position [437, 0]
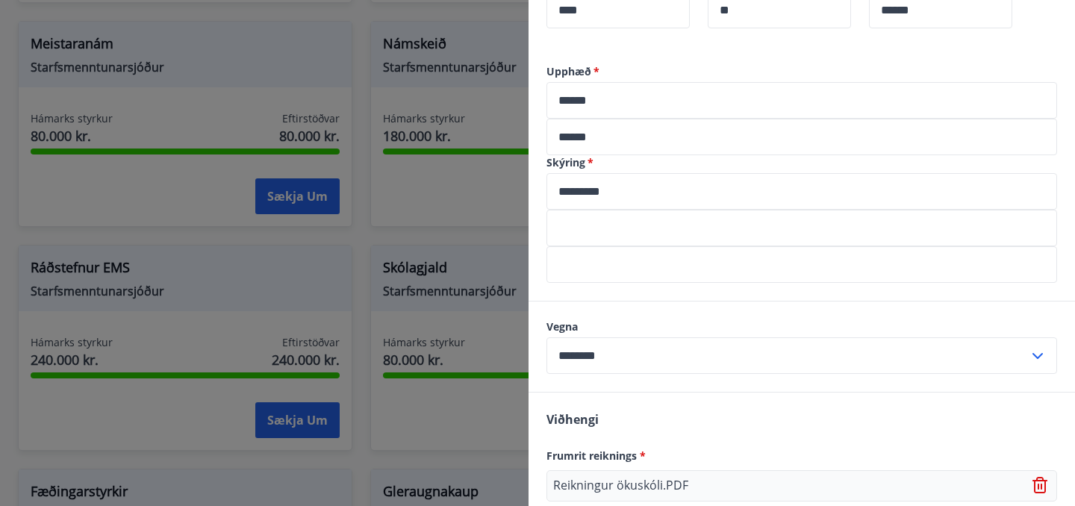
click at [690, 231] on input "text" at bounding box center [802, 228] width 511 height 37
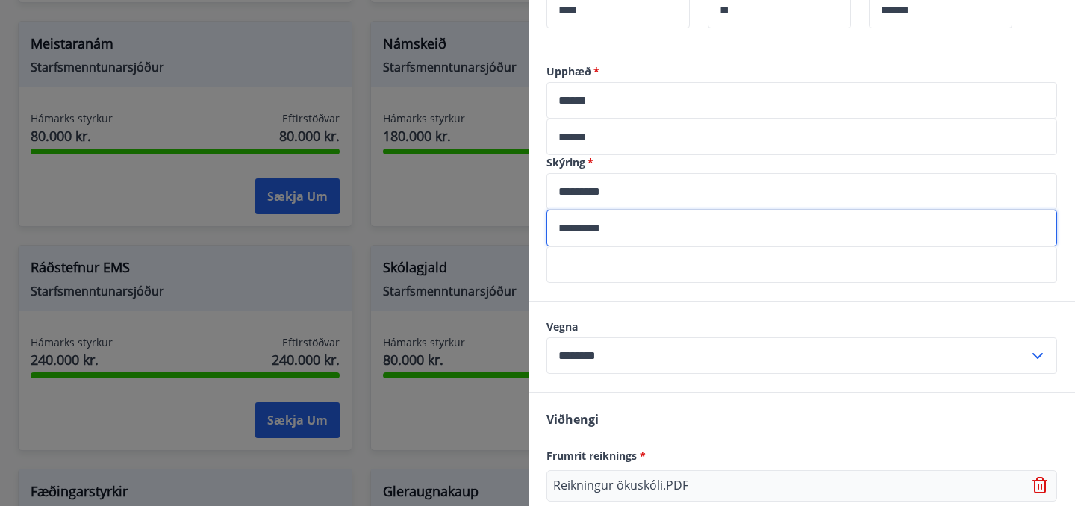
type input "*********"
click at [675, 272] on input "text" at bounding box center [802, 264] width 511 height 37
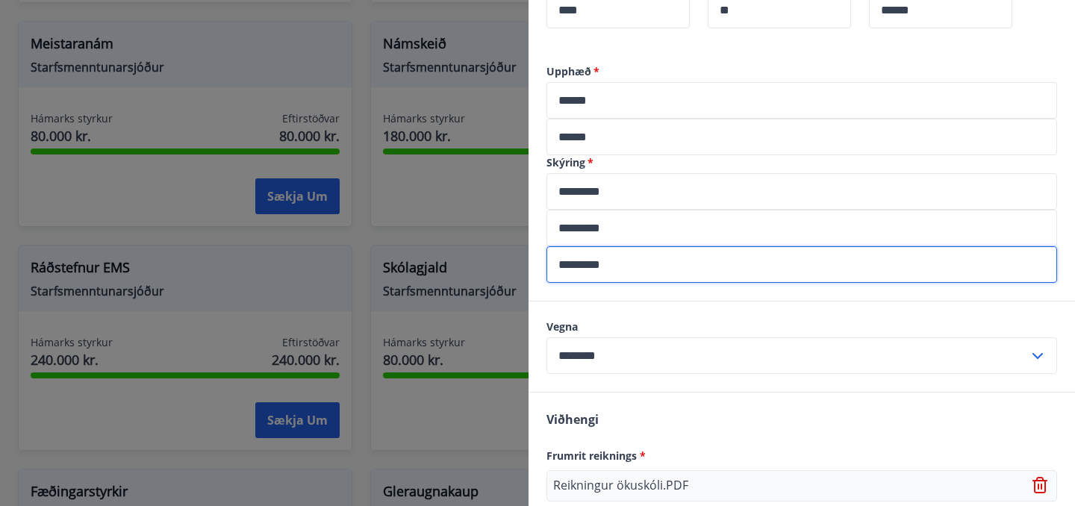
type input "*********"
click at [659, 316] on div "Vegna ******** ​" at bounding box center [802, 347] width 547 height 90
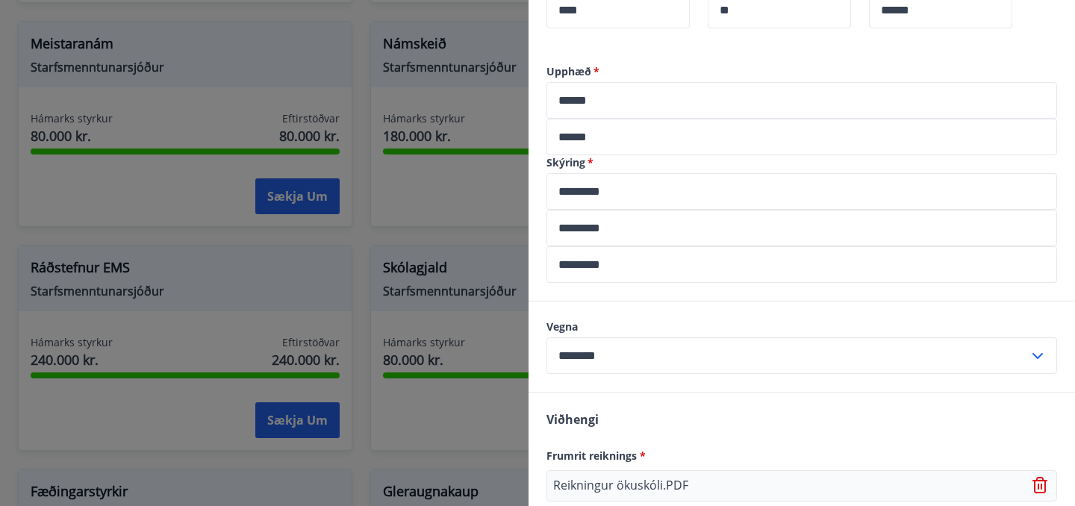
scroll to position [582, 0]
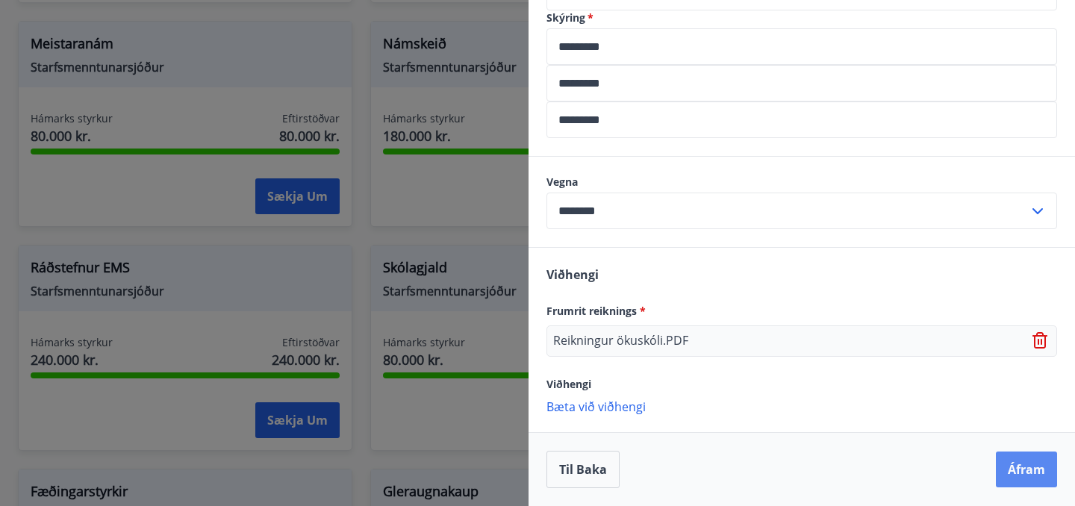
click at [1010, 463] on button "Áfram" at bounding box center [1026, 470] width 61 height 36
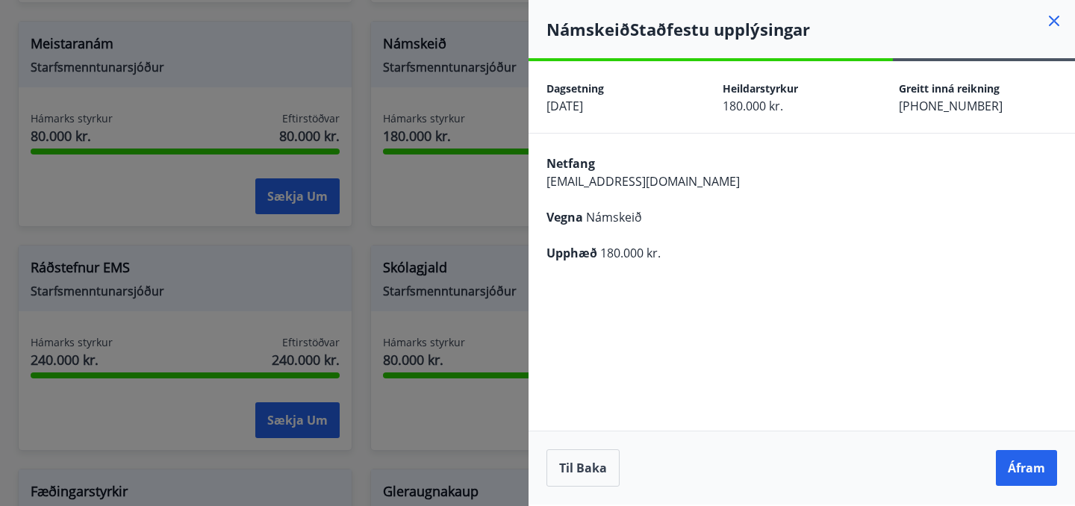
scroll to position [0, 0]
click at [1008, 468] on button "Áfram" at bounding box center [1026, 468] width 61 height 36
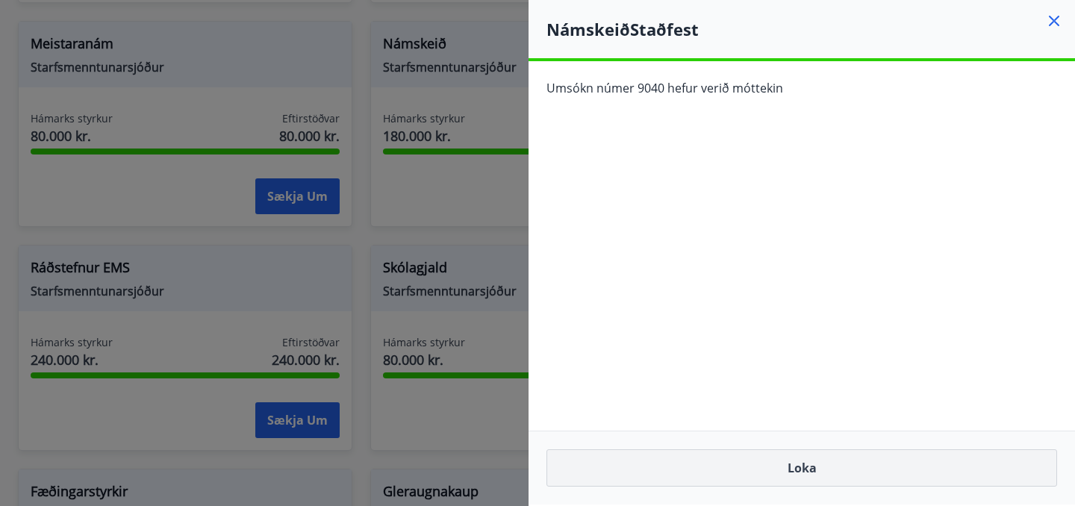
click at [941, 465] on button "Loka" at bounding box center [802, 468] width 511 height 37
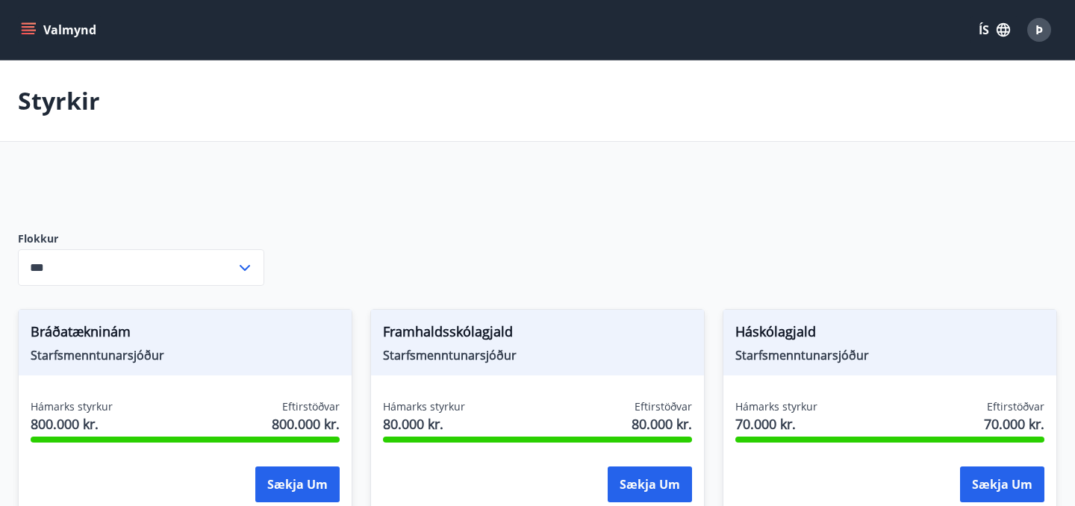
click at [24, 37] on button "Valmynd" at bounding box center [60, 29] width 84 height 27
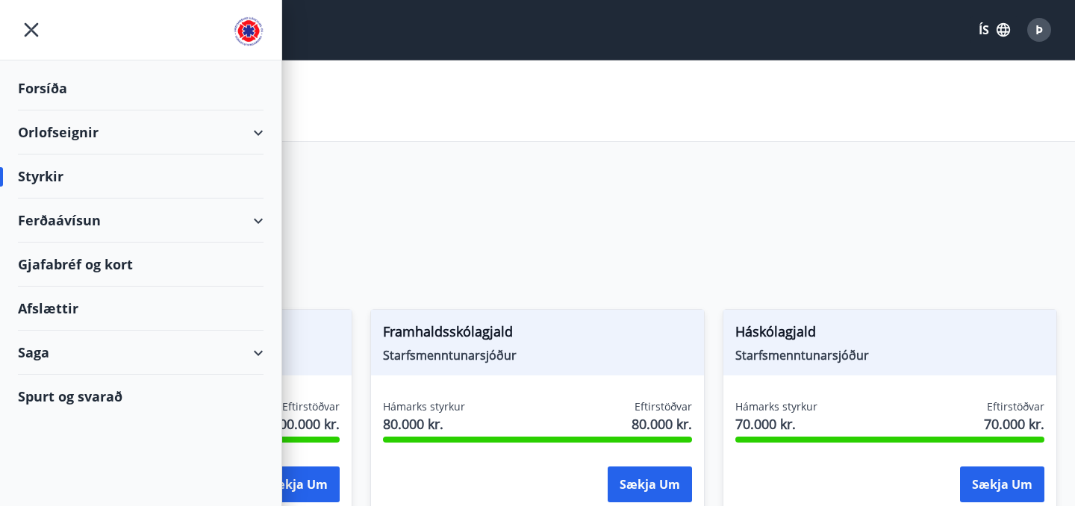
click at [70, 124] on div "Orlofseignir" at bounding box center [141, 133] width 246 height 44
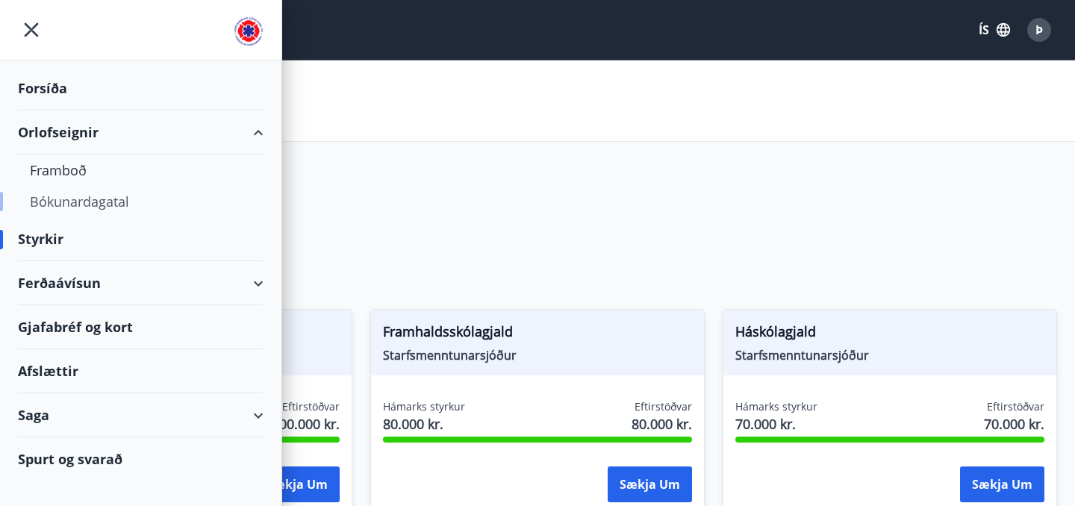
click at [105, 206] on div "Bókunardagatal" at bounding box center [141, 201] width 222 height 31
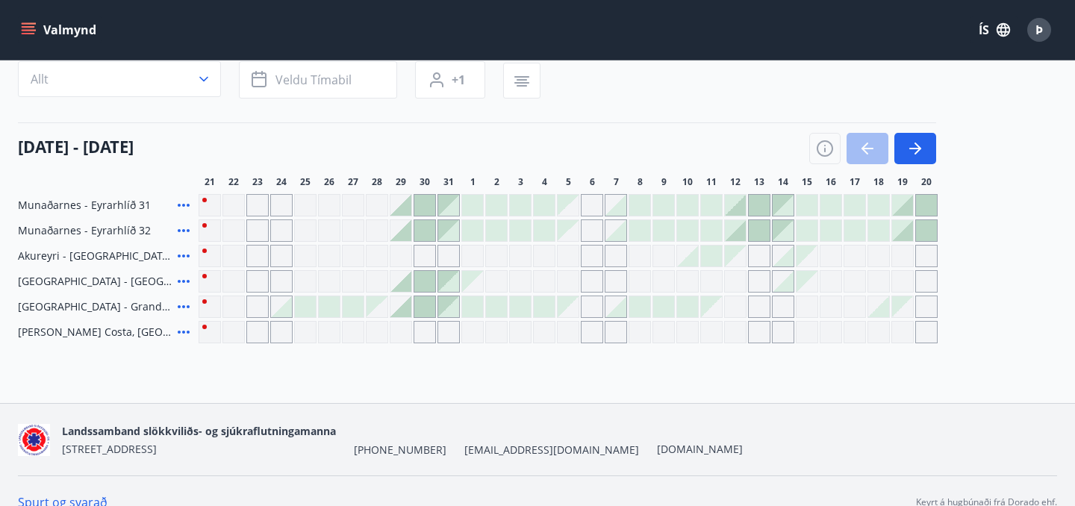
scroll to position [132, 0]
click at [925, 159] on button "button" at bounding box center [916, 146] width 42 height 31
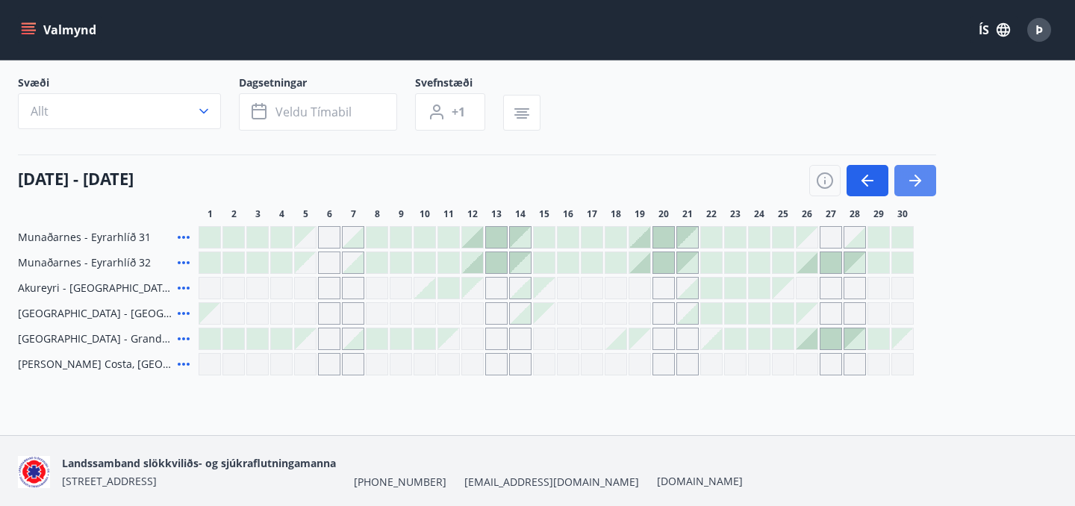
scroll to position [99, 0]
click at [919, 175] on icon "button" at bounding box center [916, 180] width 18 height 18
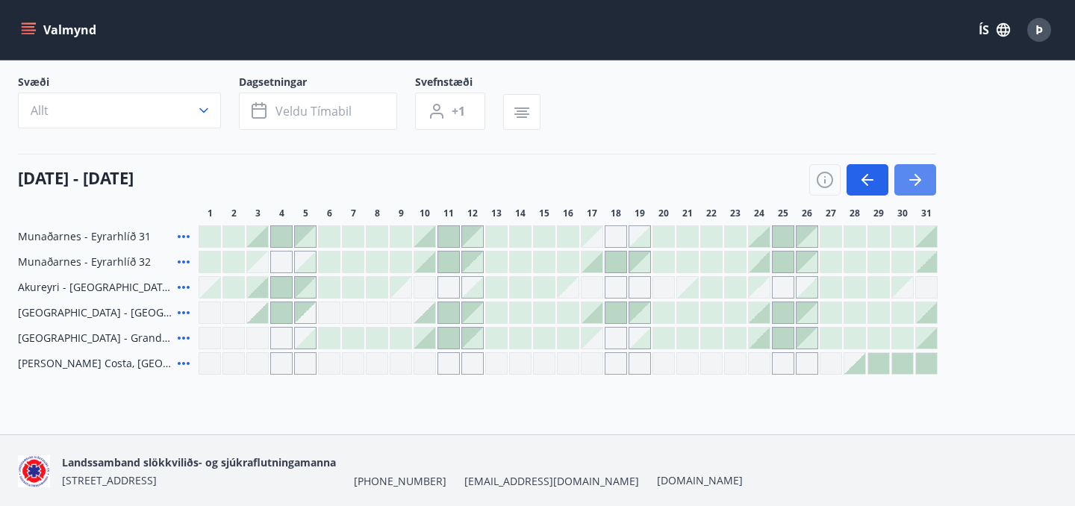
click at [919, 175] on icon "button" at bounding box center [916, 180] width 18 height 18
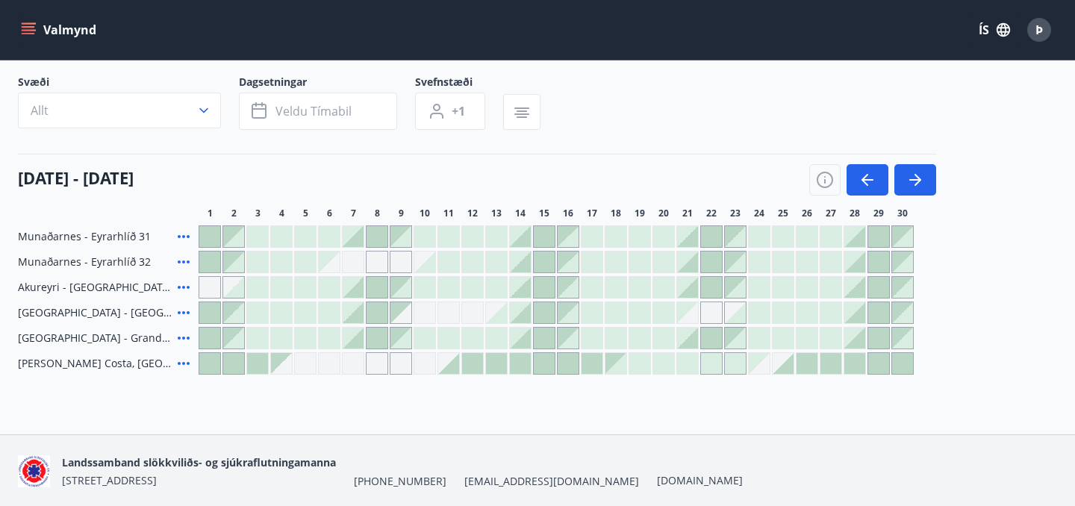
click at [452, 366] on div at bounding box center [448, 363] width 21 height 21
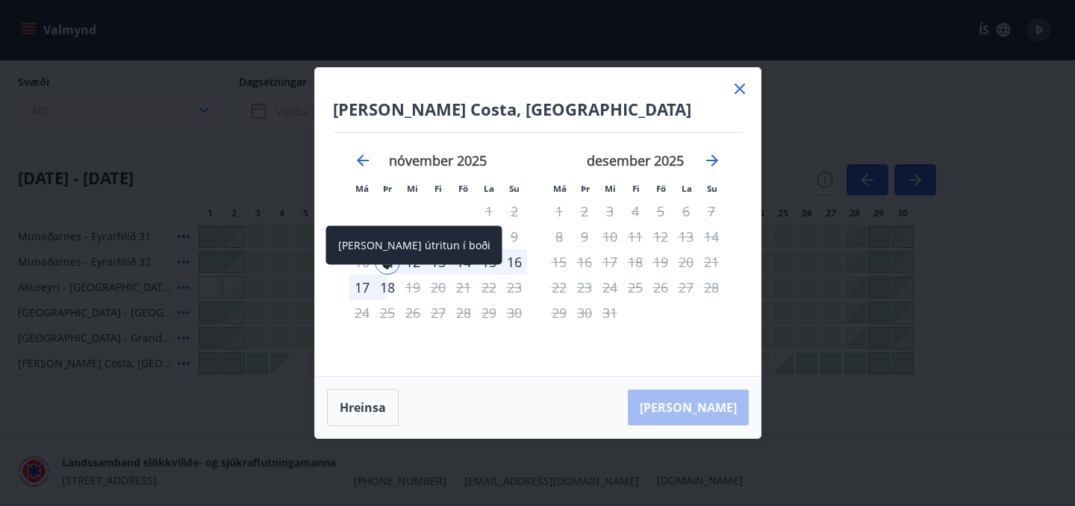
click at [390, 289] on div "18" at bounding box center [387, 287] width 25 height 25
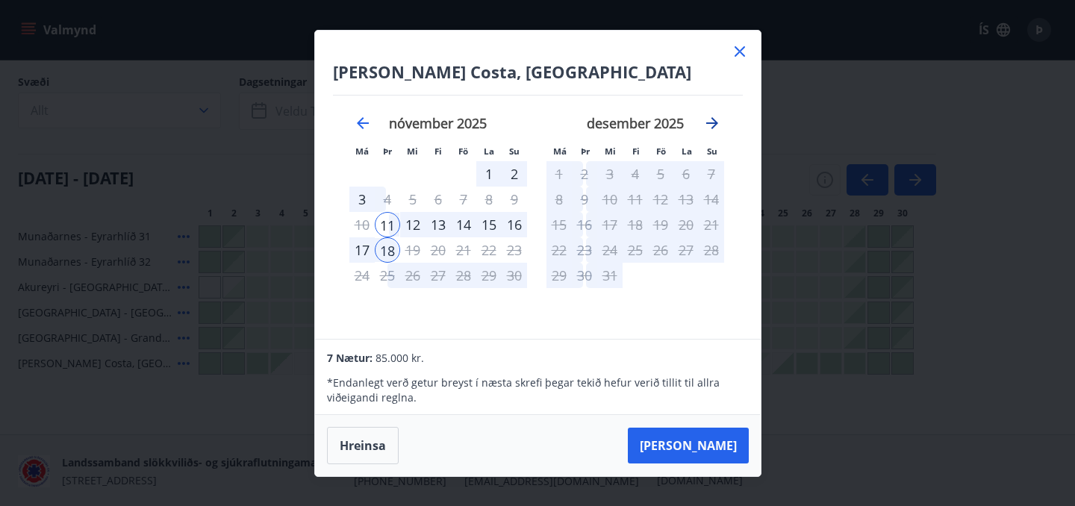
click at [713, 121] on icon "Move forward to switch to the next month." at bounding box center [712, 123] width 18 height 18
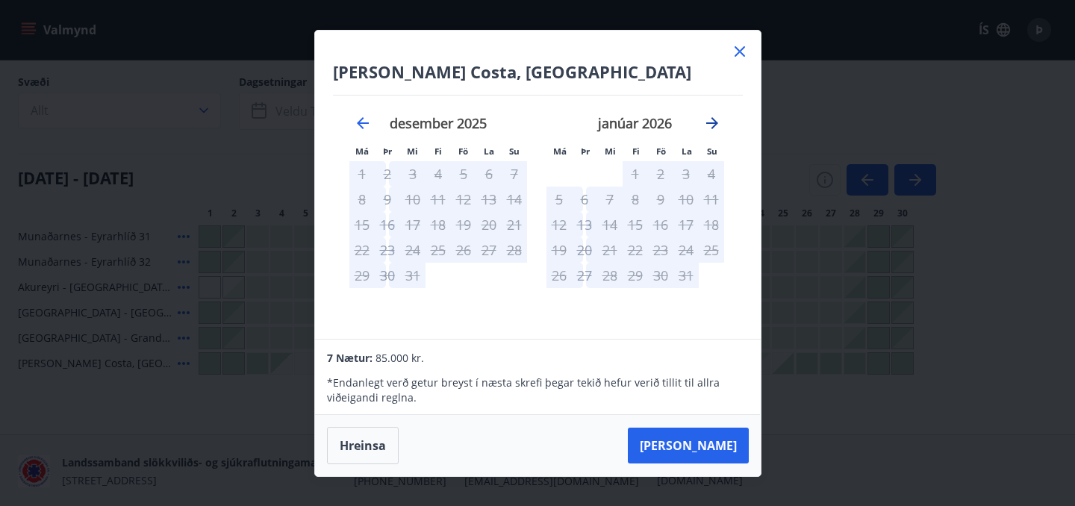
click at [713, 121] on icon "Move forward to switch to the next month." at bounding box center [712, 123] width 18 height 18
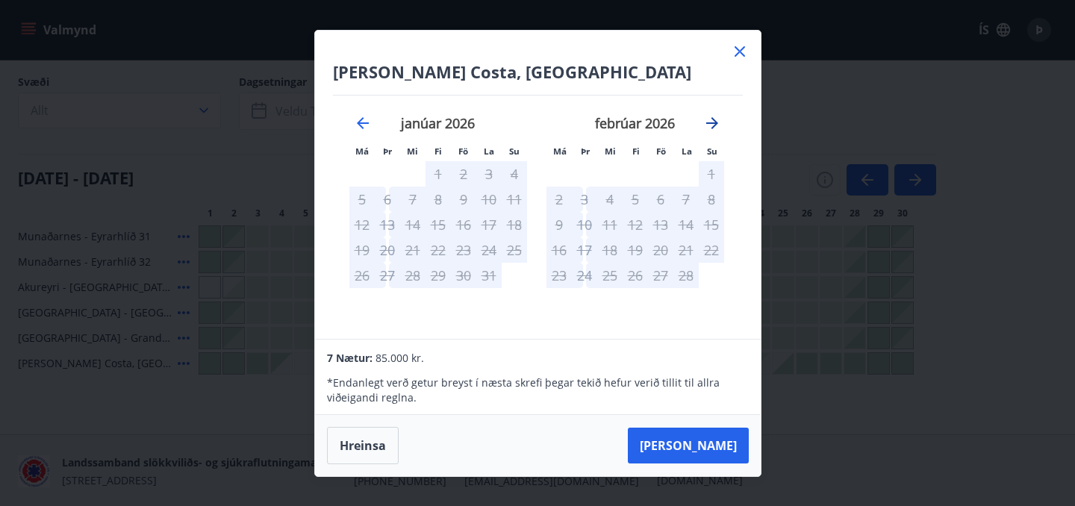
click at [713, 121] on icon "Move forward to switch to the next month." at bounding box center [712, 123] width 18 height 18
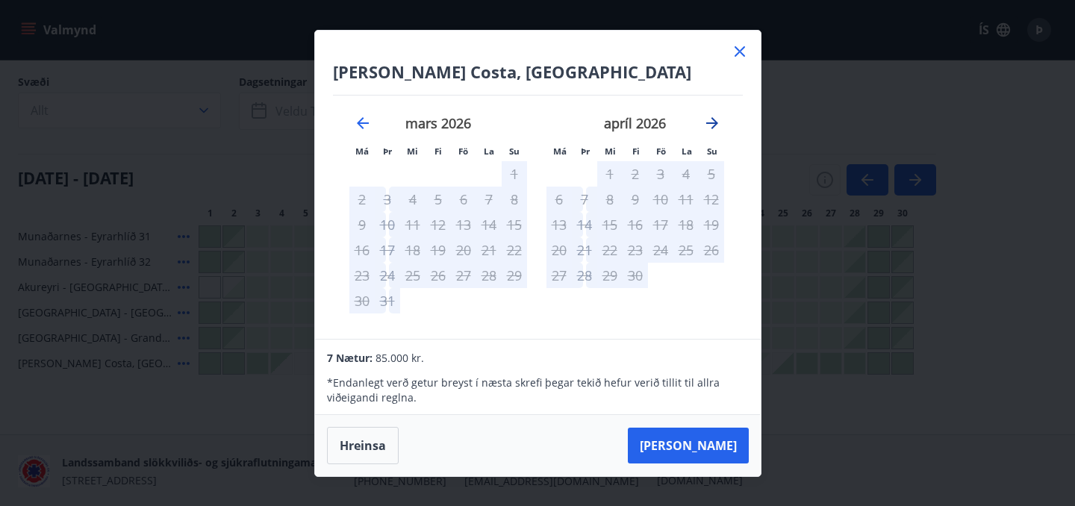
click at [713, 121] on icon "Move forward to switch to the next month." at bounding box center [712, 123] width 18 height 18
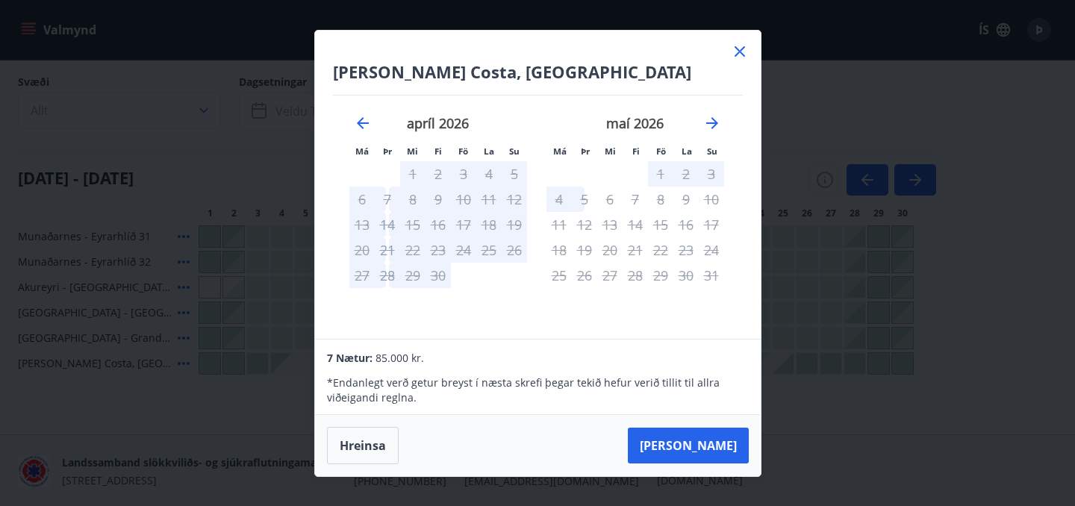
click at [741, 50] on icon at bounding box center [740, 51] width 10 height 10
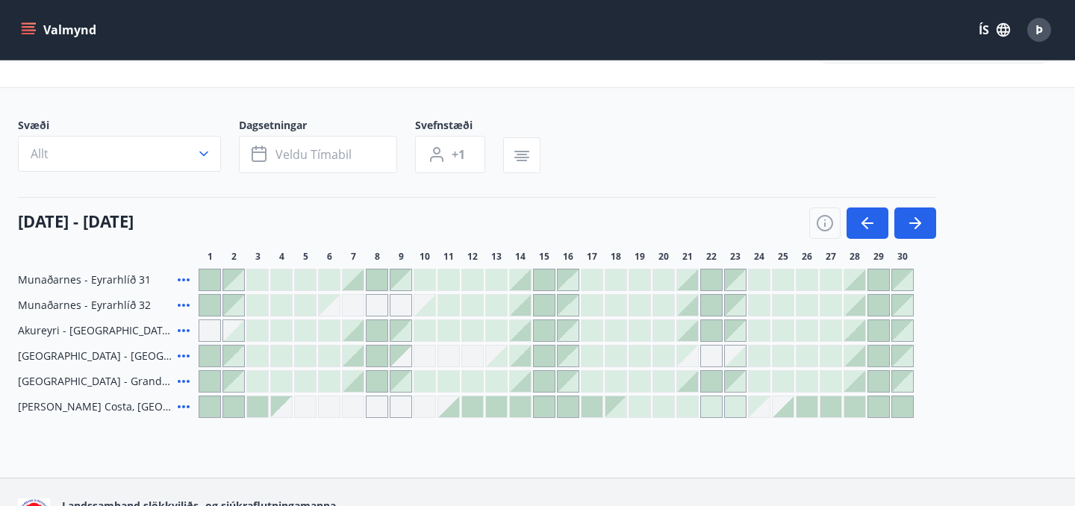
scroll to position [41, 0]
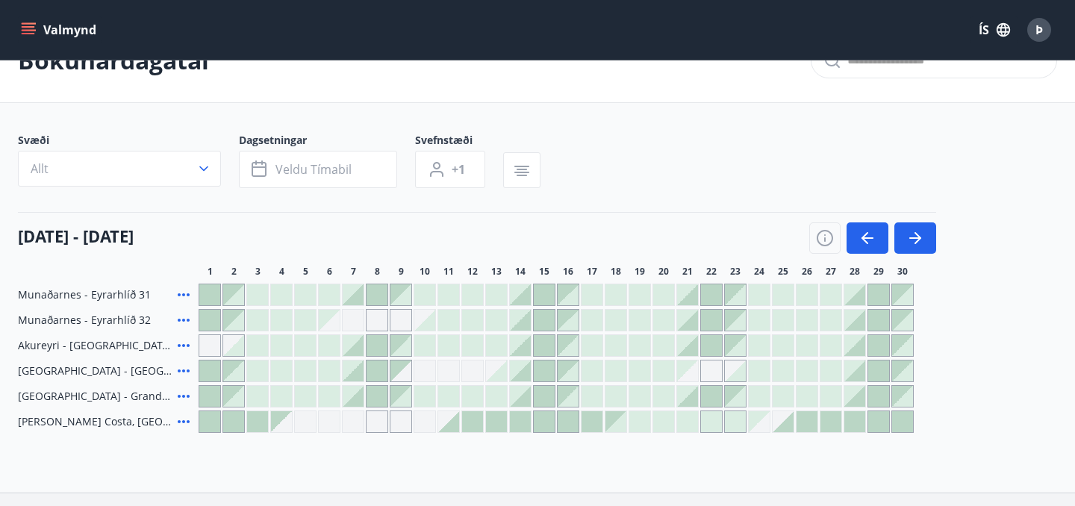
click at [786, 429] on div at bounding box center [783, 421] width 21 height 21
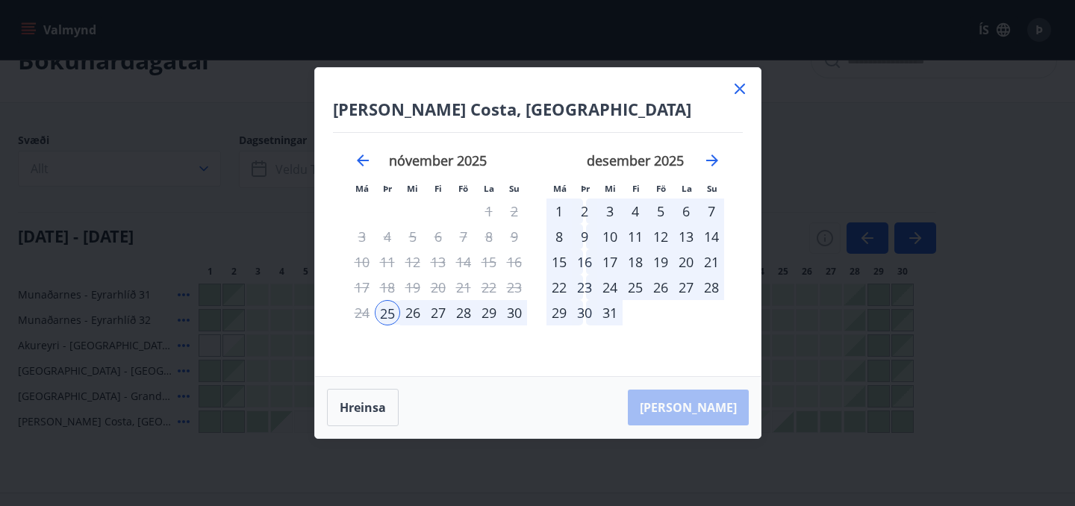
click at [734, 92] on icon at bounding box center [740, 89] width 18 height 18
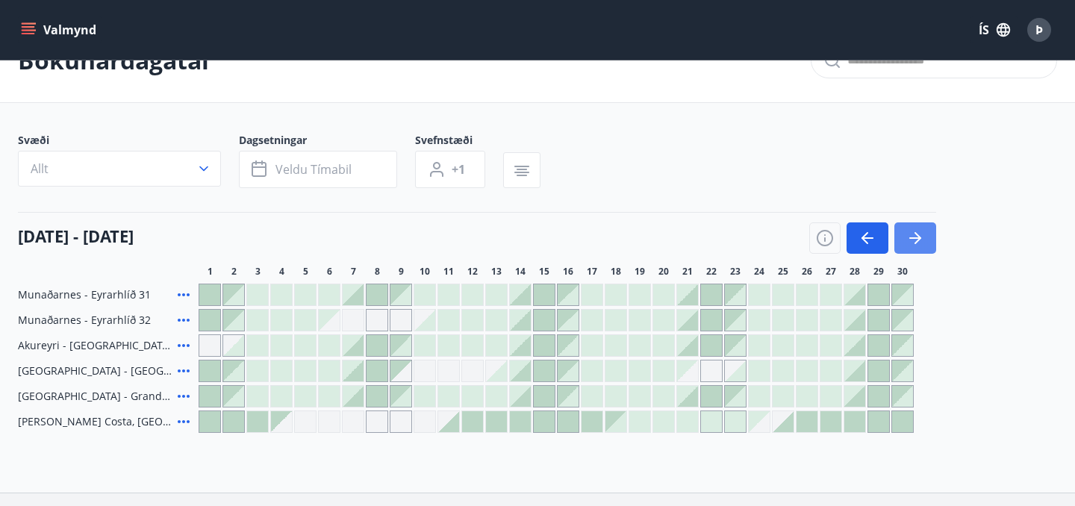
click at [919, 245] on icon "button" at bounding box center [916, 238] width 18 height 18
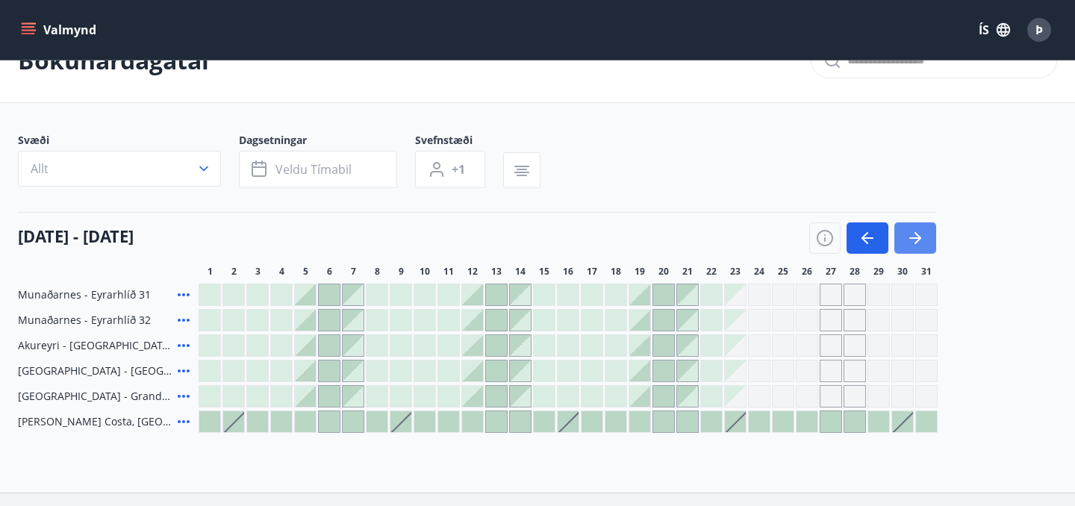
click at [919, 245] on icon "button" at bounding box center [916, 238] width 18 height 18
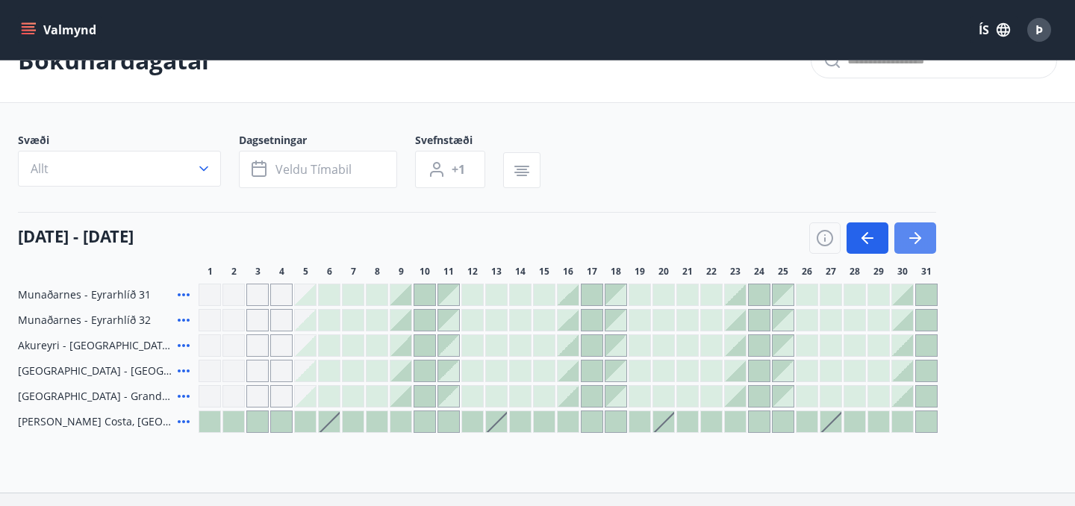
click at [919, 245] on icon "button" at bounding box center [916, 238] width 18 height 18
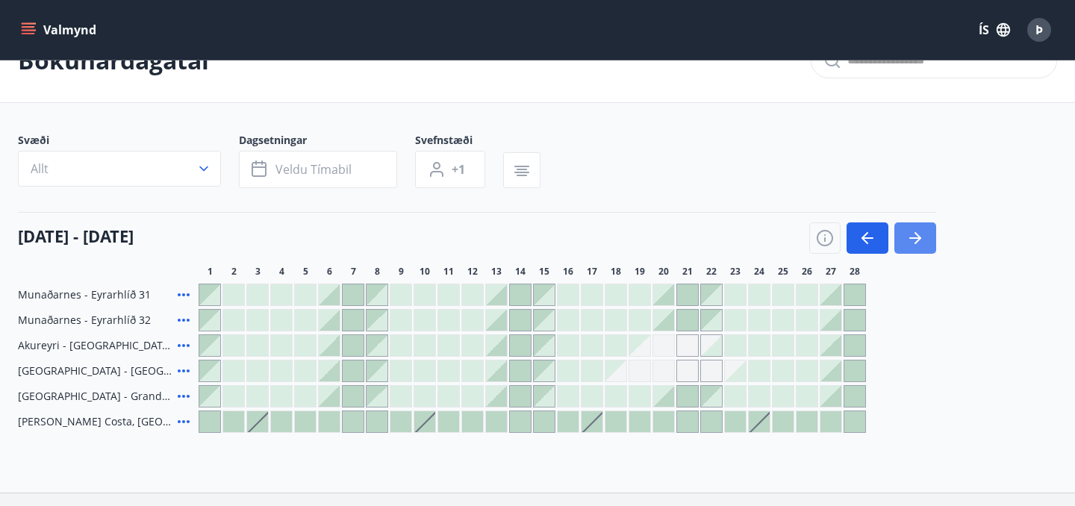
click at [919, 245] on icon "button" at bounding box center [916, 238] width 18 height 18
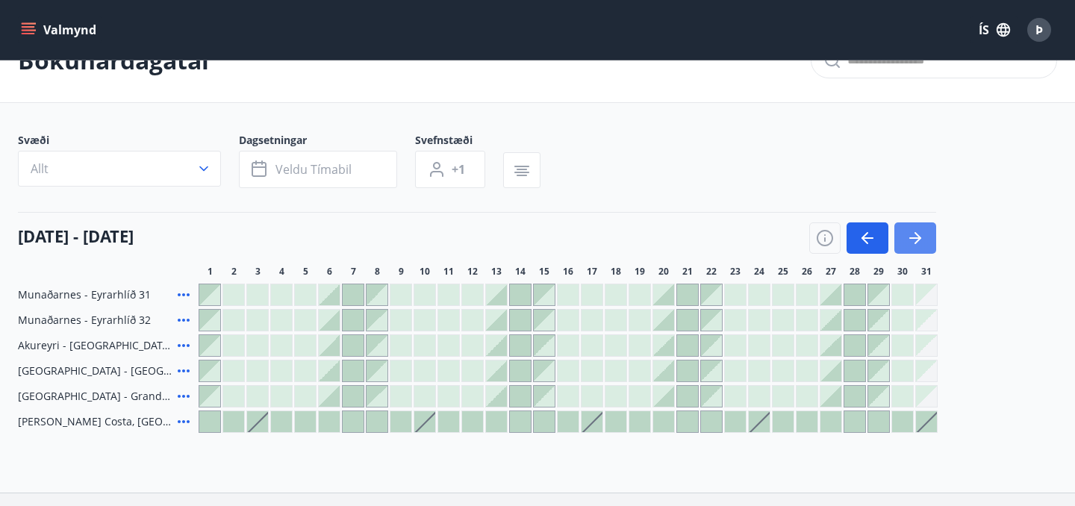
click at [919, 245] on icon "button" at bounding box center [916, 238] width 18 height 18
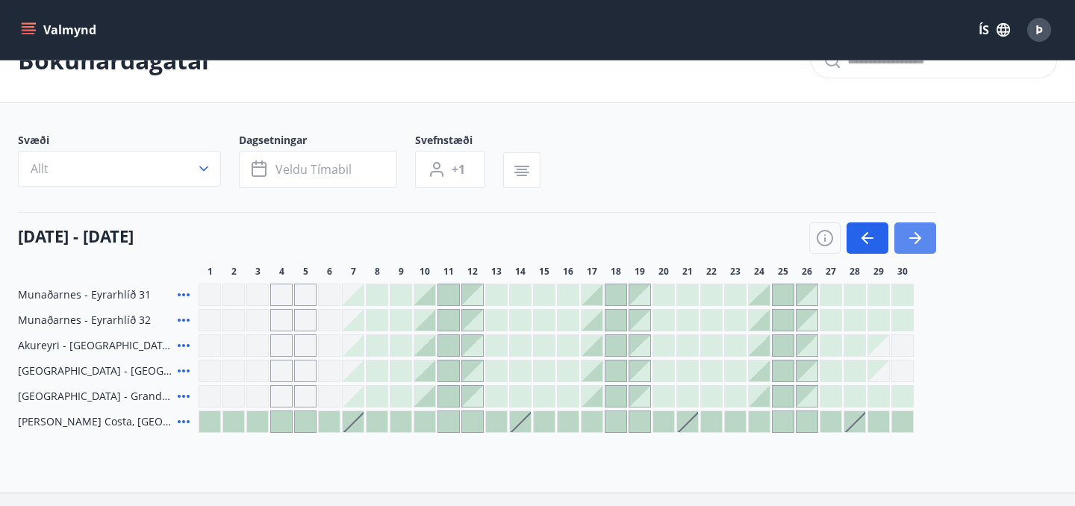
click at [920, 240] on icon "button" at bounding box center [916, 238] width 18 height 18
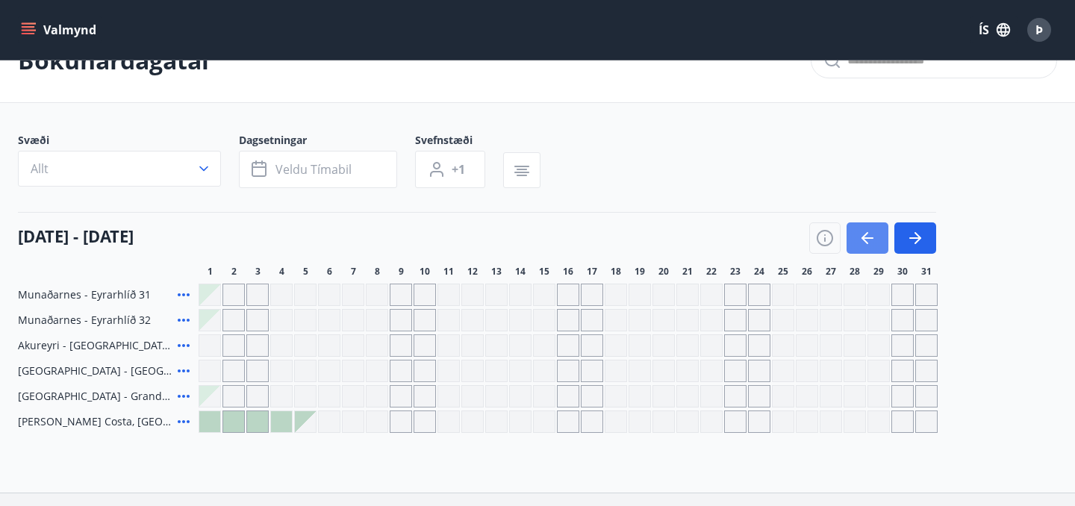
click at [856, 237] on button "button" at bounding box center [868, 238] width 42 height 31
